Goal: Information Seeking & Learning: Learn about a topic

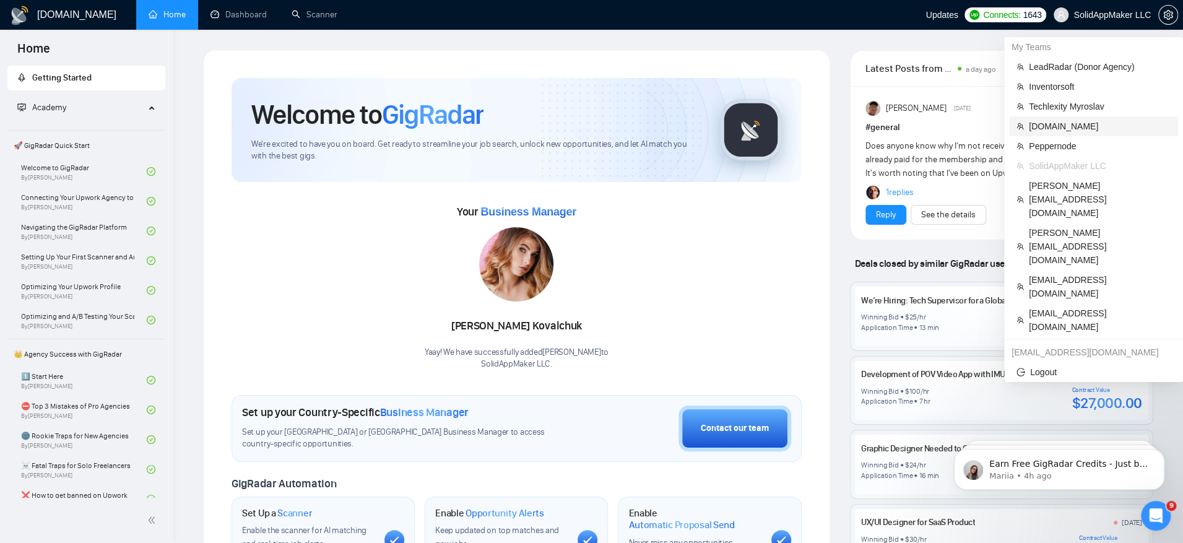
click at [1073, 124] on span "[DOMAIN_NAME]" at bounding box center [1100, 126] width 142 height 14
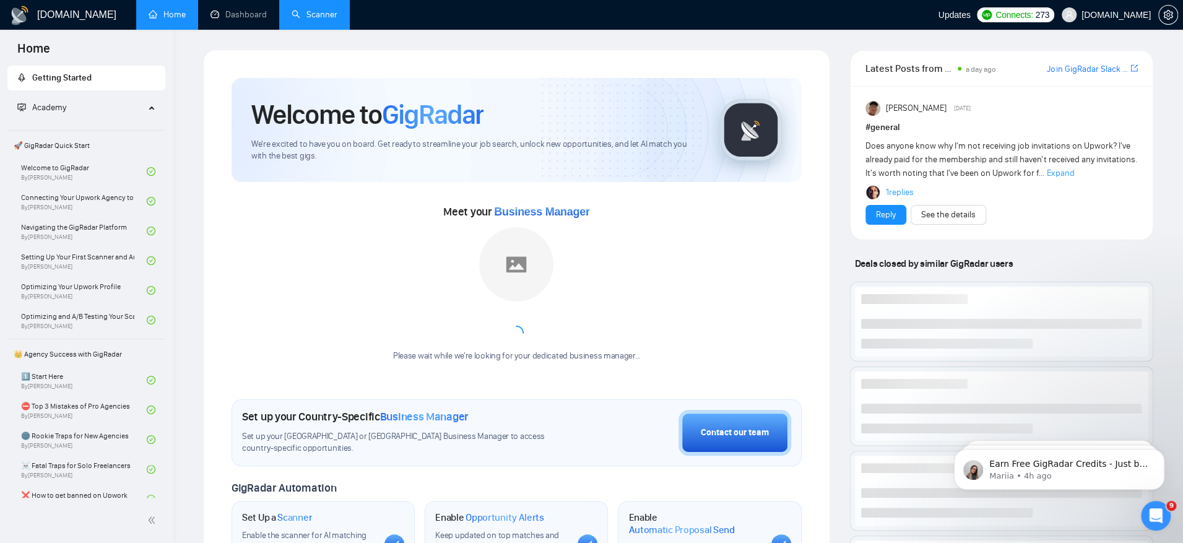
click at [315, 15] on link "Scanner" at bounding box center [315, 14] width 46 height 11
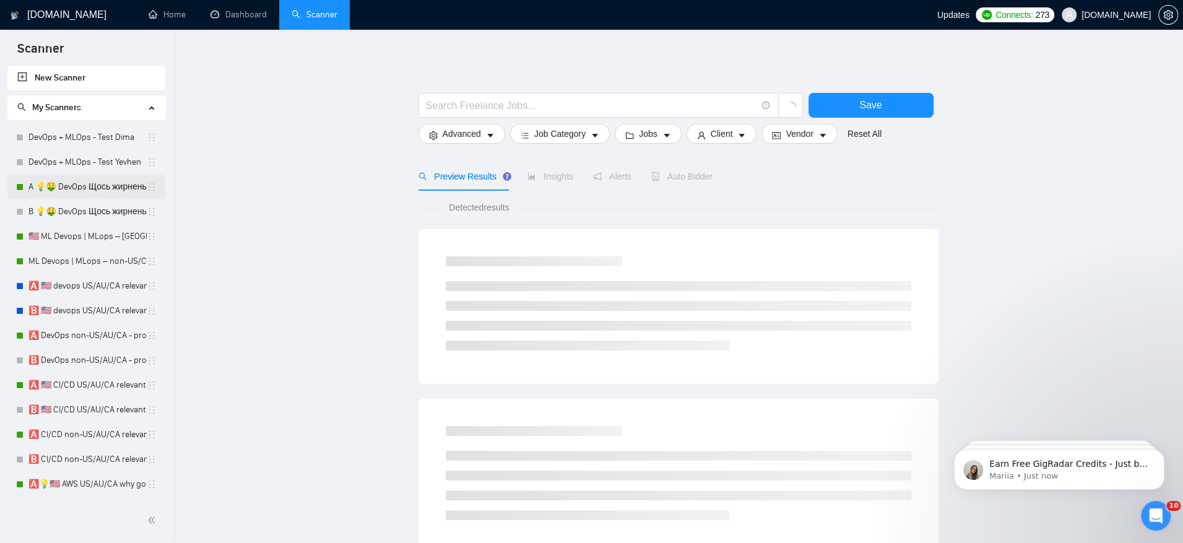
click at [111, 191] on link "A 💡🤑 DevOps Щось жирненьке -" at bounding box center [87, 187] width 118 height 25
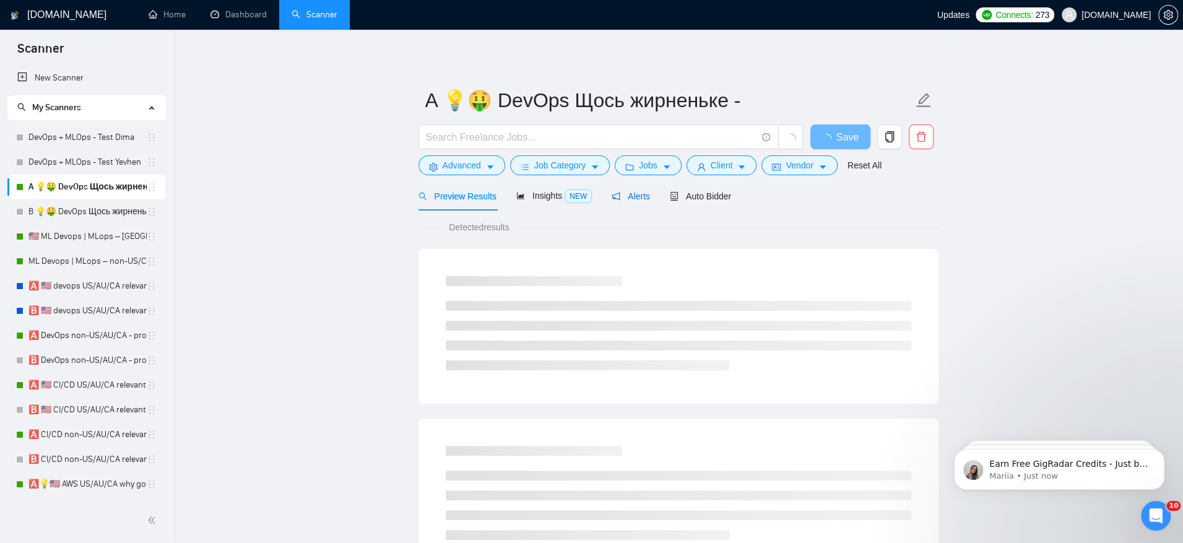
click at [635, 196] on span "Alerts" at bounding box center [631, 196] width 38 height 10
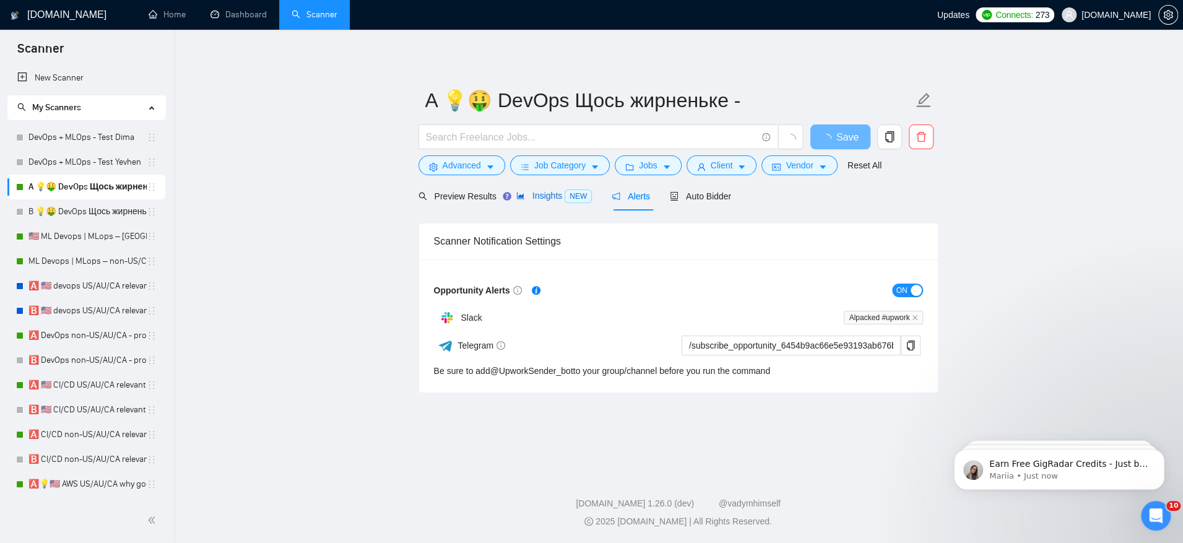
click at [586, 196] on span "NEW" at bounding box center [578, 196] width 27 height 14
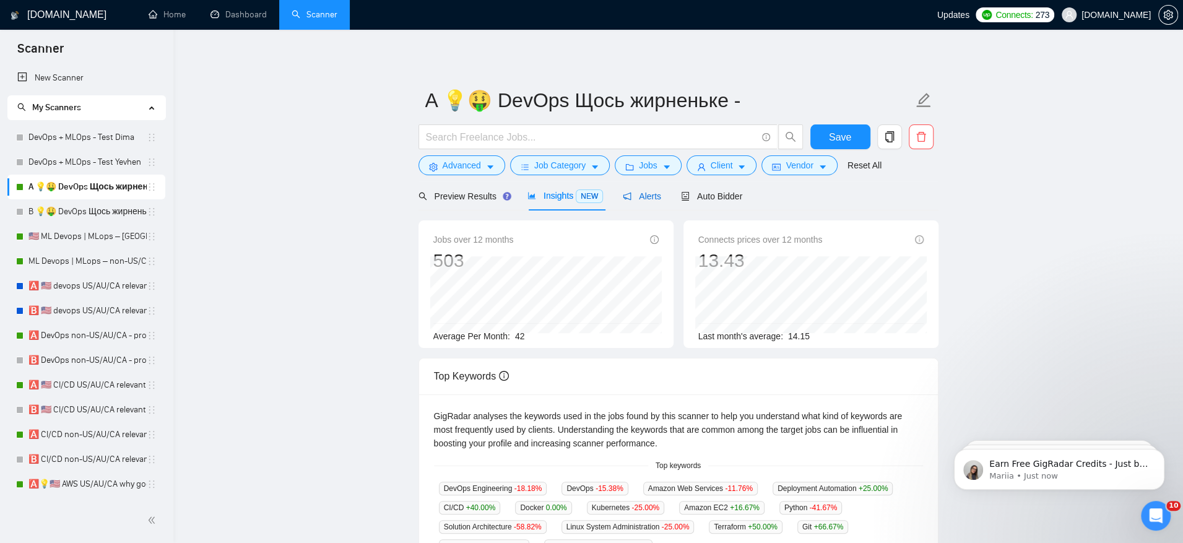
click at [661, 198] on span "Alerts" at bounding box center [642, 196] width 38 height 10
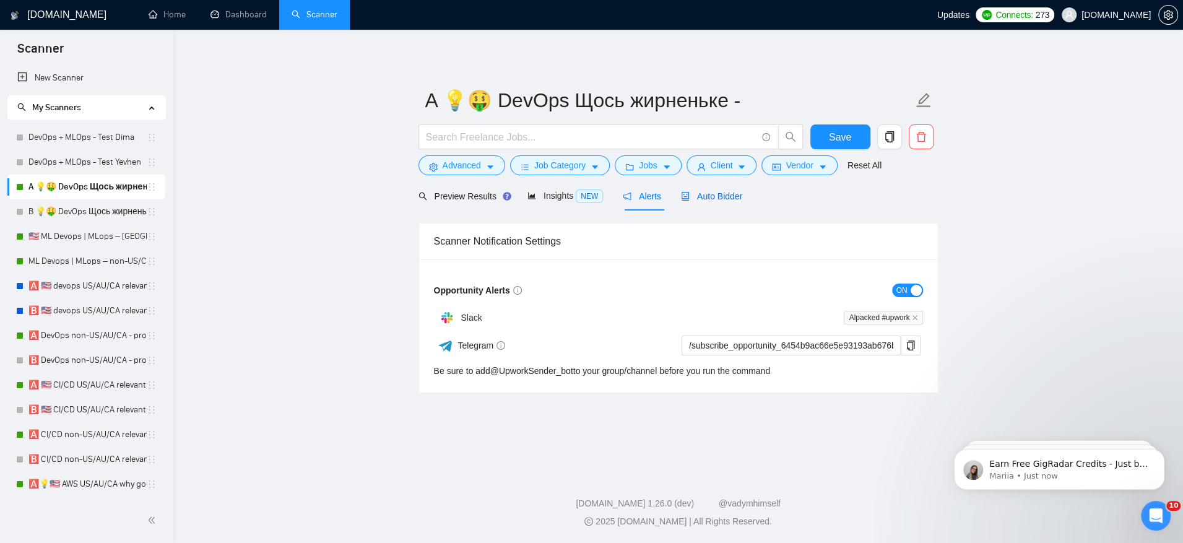
click at [727, 199] on span "Auto Bidder" at bounding box center [711, 196] width 61 height 10
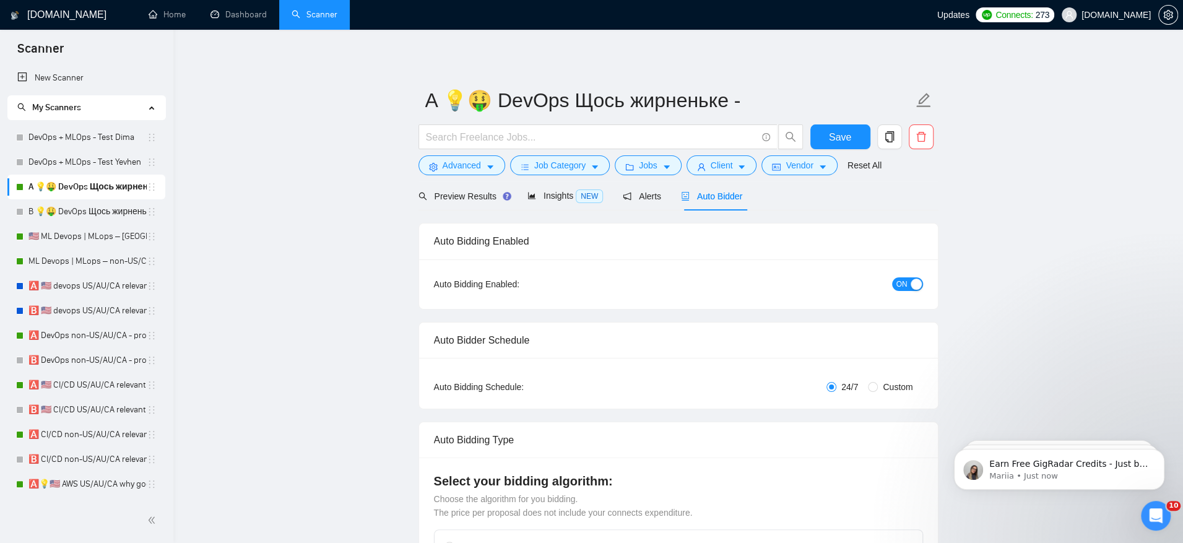
checkbox input "true"
click at [574, 198] on span "Insights NEW" at bounding box center [565, 196] width 76 height 10
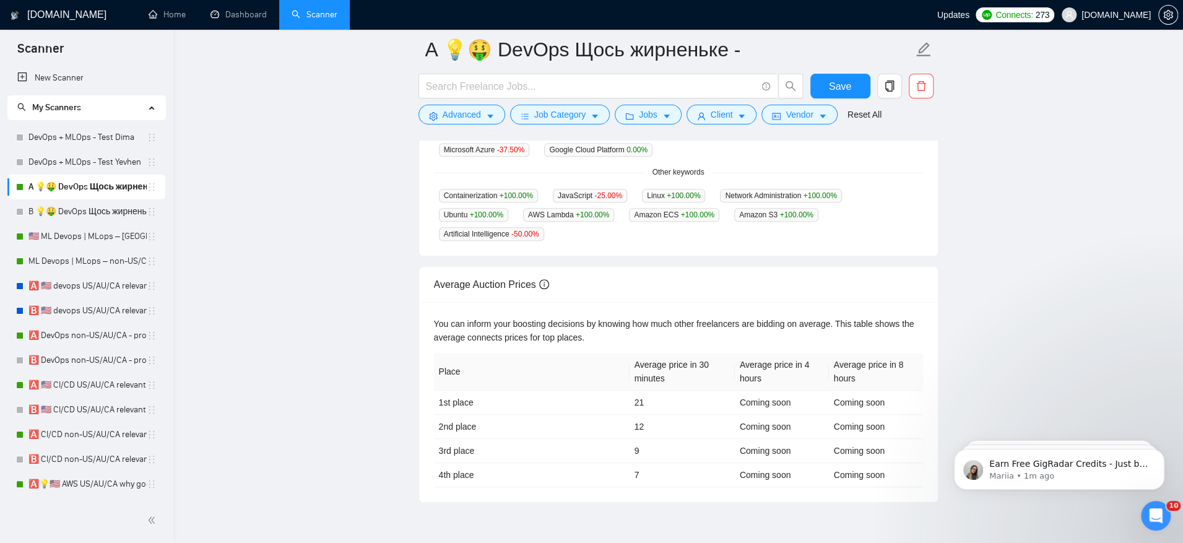
scroll to position [457, 0]
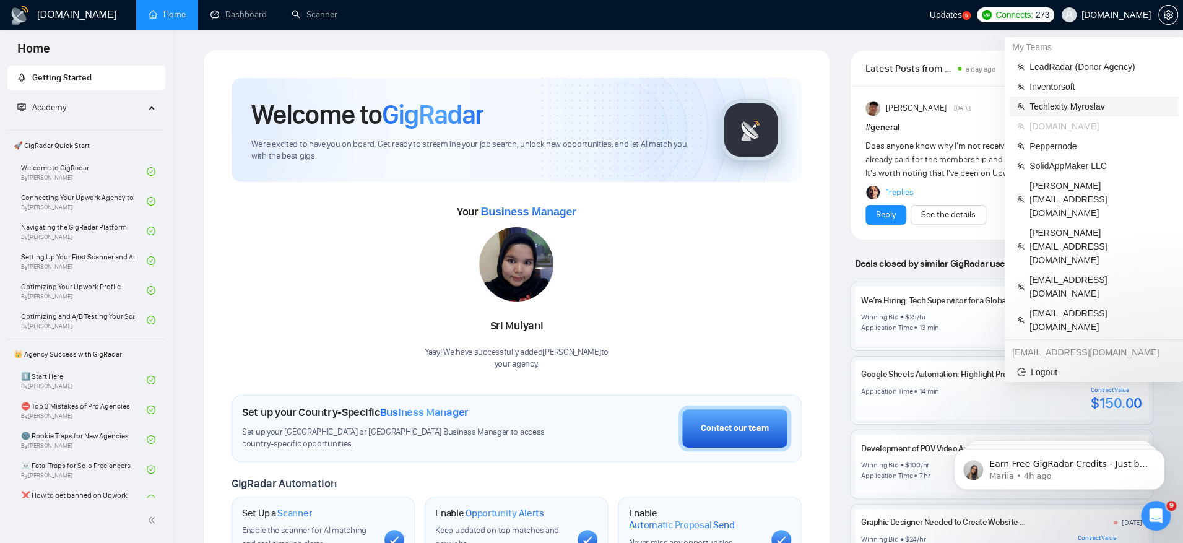
click at [1076, 110] on span "Techlexity Myroslav" at bounding box center [1099, 107] width 141 height 14
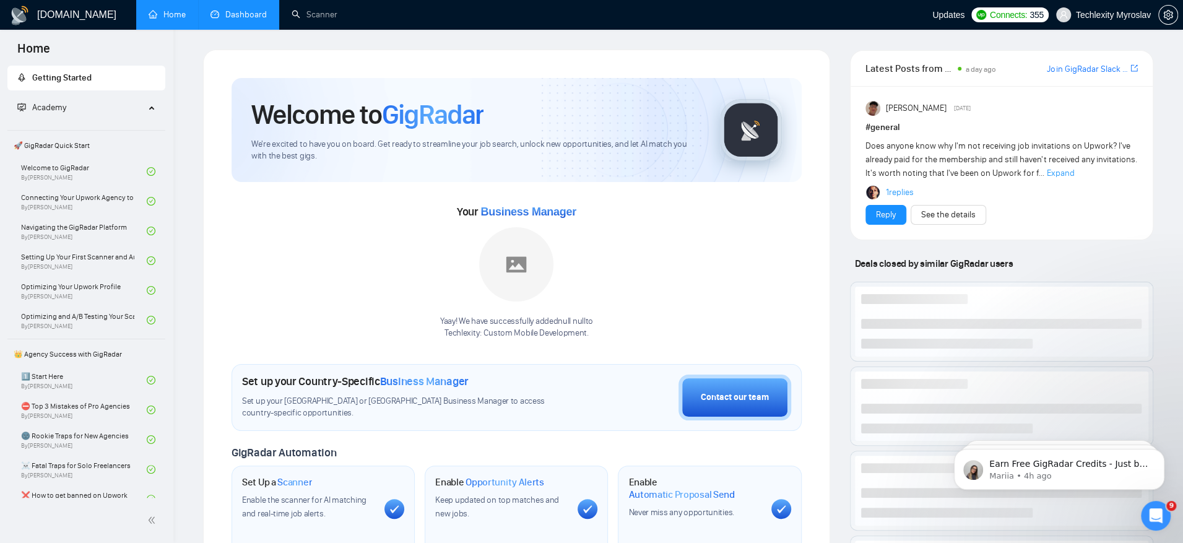
click at [238, 20] on link "Dashboard" at bounding box center [238, 14] width 56 height 11
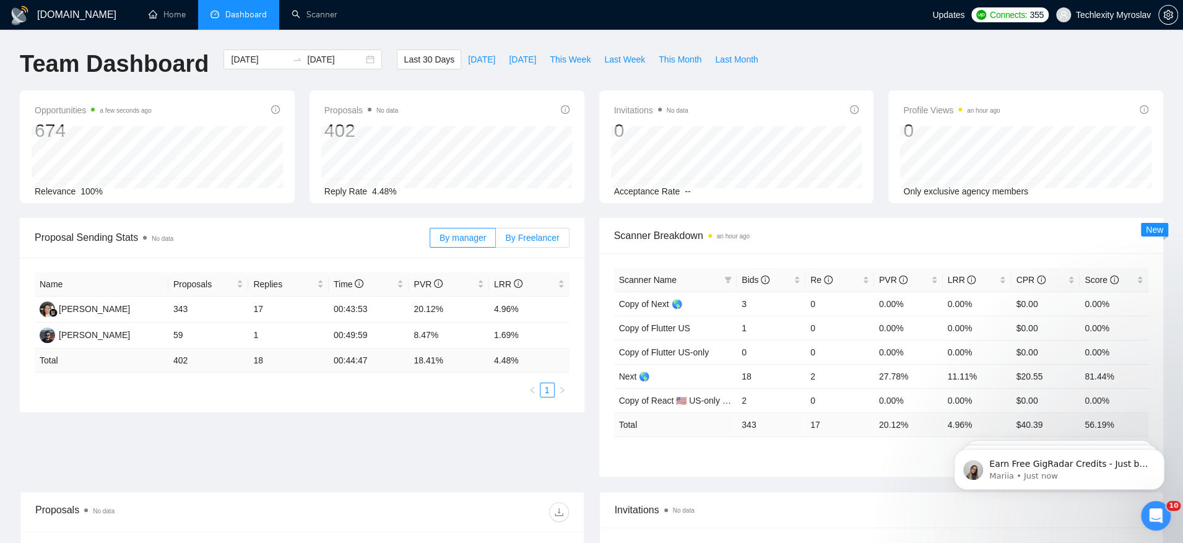
click at [536, 236] on span "By Freelancer" at bounding box center [532, 238] width 54 height 10
click at [496, 241] on input "By Freelancer" at bounding box center [496, 241] width 0 height 0
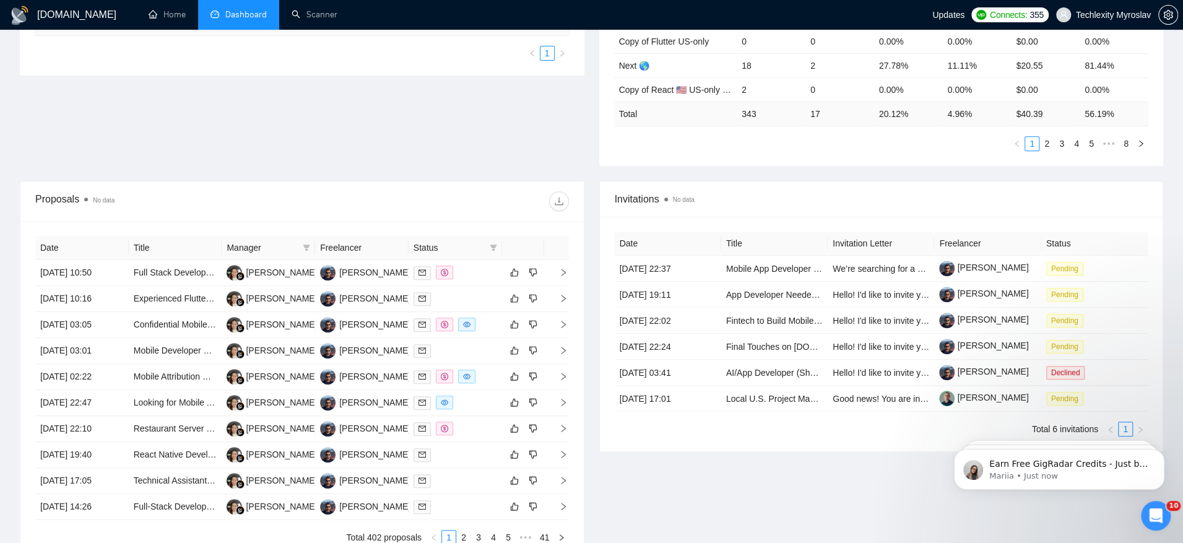
scroll to position [433, 0]
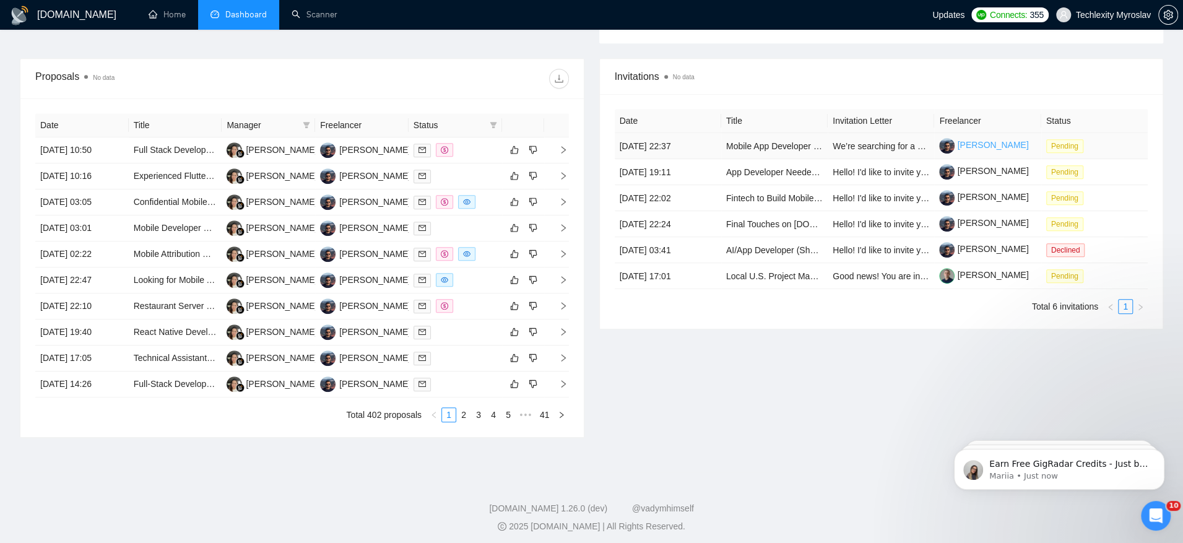
click at [986, 142] on link "Myroslav Koval" at bounding box center [983, 145] width 89 height 10
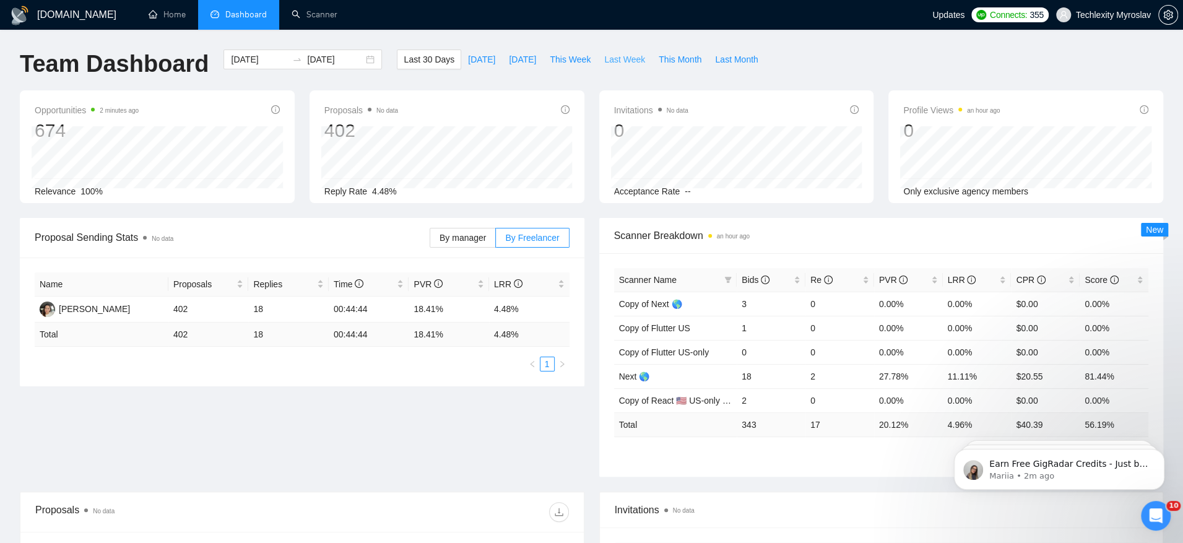
click at [620, 66] on button "Last Week" at bounding box center [624, 60] width 54 height 20
type input "2025-08-04"
type input "2025-08-10"
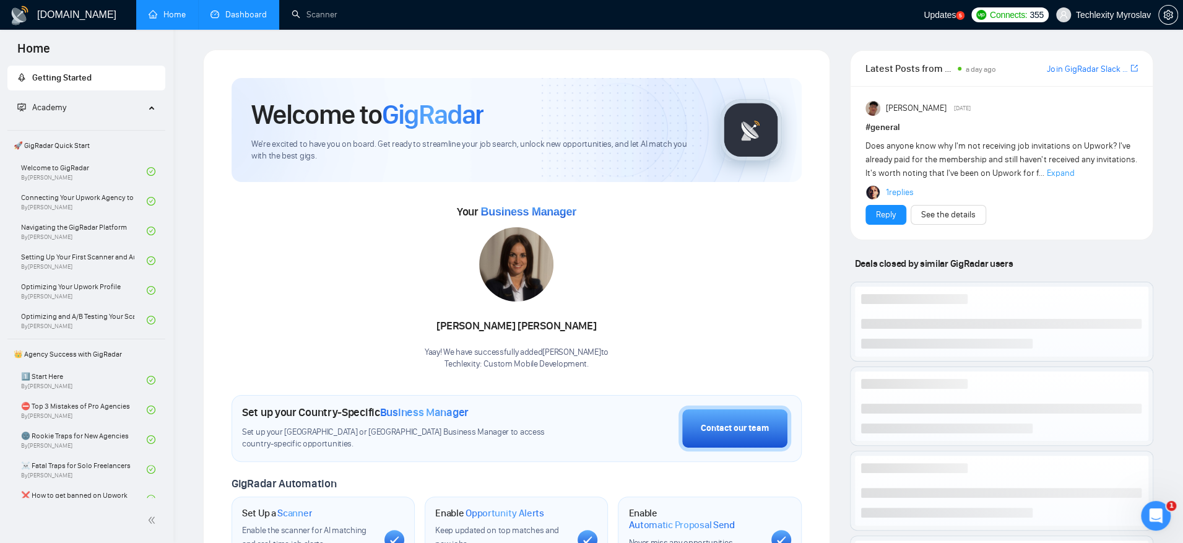
click at [258, 20] on link "Dashboard" at bounding box center [238, 14] width 56 height 11
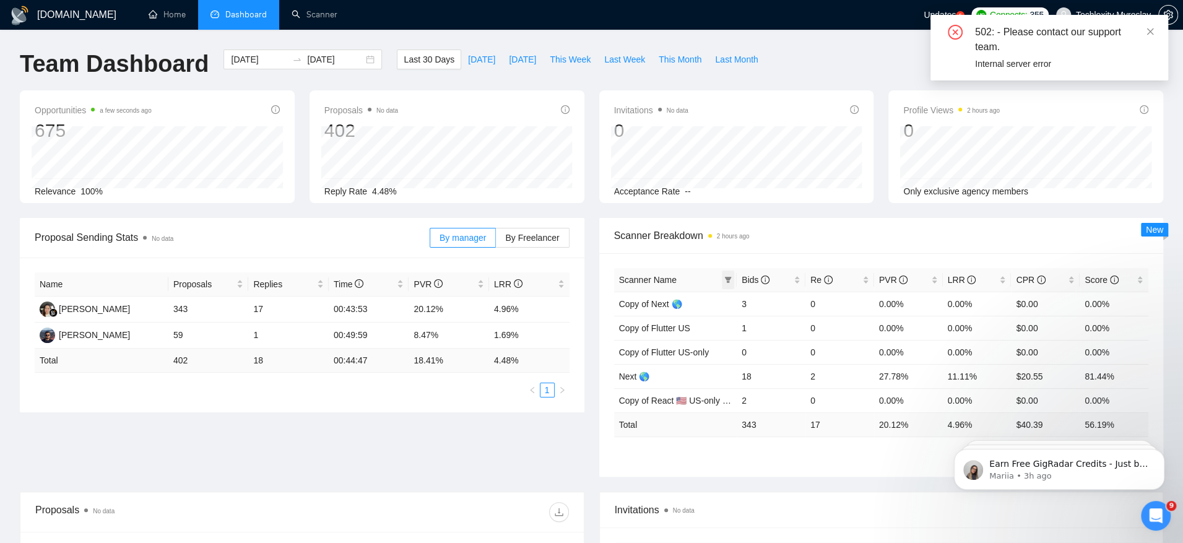
click at [730, 280] on icon "filter" at bounding box center [727, 279] width 7 height 7
click at [248, 48] on div "GigRadar.io Home Dashboard Scanner Updates 5 Connects: 355 Techlexity Myroslav …" at bounding box center [591, 490] width 1183 height 981
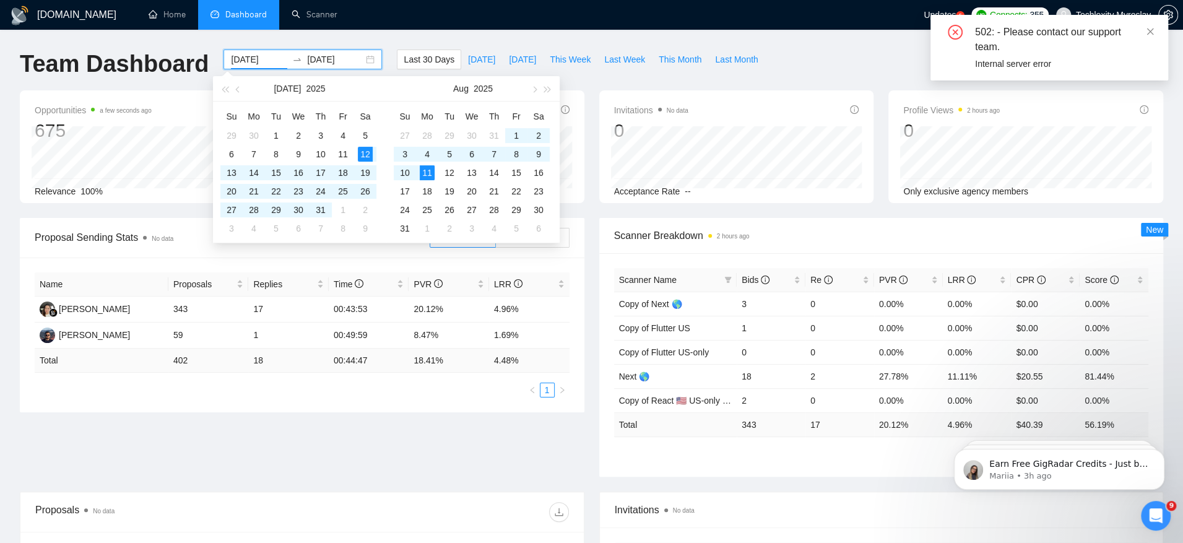
click at [253, 59] on input "2025-07-12" at bounding box center [259, 60] width 56 height 14
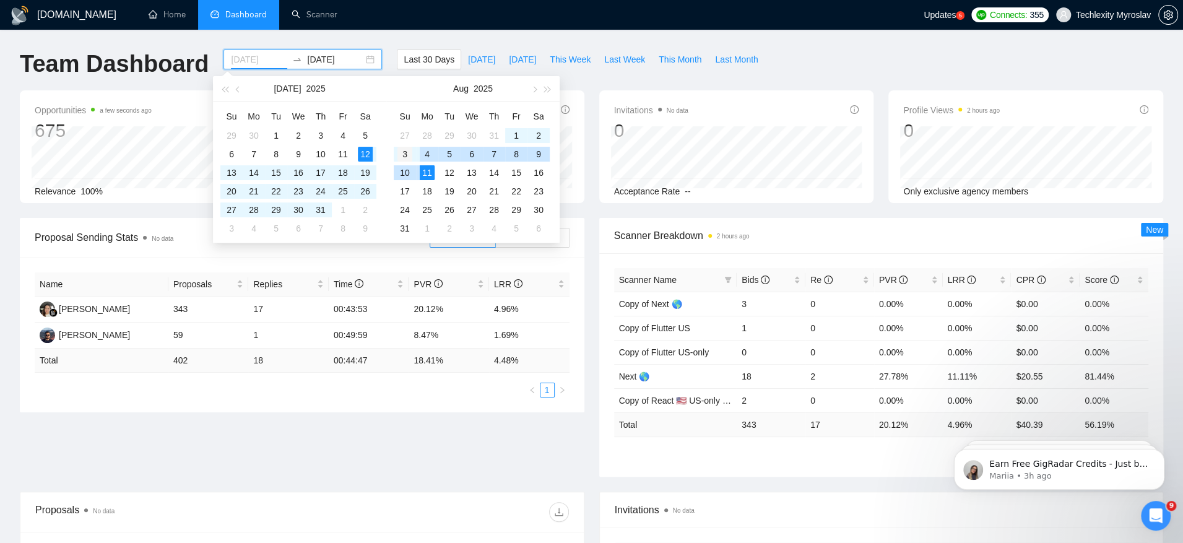
type input "2025-08-03"
click at [412, 155] on div "3" at bounding box center [404, 154] width 15 height 15
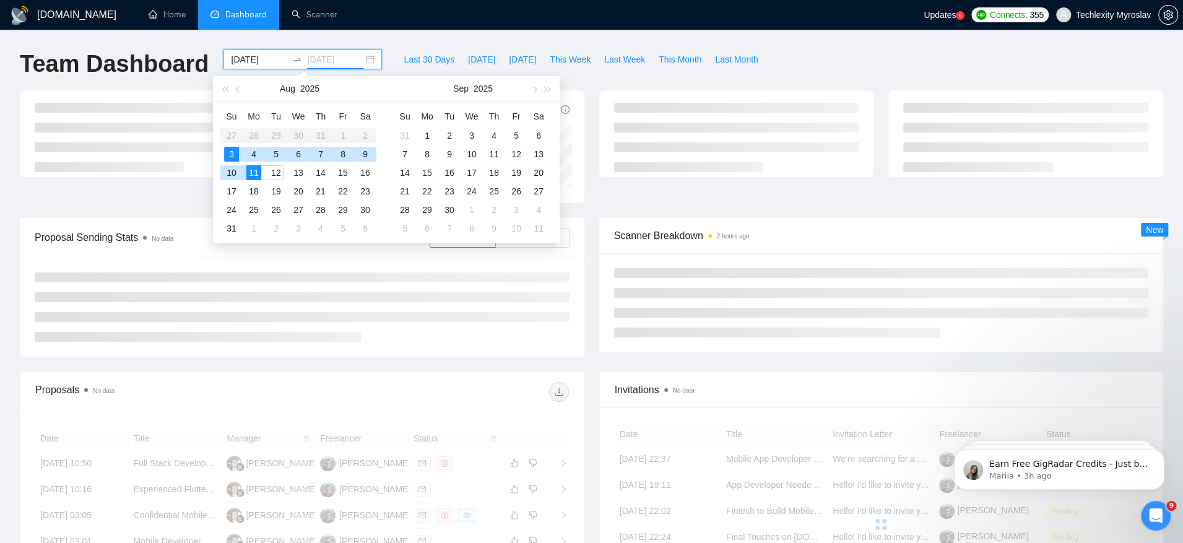
type input "2025-08-11"
click at [257, 165] on div "11" at bounding box center [253, 172] width 15 height 15
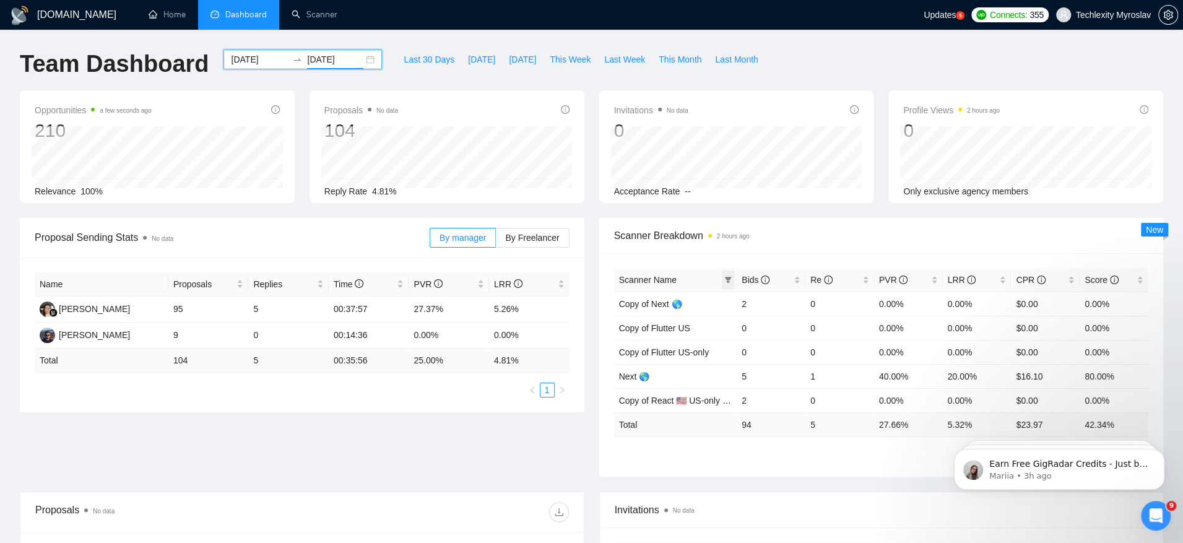
click at [727, 280] on icon "filter" at bounding box center [728, 280] width 7 height 6
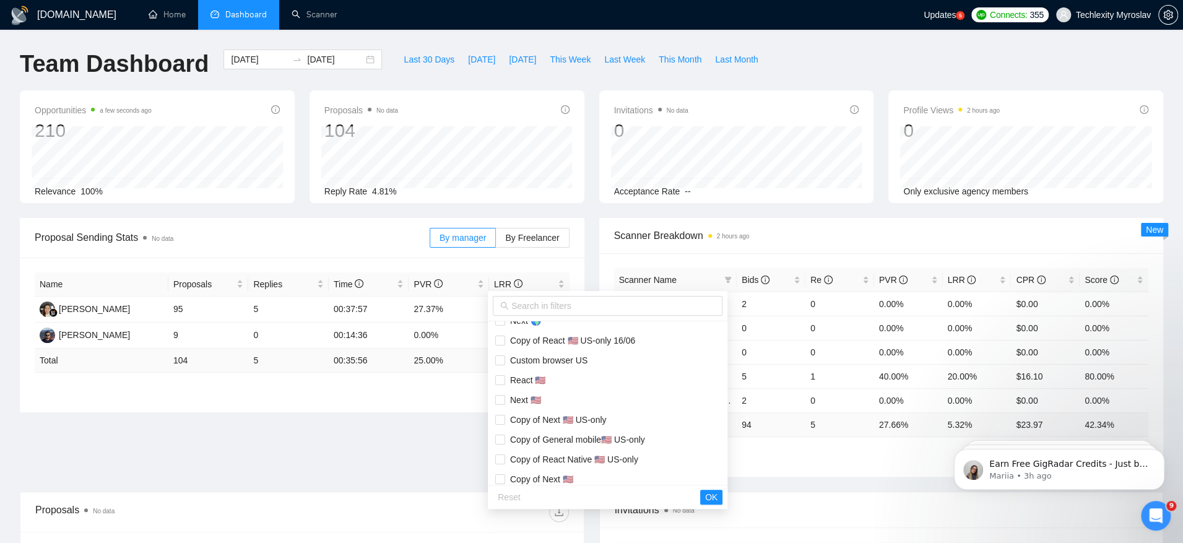
scroll to position [45, 0]
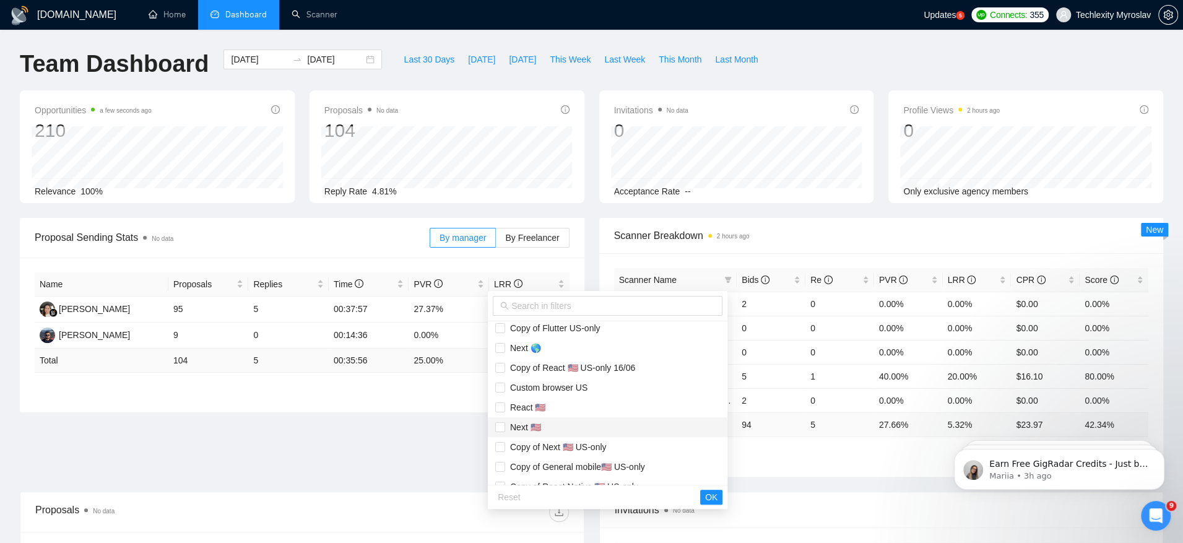
click at [565, 422] on span "Next 🇺🇸" at bounding box center [607, 427] width 225 height 14
checkbox input "true"
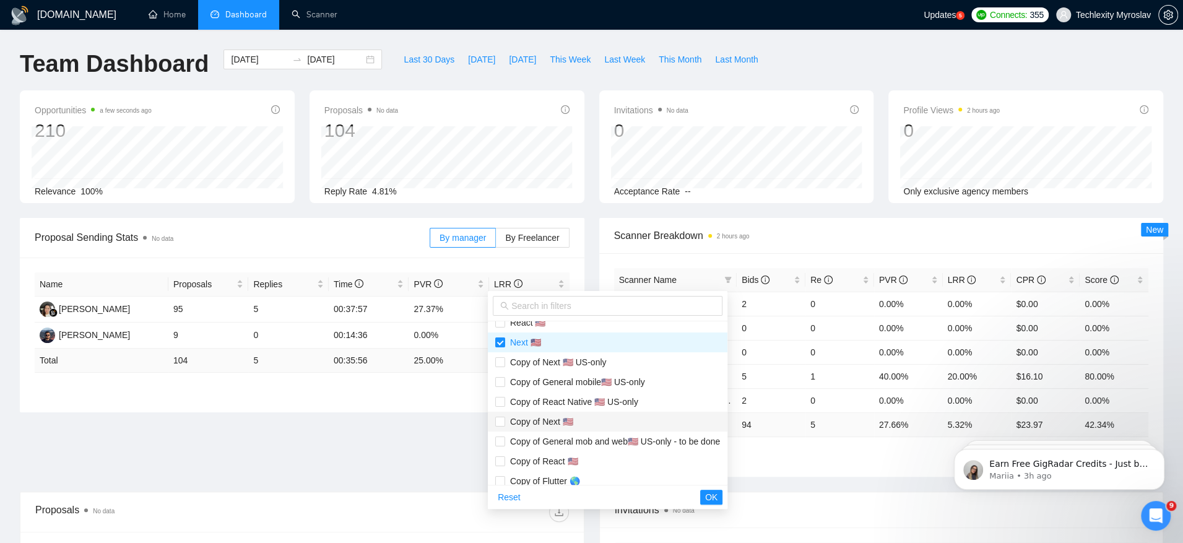
scroll to position [140, 0]
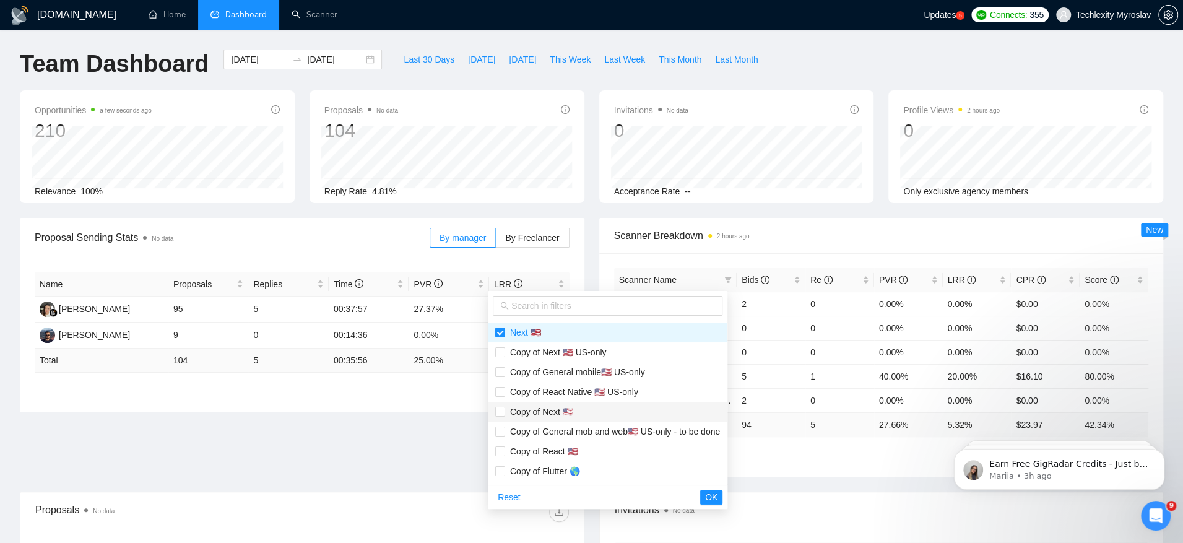
click at [599, 405] on span "Copy of Next 🇺🇸" at bounding box center [607, 412] width 225 height 14
checkbox input "true"
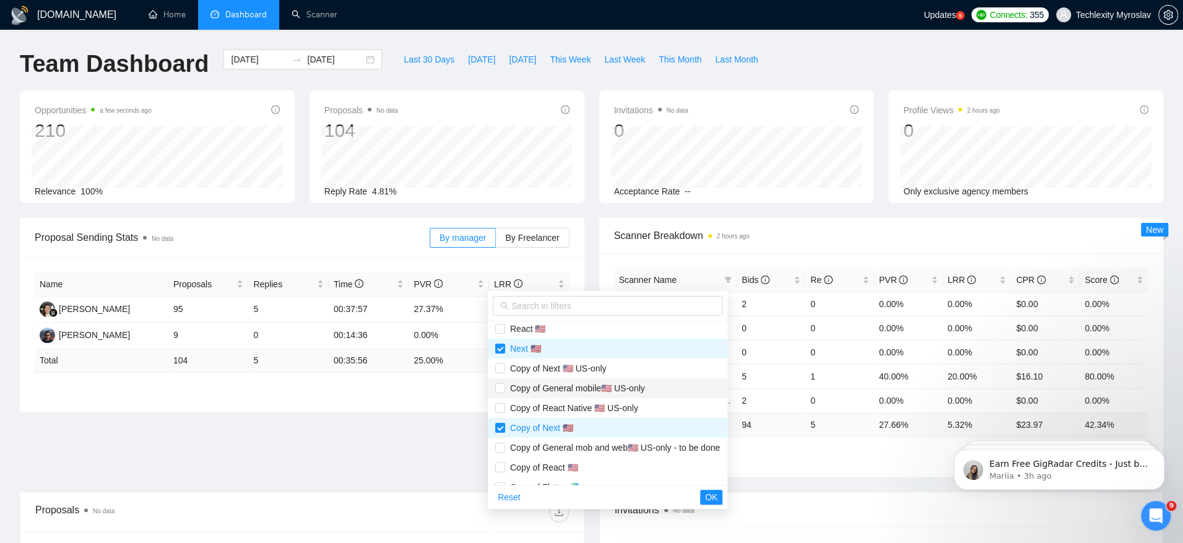
scroll to position [64, 0]
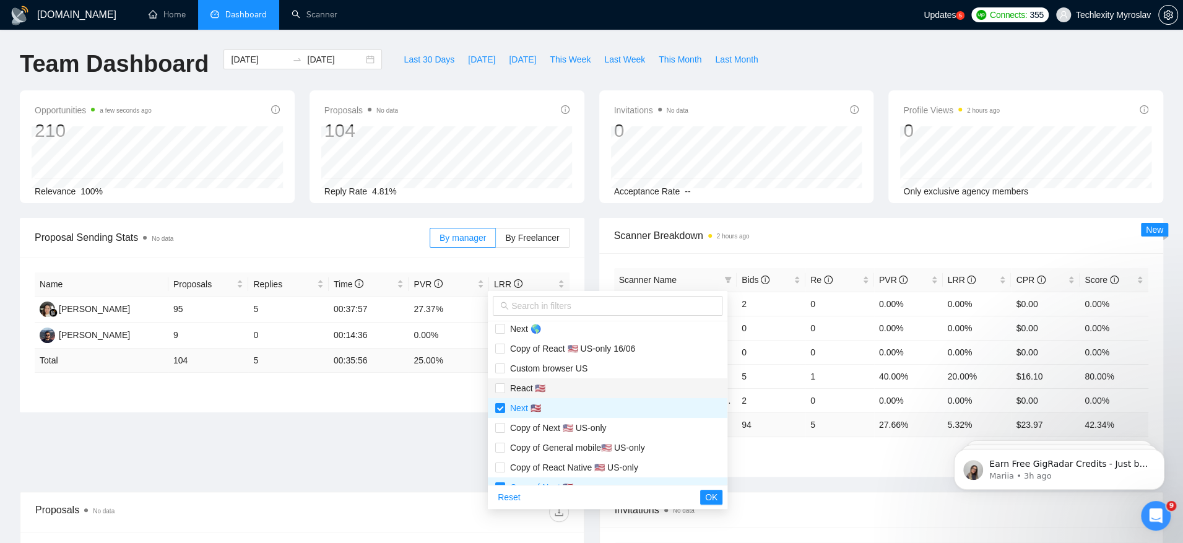
click at [578, 388] on span "React 🇺🇸" at bounding box center [607, 388] width 225 height 14
checkbox input "true"
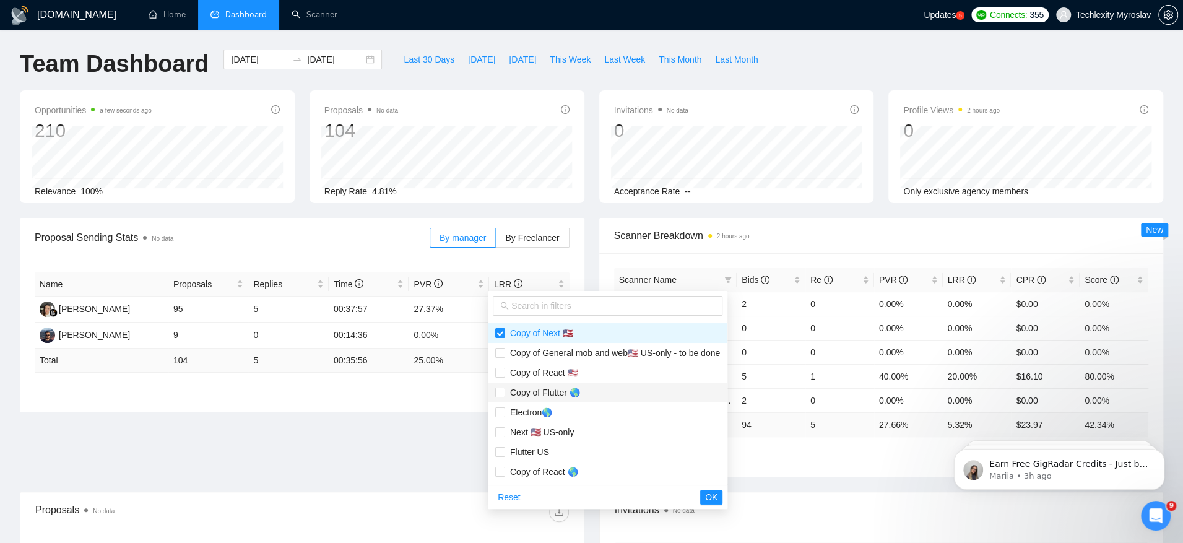
scroll to position [229, 0]
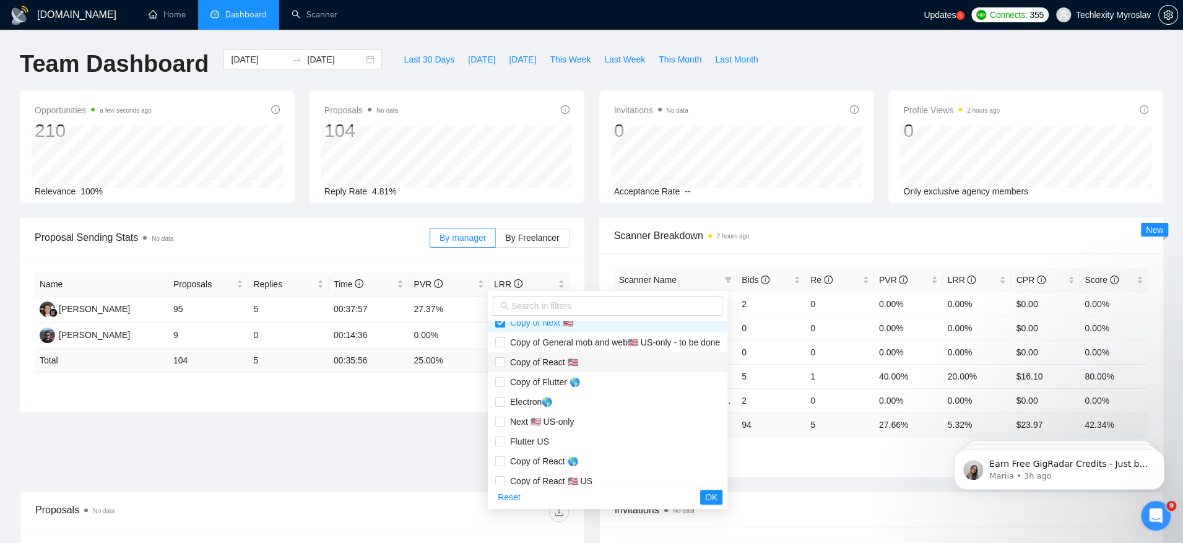
click at [598, 366] on span "Copy of React 🇺🇸" at bounding box center [607, 362] width 225 height 14
checkbox input "true"
click at [717, 496] on span "OK" at bounding box center [711, 497] width 12 height 14
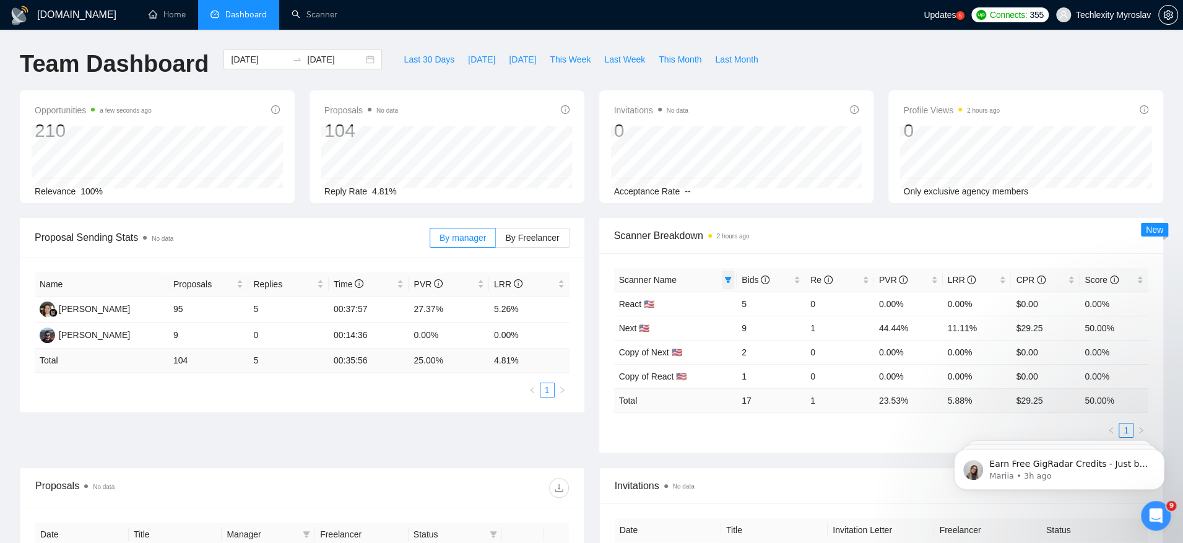
click at [726, 278] on icon "filter" at bounding box center [728, 280] width 7 height 6
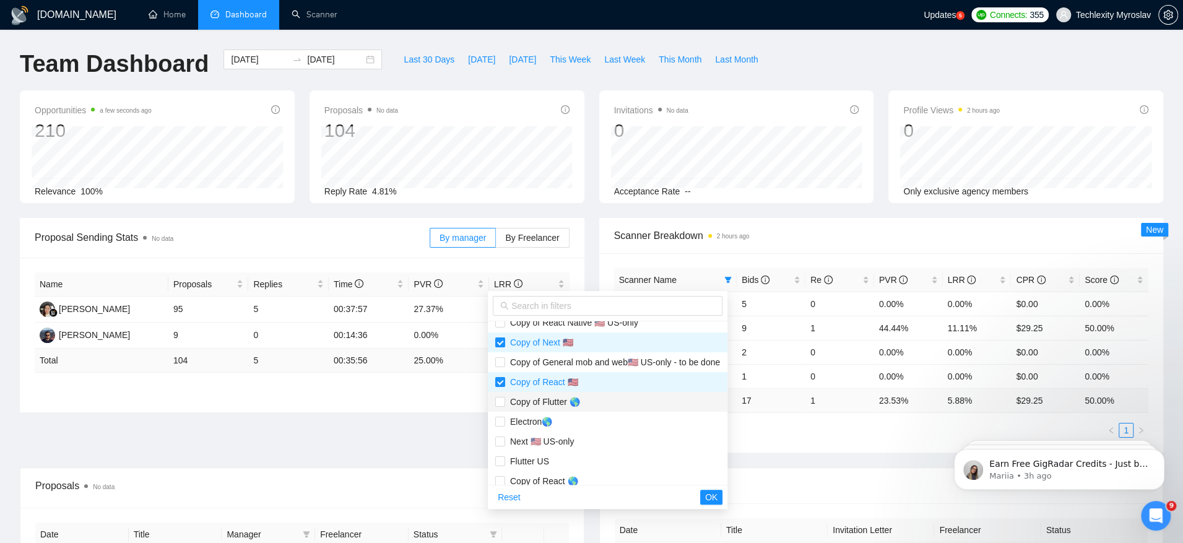
scroll to position [201, 0]
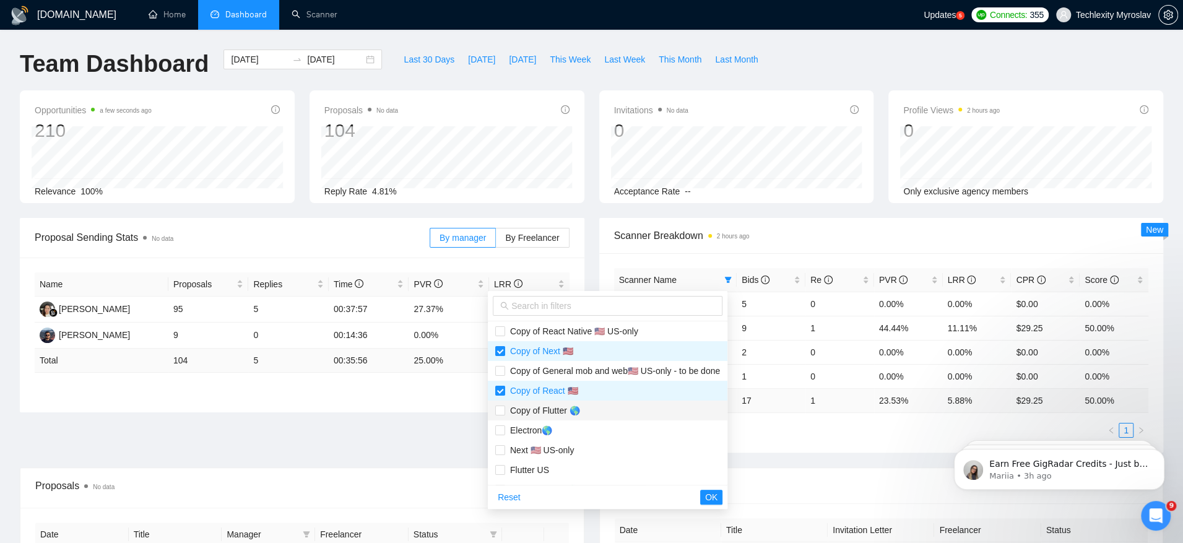
click at [626, 402] on li "Copy of Flutter 🌎" at bounding box center [608, 411] width 240 height 20
checkbox input "true"
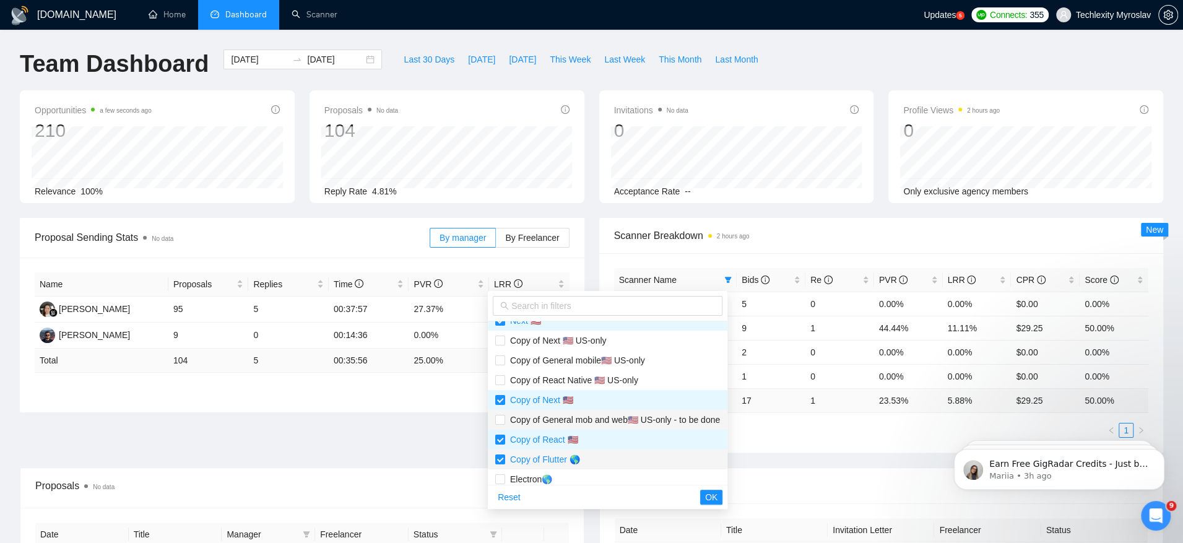
scroll to position [136, 0]
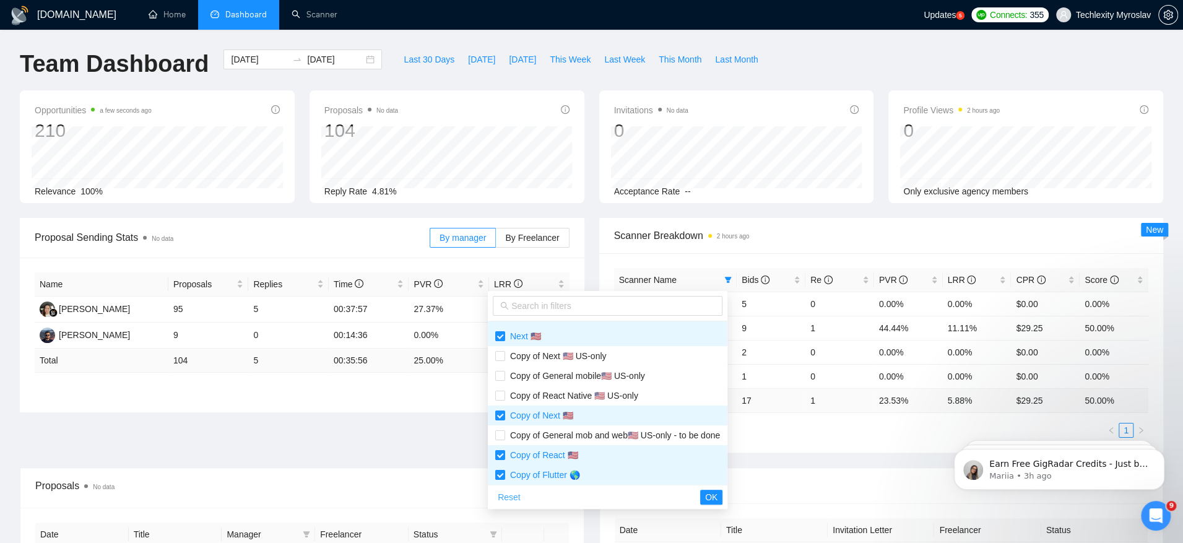
click at [503, 497] on span "Reset" at bounding box center [509, 497] width 23 height 14
checkbox input "false"
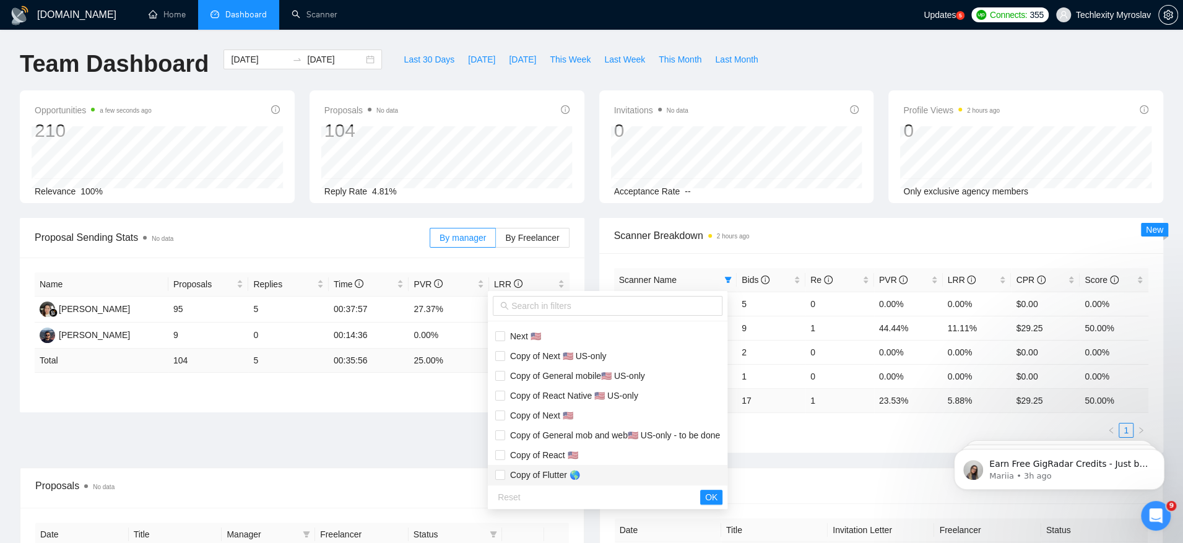
click at [530, 474] on span "Copy of Flutter 🌎" at bounding box center [542, 475] width 75 height 10
checkbox input "true"
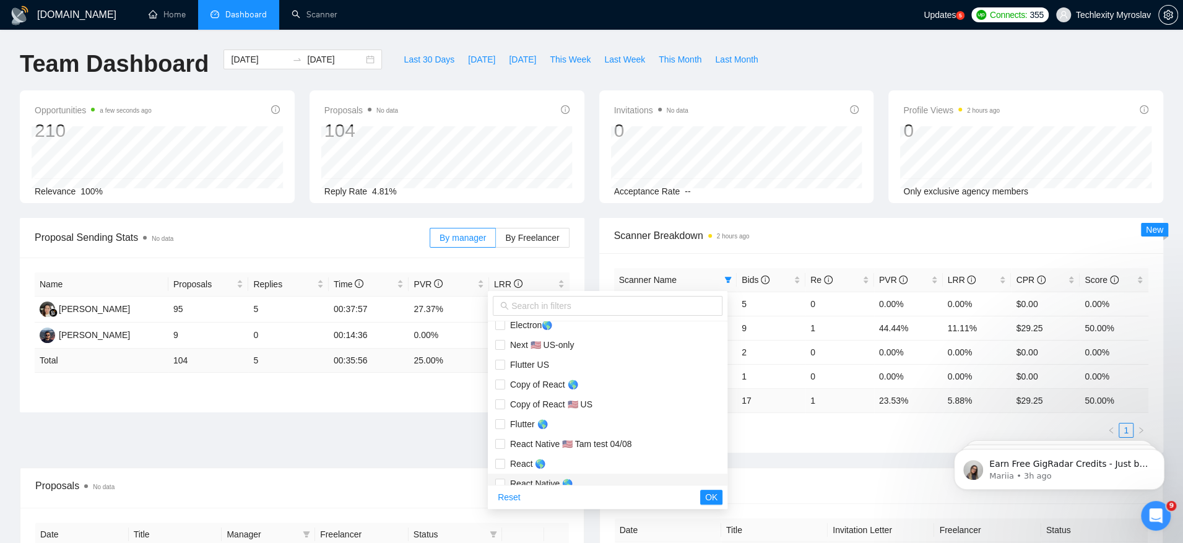
scroll to position [280, 0]
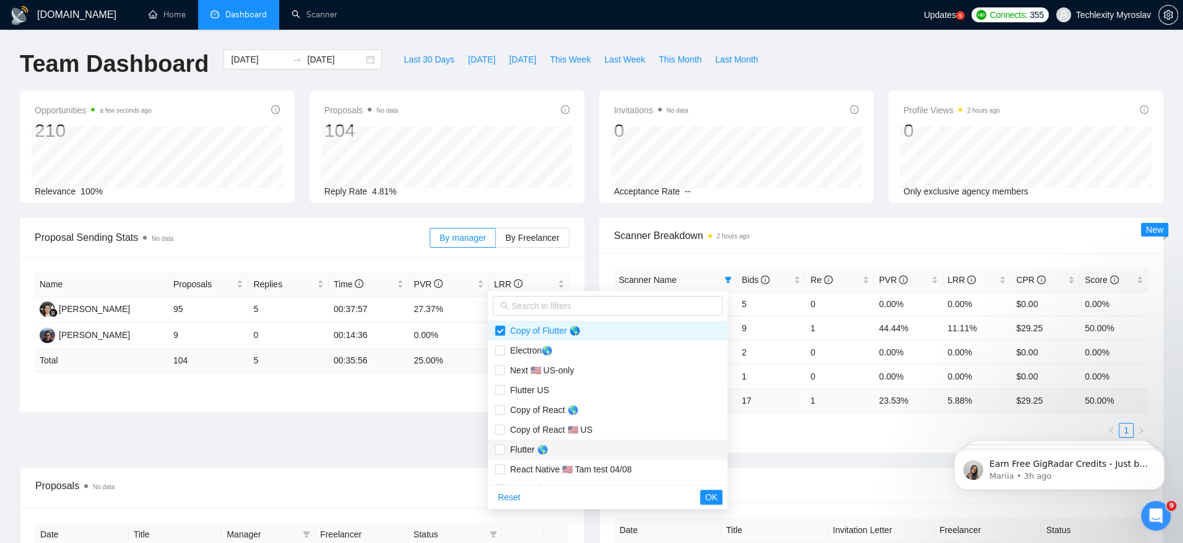
click at [583, 446] on span "Flutter 🌎" at bounding box center [607, 450] width 225 height 14
checkbox input "true"
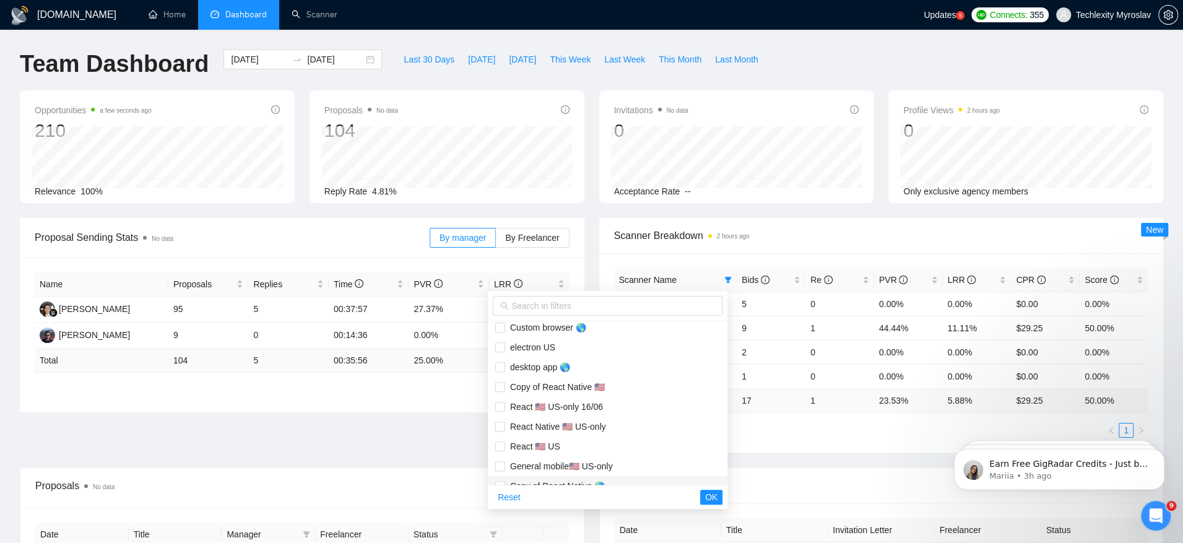
scroll to position [555, 0]
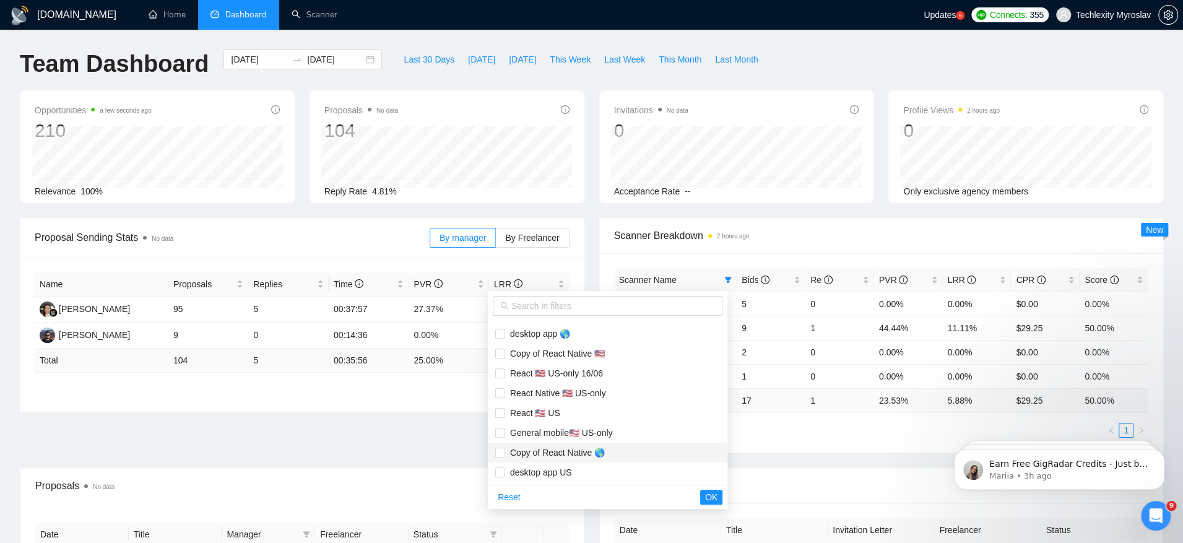
click at [648, 447] on span "Copy of React Native 🌎" at bounding box center [607, 453] width 225 height 14
checkbox input "true"
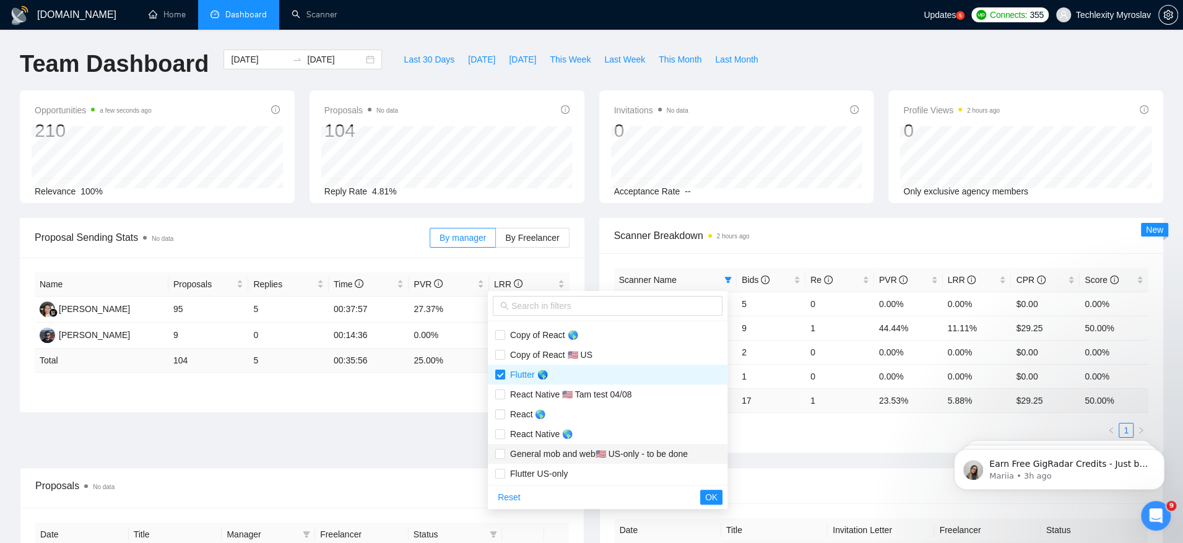
scroll to position [349, 0]
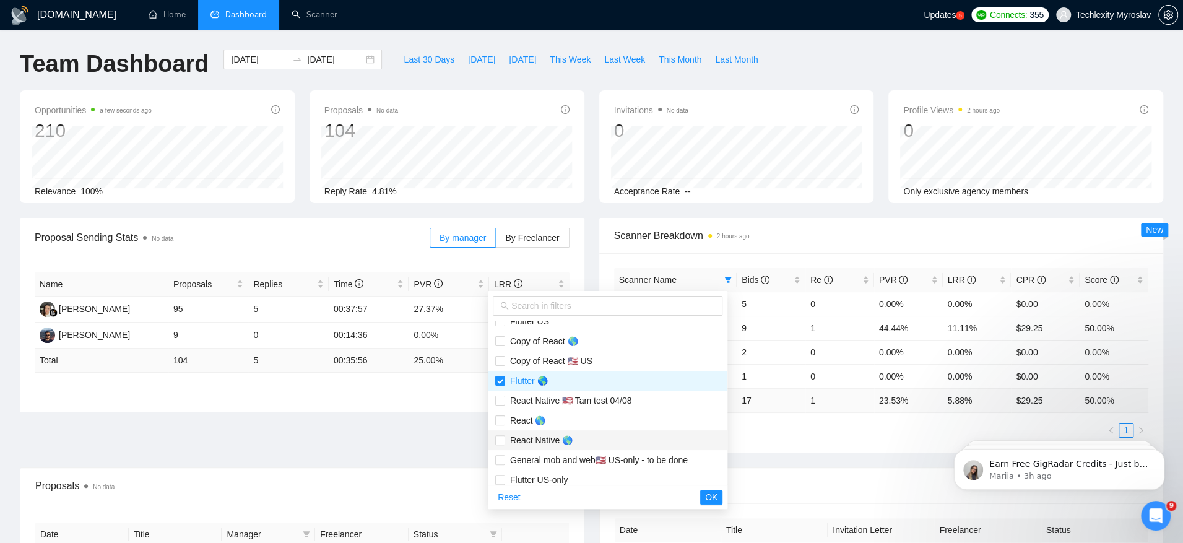
click at [628, 441] on span "React Native 🌎" at bounding box center [607, 440] width 225 height 14
checkbox input "true"
click at [722, 493] on button "OK" at bounding box center [711, 497] width 22 height 15
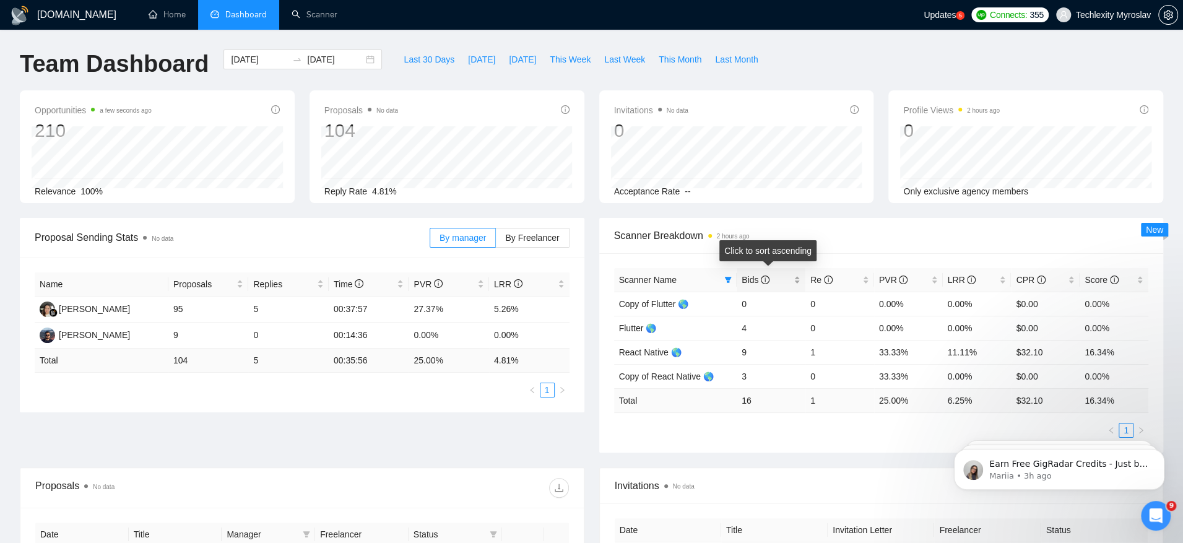
click at [752, 281] on span "Bids" at bounding box center [756, 280] width 28 height 10
click at [752, 282] on span "Bids" at bounding box center [756, 280] width 28 height 10
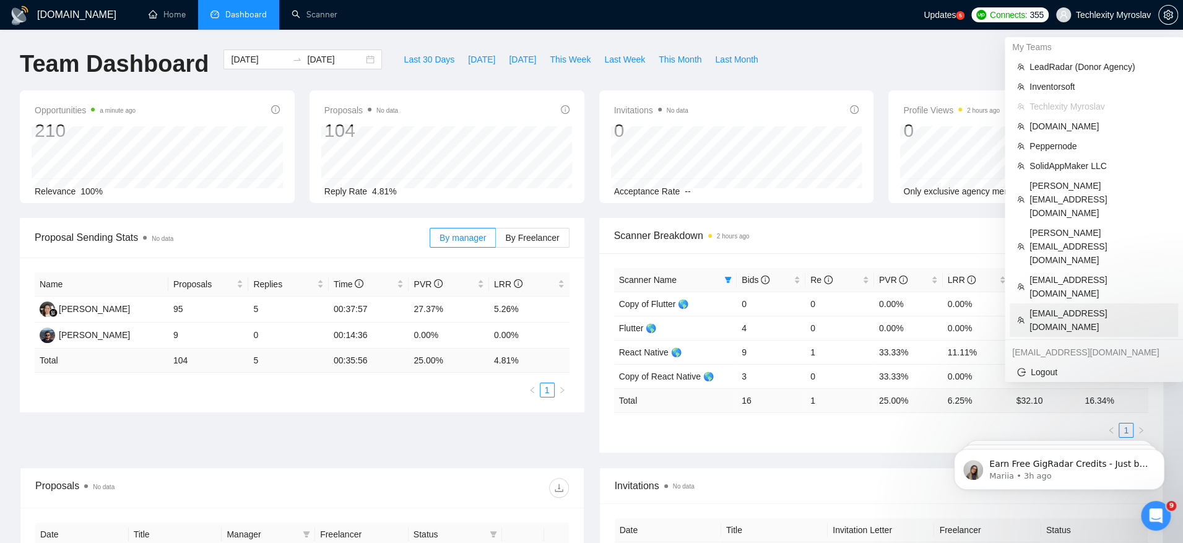
click at [1069, 306] on span "[EMAIL_ADDRESS][DOMAIN_NAME]" at bounding box center [1099, 319] width 141 height 27
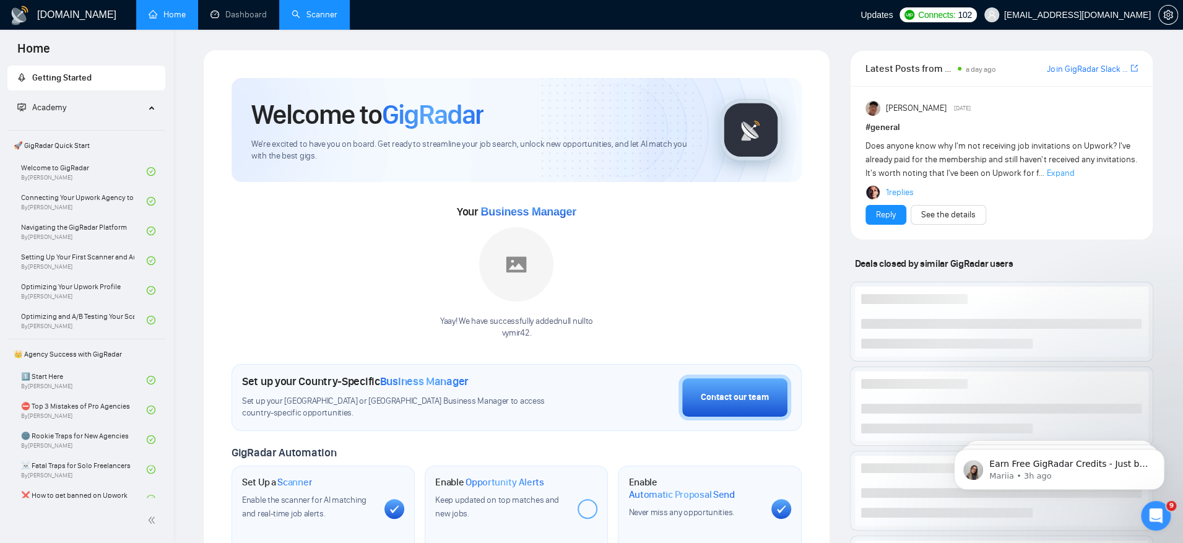
click at [334, 20] on link "Scanner" at bounding box center [315, 14] width 46 height 11
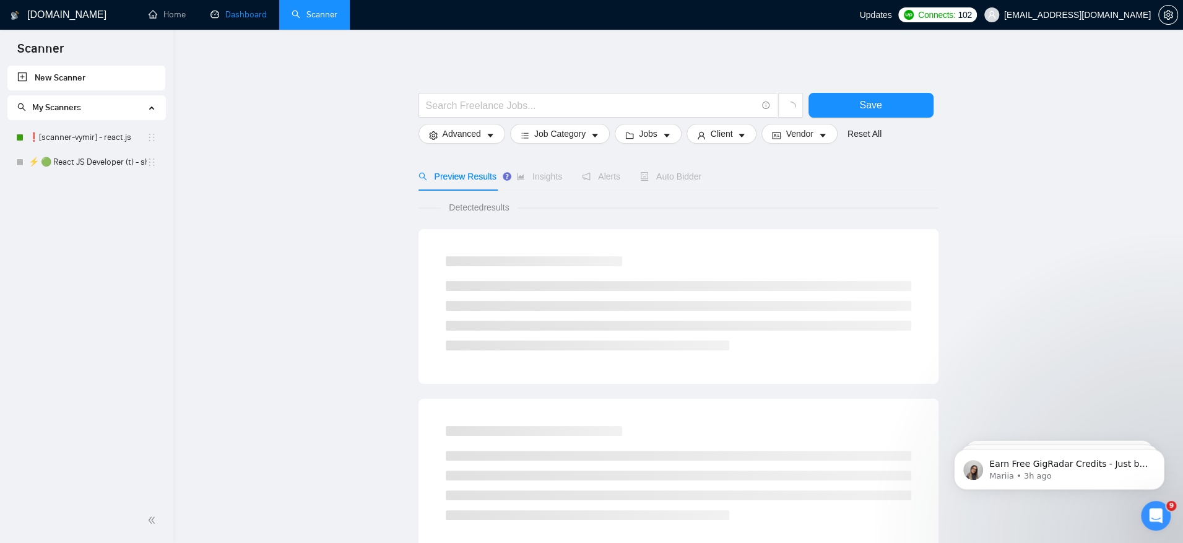
click at [231, 15] on link "Dashboard" at bounding box center [238, 14] width 56 height 11
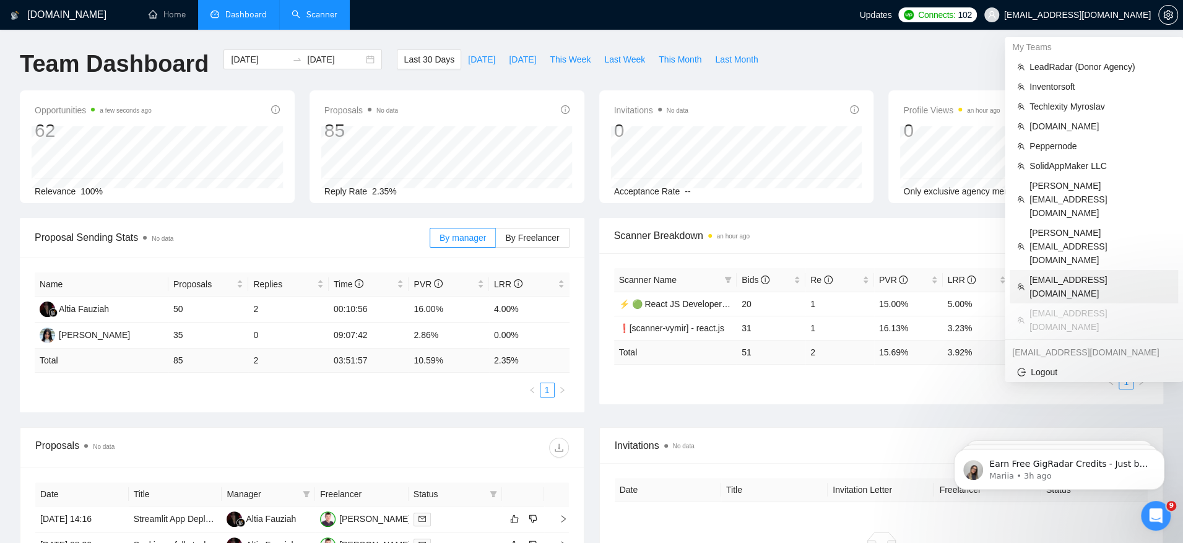
click at [1096, 273] on span "[EMAIL_ADDRESS][DOMAIN_NAME]" at bounding box center [1099, 286] width 141 height 27
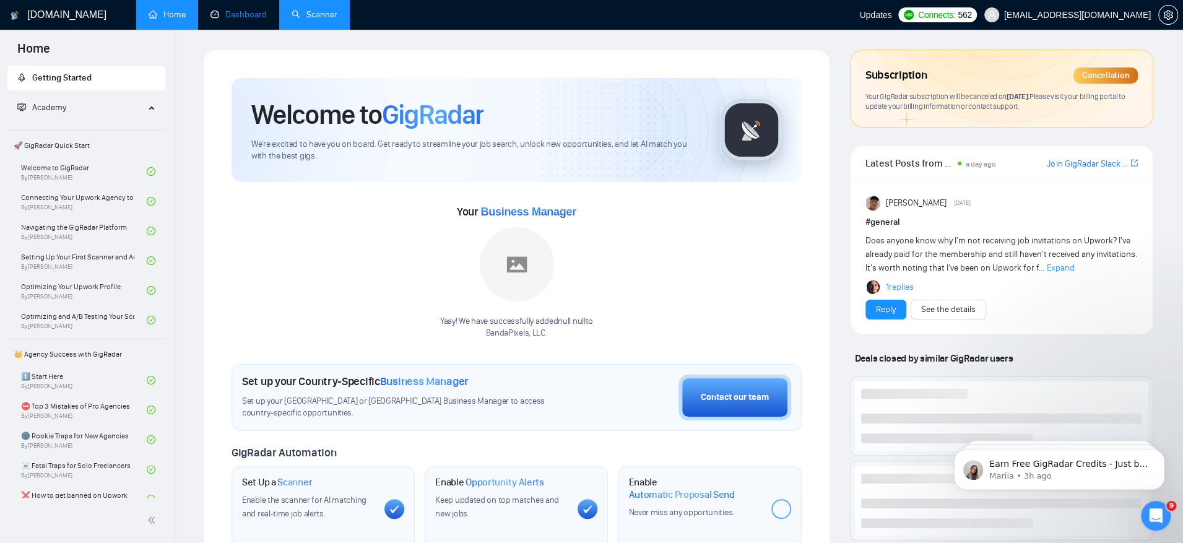
click at [239, 20] on link "Dashboard" at bounding box center [238, 14] width 56 height 11
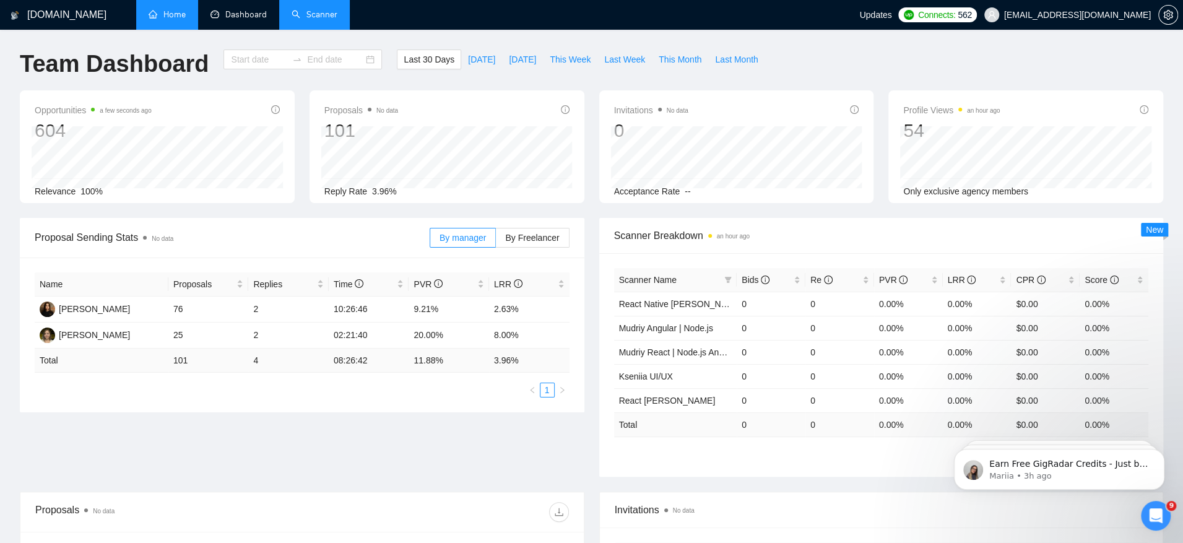
type input "2025-07-12"
type input "2025-08-11"
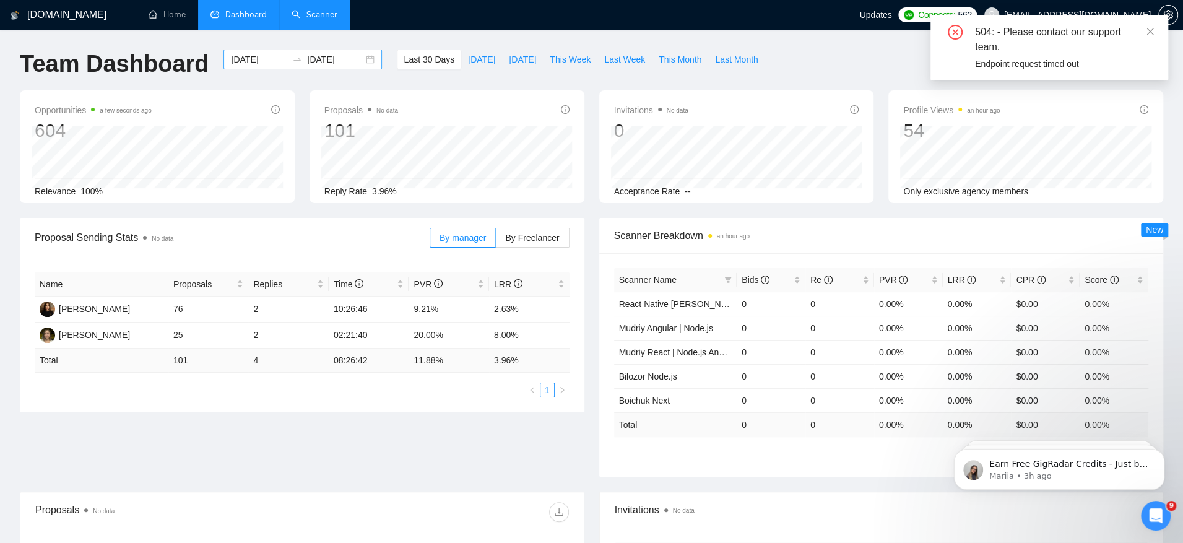
click at [248, 62] on input "2025-07-12" at bounding box center [259, 60] width 56 height 14
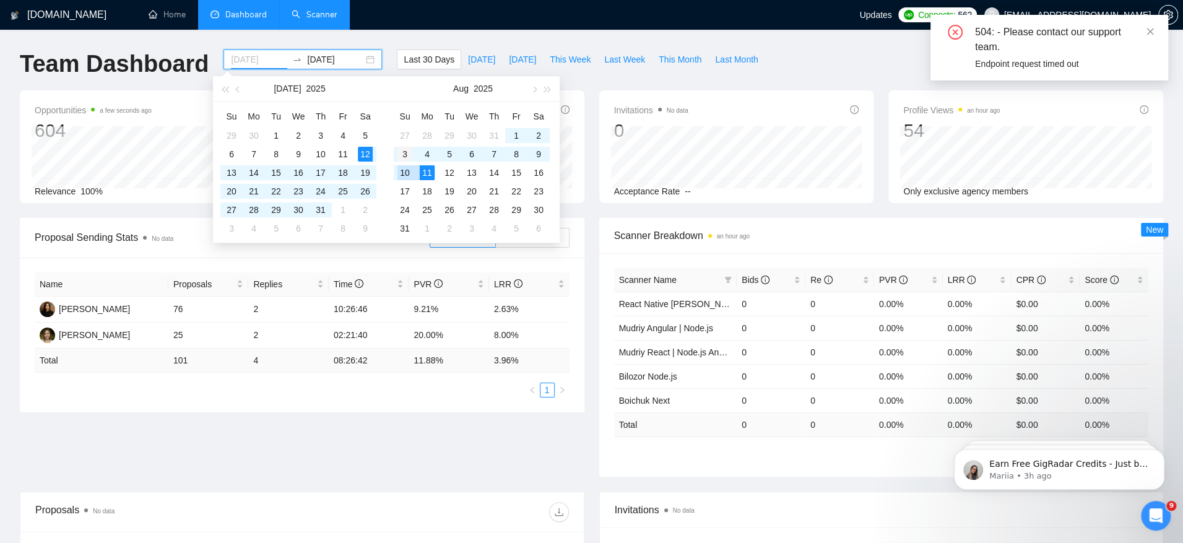
type input "2025-08-03"
click at [409, 156] on div "3" at bounding box center [404, 154] width 15 height 15
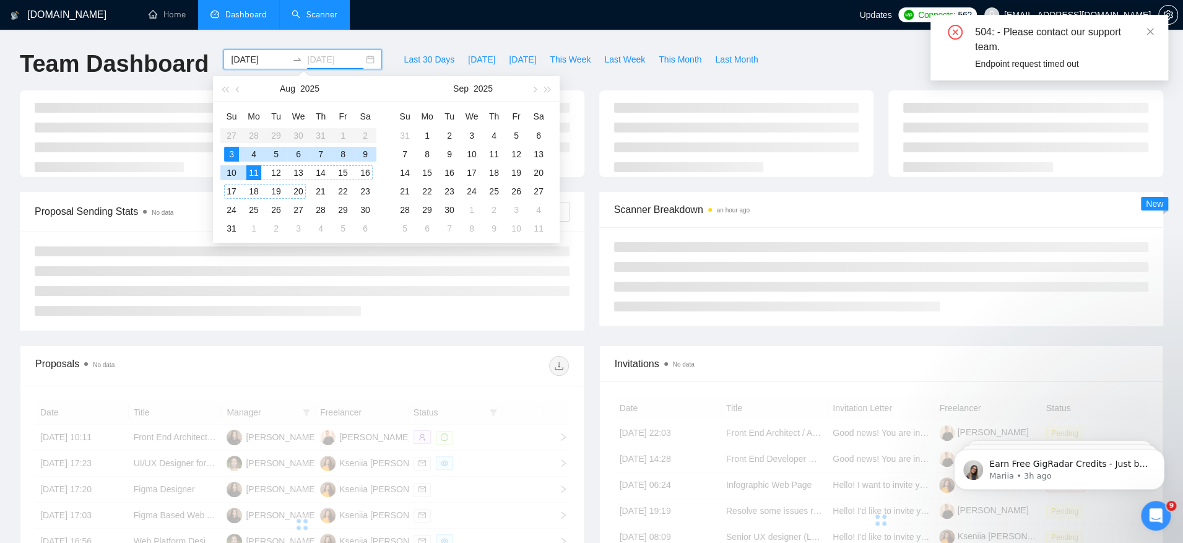
type input "2025-08-11"
click at [255, 168] on div "11" at bounding box center [253, 172] width 15 height 15
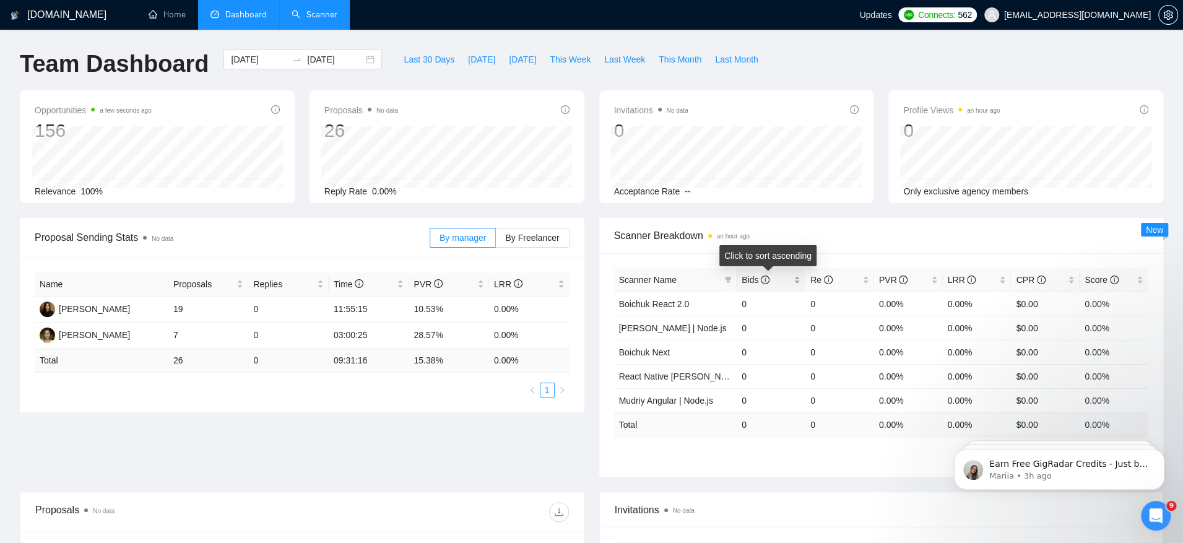
click at [746, 284] on span "Bids" at bounding box center [767, 280] width 50 height 14
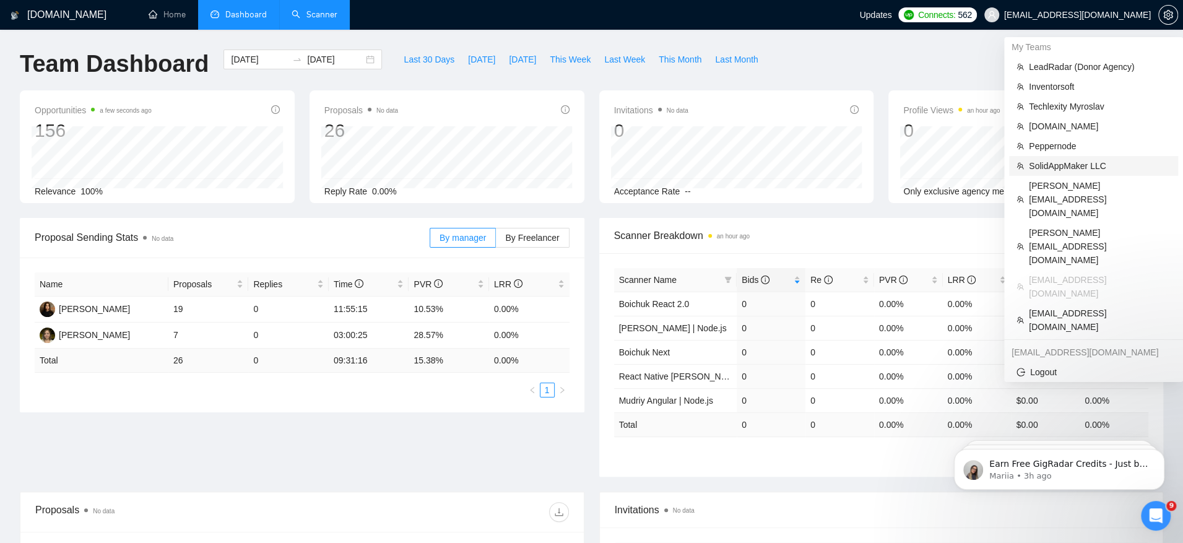
click at [1070, 164] on span "SolidAppMaker LLC" at bounding box center [1100, 166] width 142 height 14
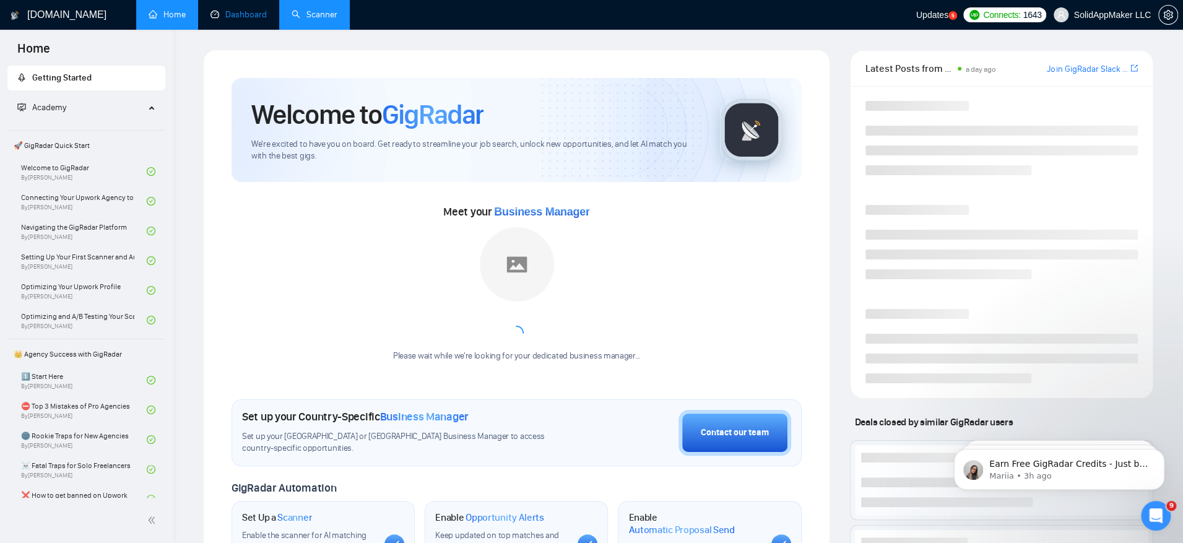
click at [233, 20] on link "Dashboard" at bounding box center [238, 14] width 56 height 11
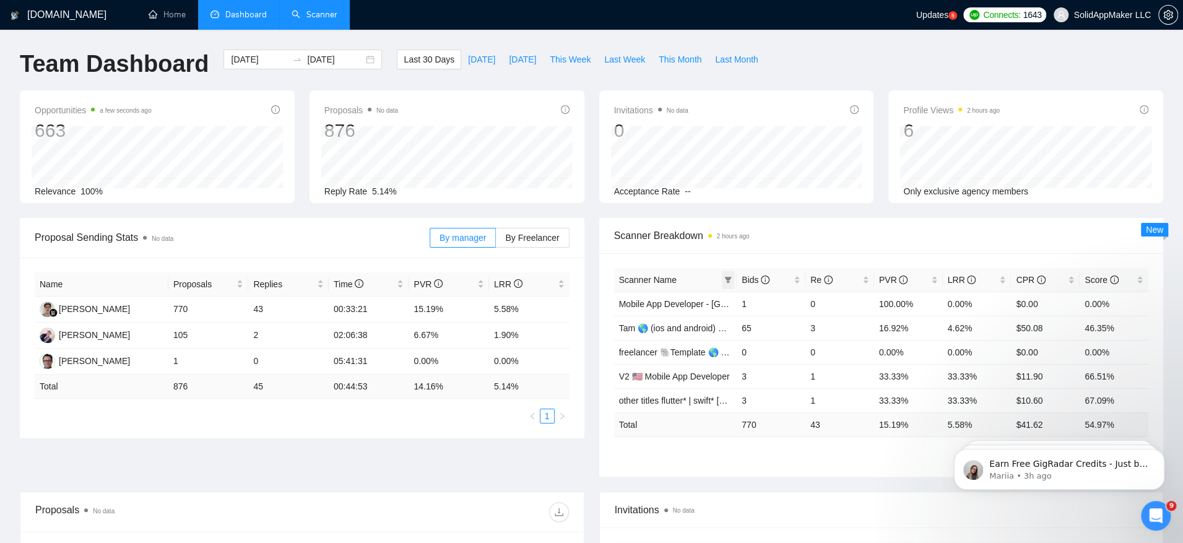
click at [727, 278] on icon "filter" at bounding box center [728, 280] width 7 height 6
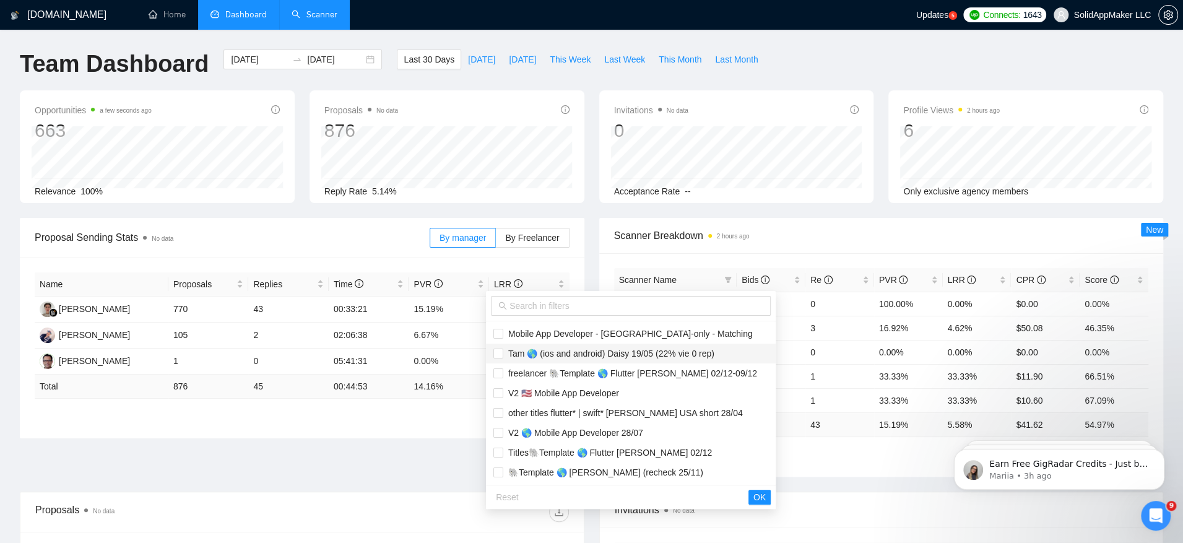
click at [597, 356] on span "Tam 🌎 (ios and android) Daisy 19/05 (22% vie 0 rep)" at bounding box center [608, 354] width 211 height 10
checkbox input "true"
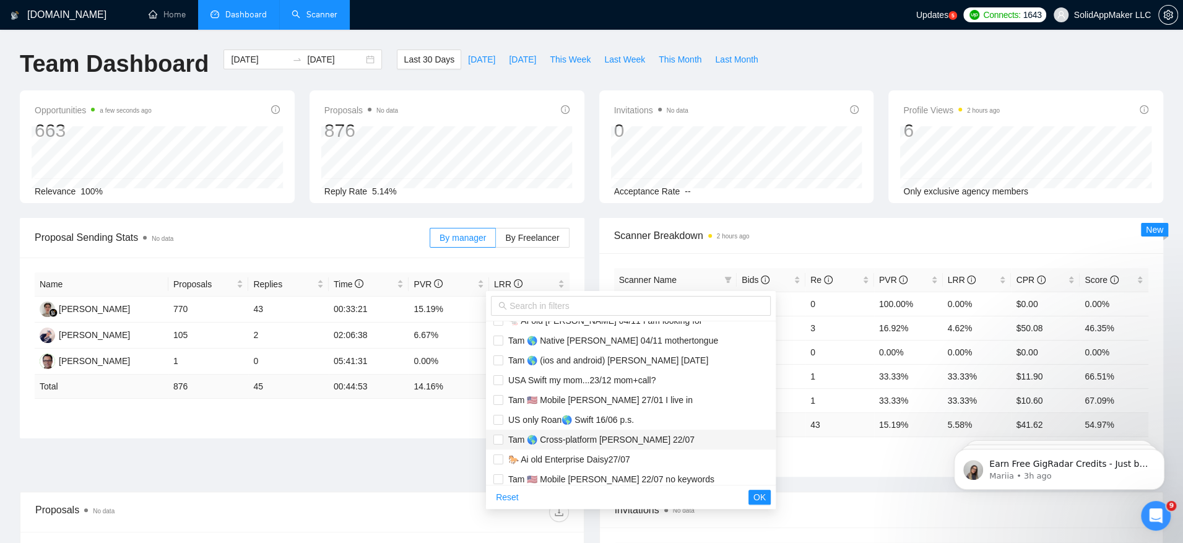
scroll to position [230, 0]
click at [670, 362] on span "Tam 🌎 (ios and android) John 09.06.25" at bounding box center [630, 361] width 275 height 14
checkbox input "true"
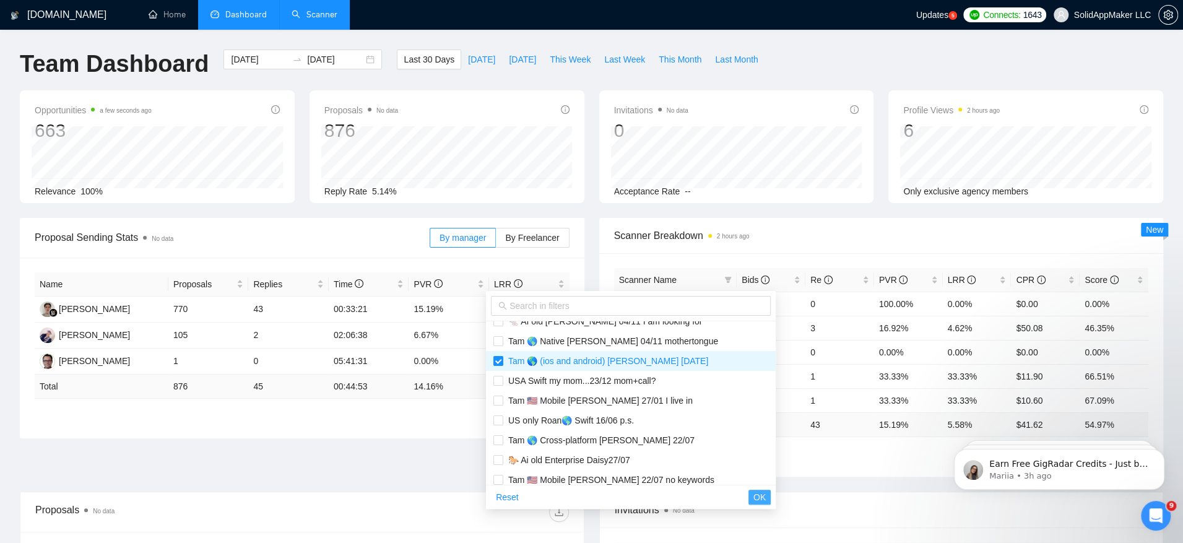
click at [753, 497] on span "OK" at bounding box center [759, 497] width 12 height 14
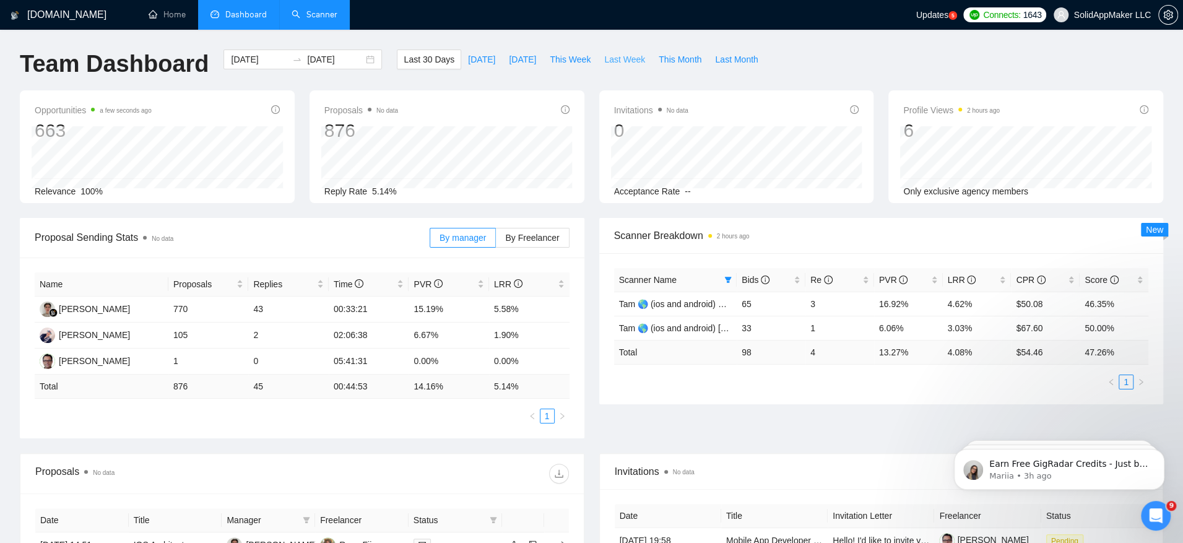
click at [628, 62] on span "Last Week" at bounding box center [624, 60] width 41 height 14
type input "2025-08-04"
type input "2025-08-10"
click at [244, 67] on div "2025-08-04 2025-08-10" at bounding box center [302, 60] width 158 height 20
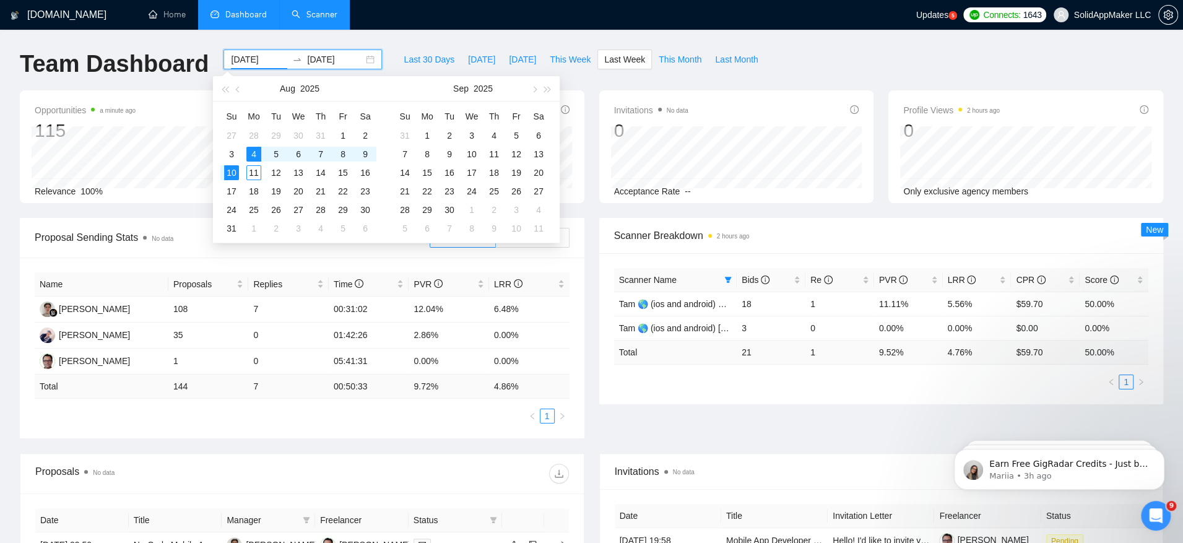
click at [244, 59] on input "2025-08-04" at bounding box center [259, 60] width 56 height 14
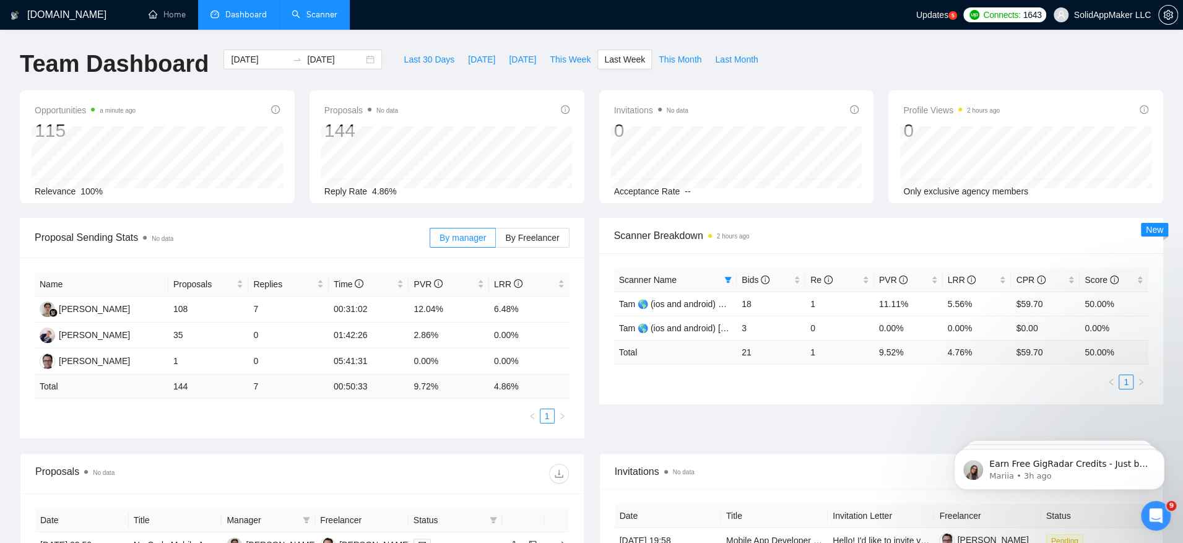
click at [656, 89] on div "Last 30 Days Today Yesterday This Week Last Week This Month Last Month" at bounding box center [580, 70] width 383 height 41
click at [262, 66] on input "2025-08-04" at bounding box center [259, 60] width 56 height 14
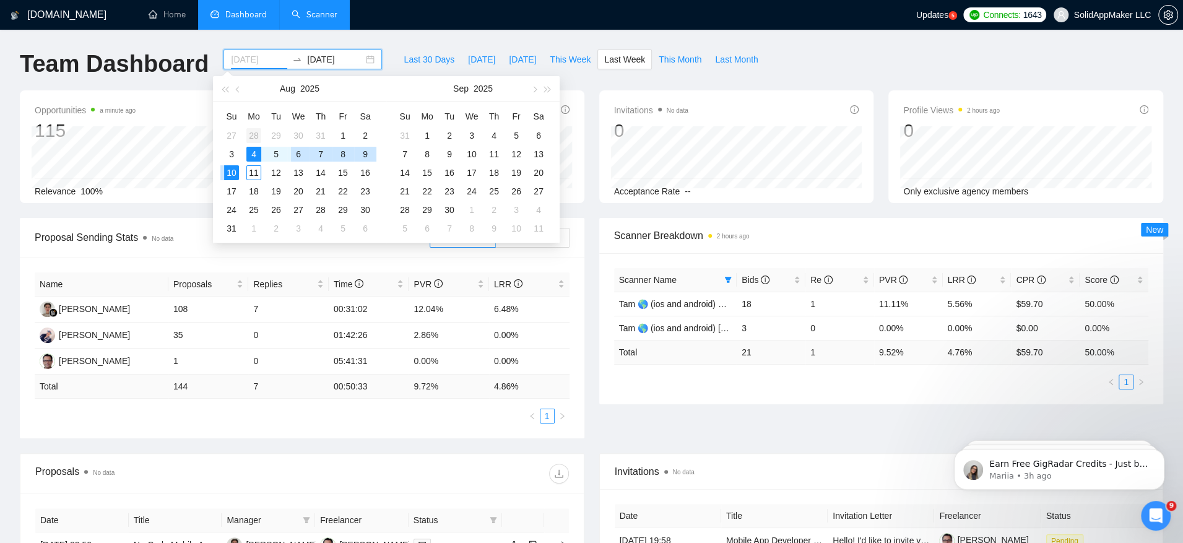
type input "2025-07-28"
click at [257, 136] on div "28" at bounding box center [253, 135] width 15 height 15
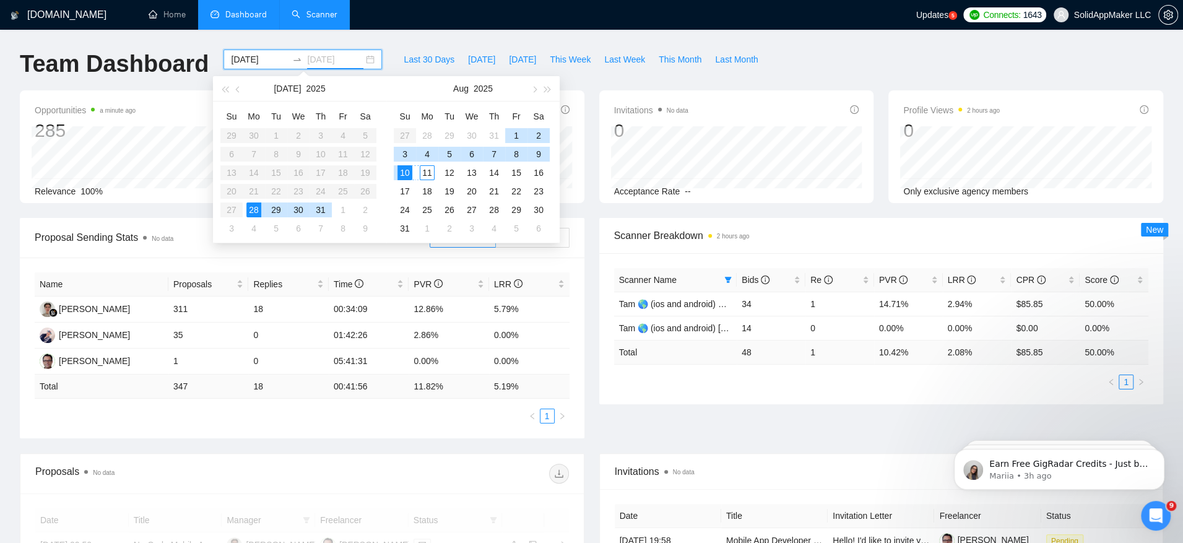
type input "2025-08-10"
click at [408, 173] on div "10" at bounding box center [404, 172] width 15 height 15
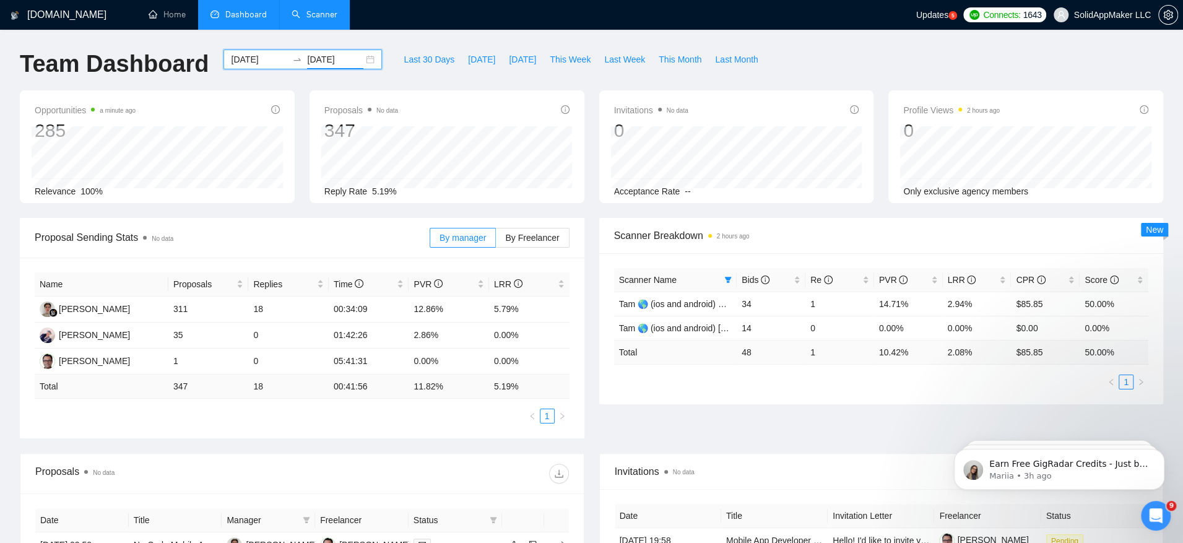
click at [257, 64] on input "2025-07-28" at bounding box center [259, 60] width 56 height 14
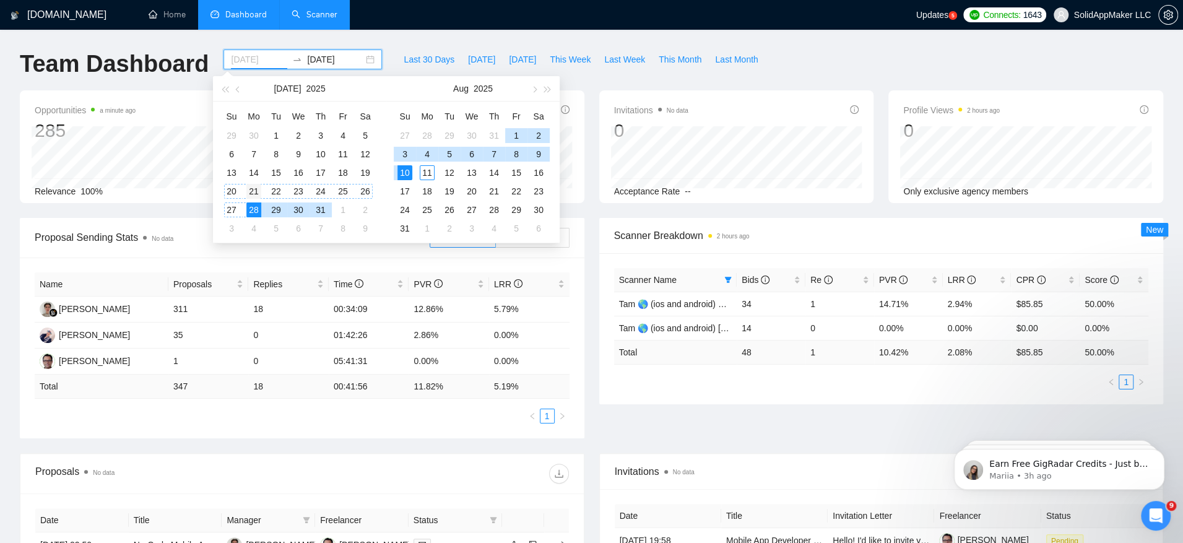
type input "2025-07-21"
click at [251, 193] on div "21" at bounding box center [253, 191] width 15 height 15
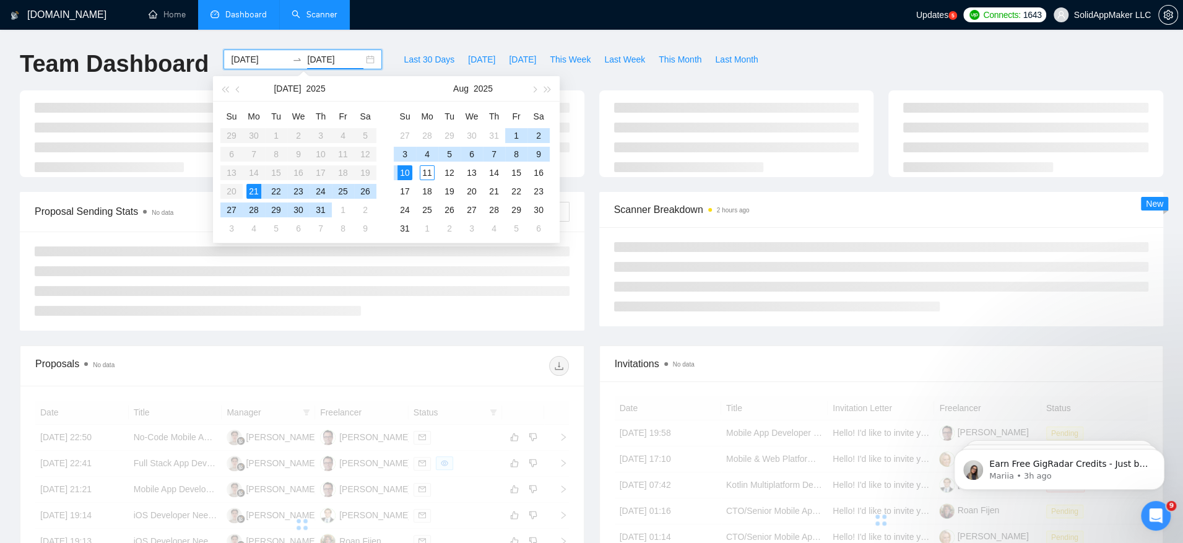
type input "2025-08-10"
click at [405, 168] on div "10" at bounding box center [404, 172] width 15 height 15
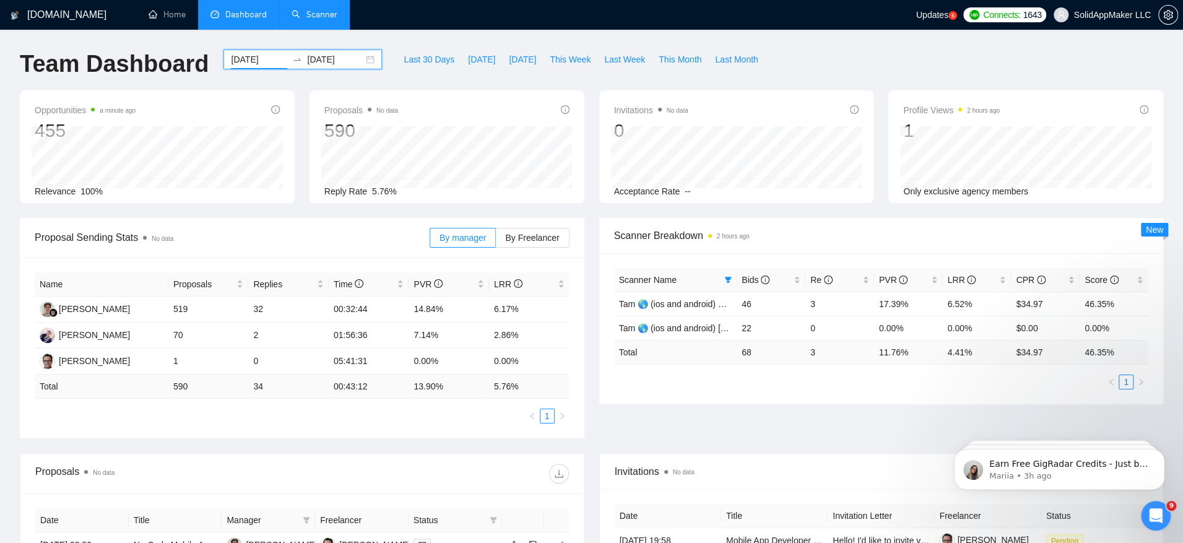
click at [258, 63] on input "2025-07-21" at bounding box center [259, 60] width 56 height 14
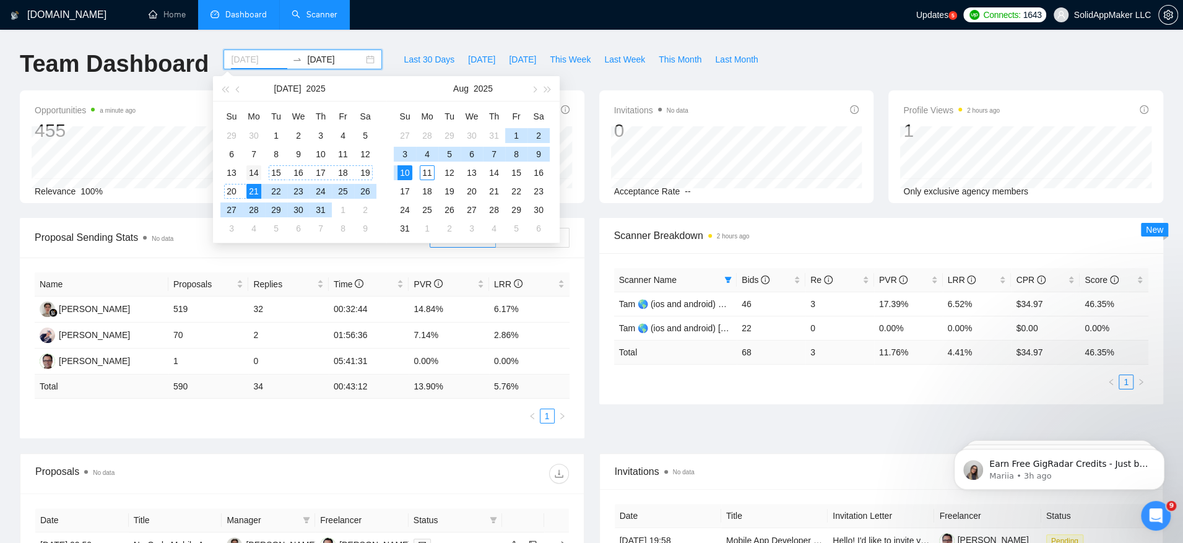
type input "2025-07-14"
click at [259, 174] on div "14" at bounding box center [253, 172] width 15 height 15
type input "2025-07-22"
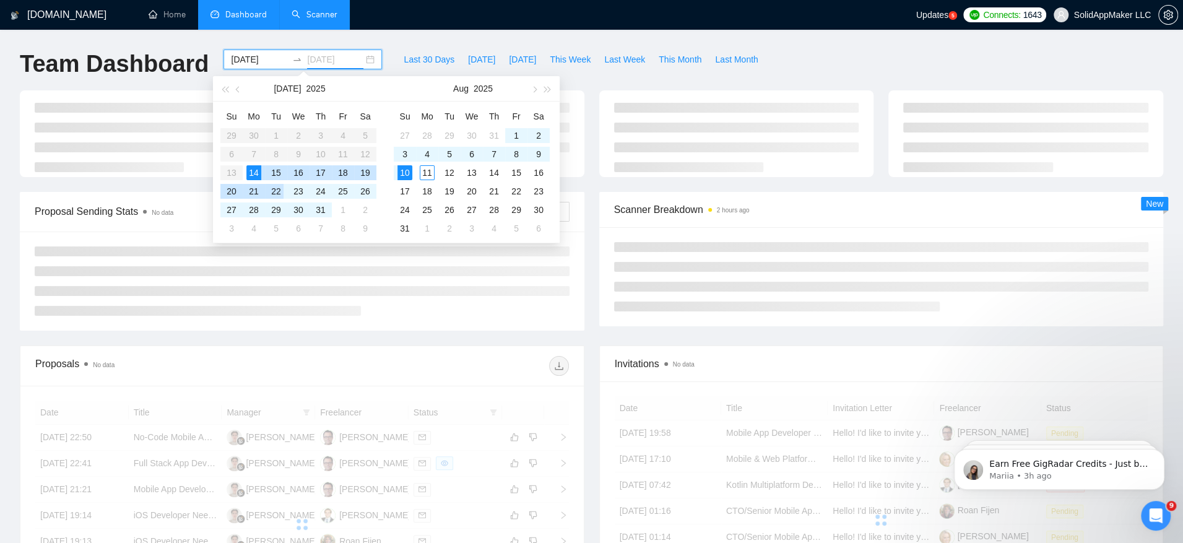
click at [279, 188] on div "22" at bounding box center [276, 191] width 15 height 15
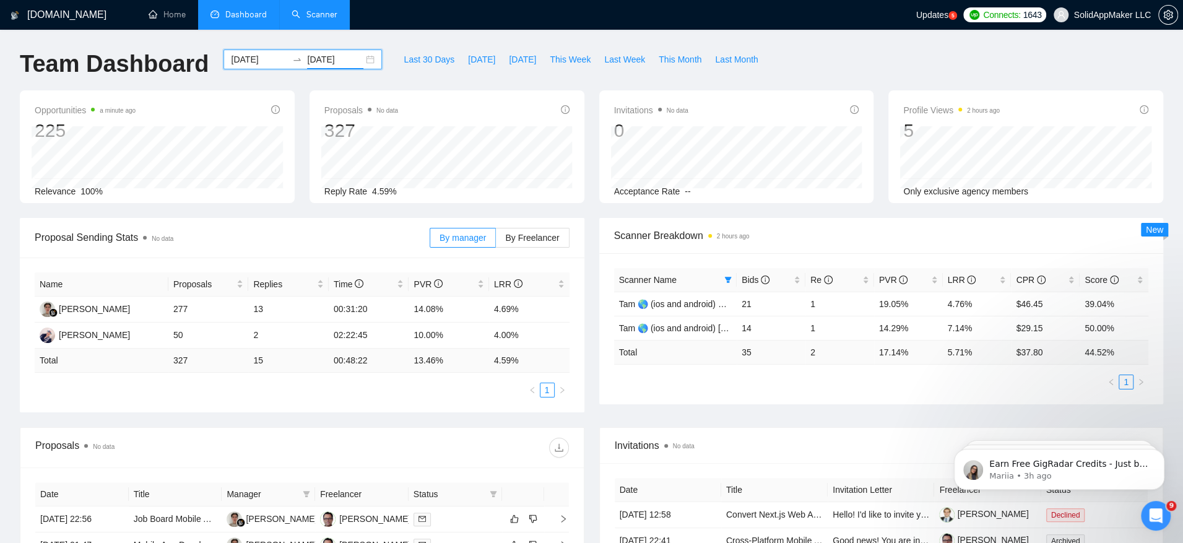
click at [251, 59] on input "2025-07-14" at bounding box center [259, 60] width 56 height 14
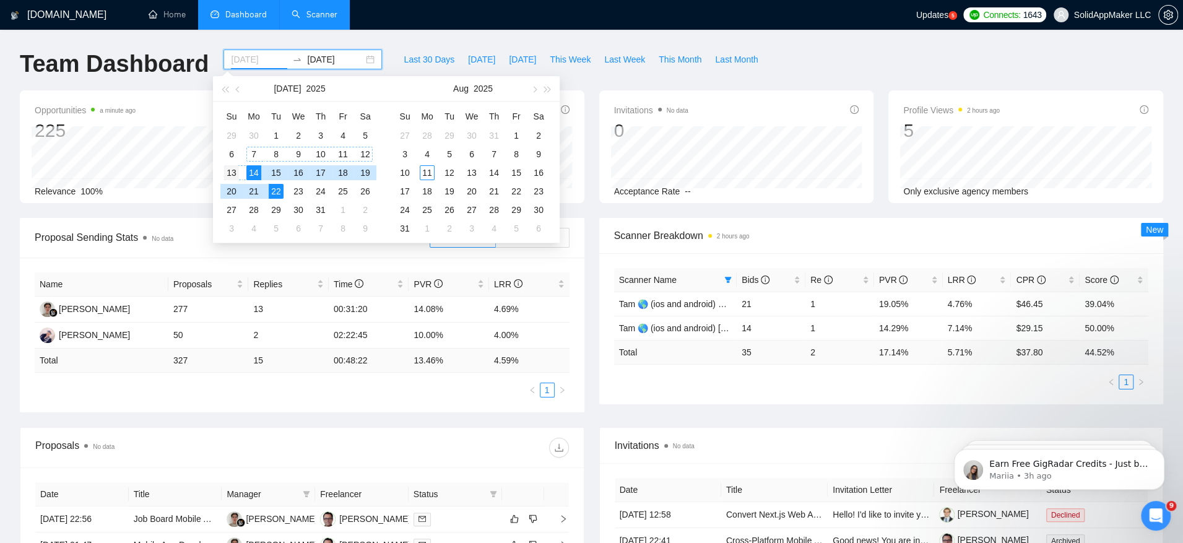
type input "2025-07-13"
click at [233, 171] on div "13" at bounding box center [231, 172] width 15 height 15
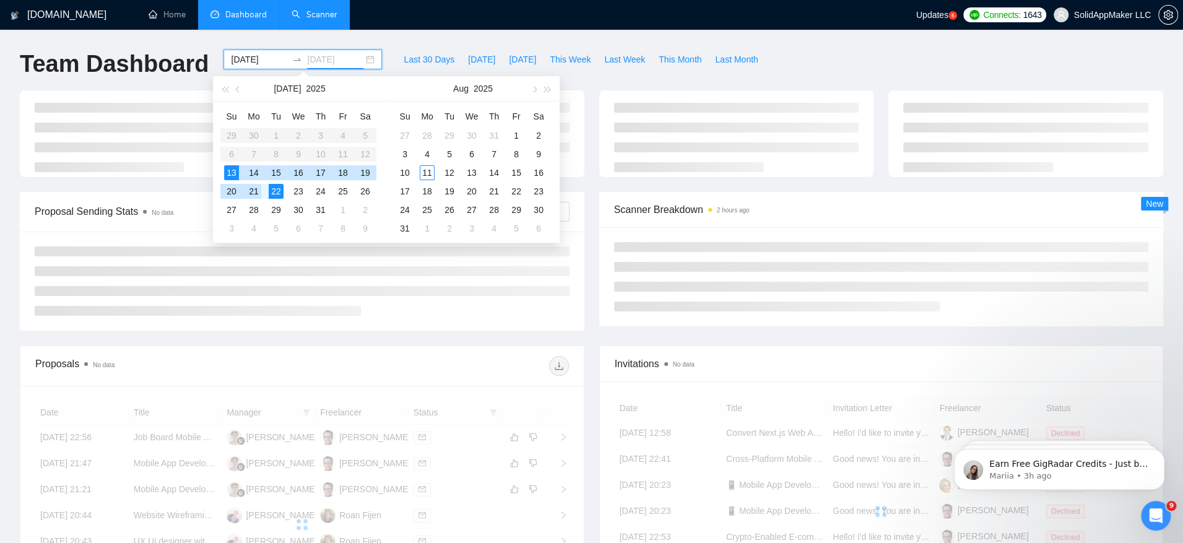
type input "2025-07-22"
click at [273, 190] on div "22" at bounding box center [276, 191] width 15 height 15
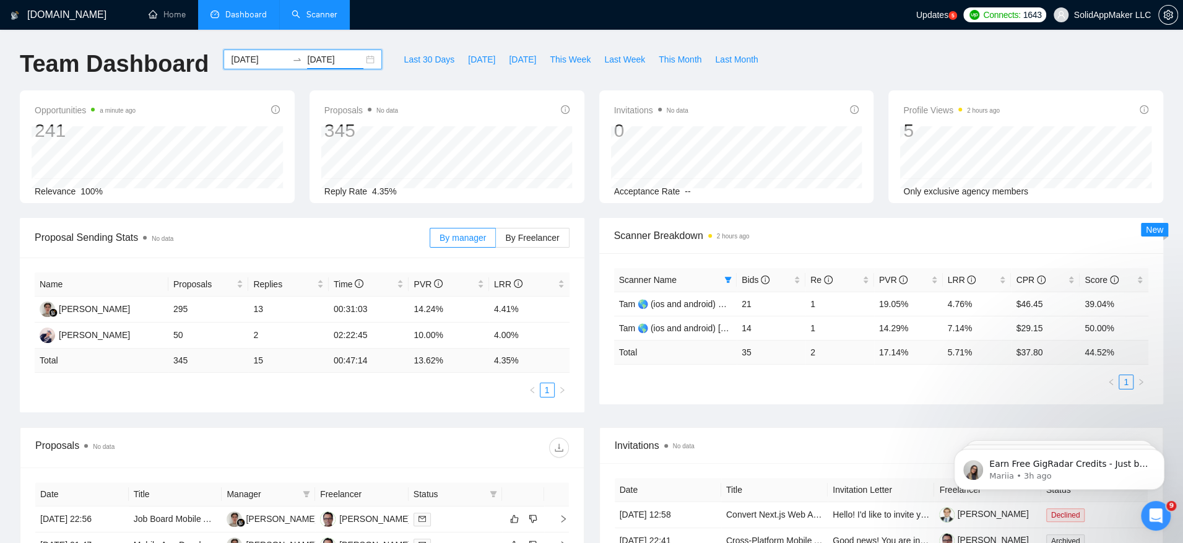
click at [232, 59] on input "2025-07-13" at bounding box center [259, 60] width 56 height 14
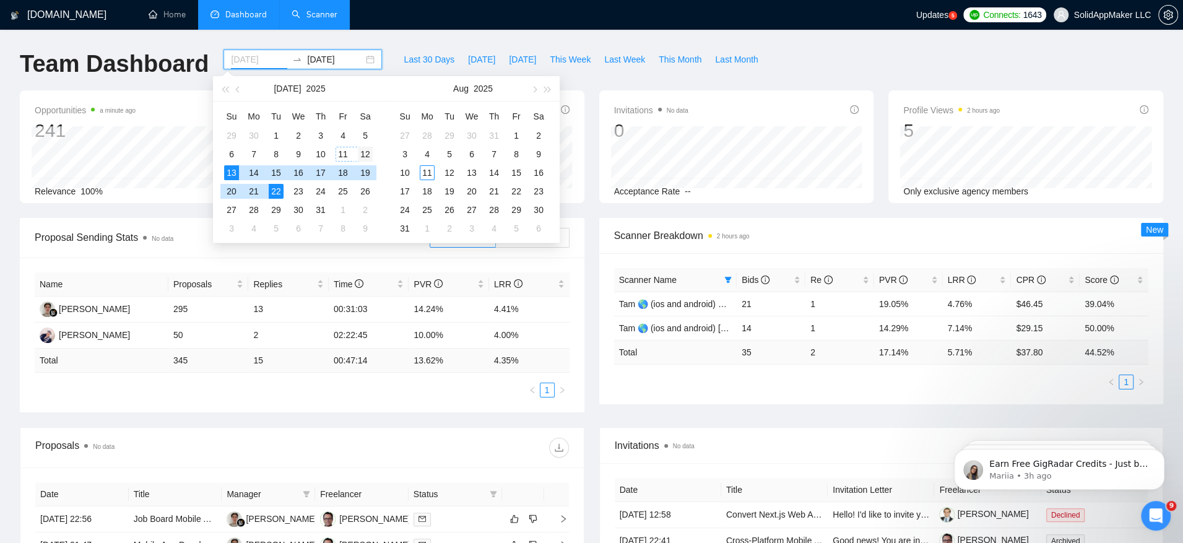
type input "2025-07-12"
click at [363, 154] on div "12" at bounding box center [365, 154] width 15 height 15
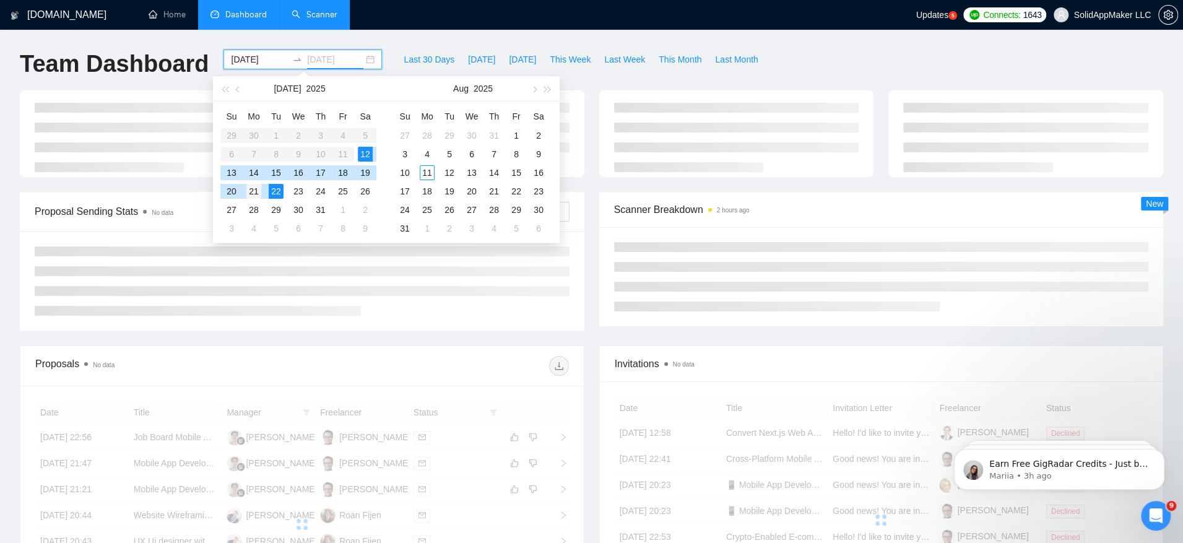
type input "2025-07-21"
click at [254, 190] on div "21" at bounding box center [253, 191] width 15 height 15
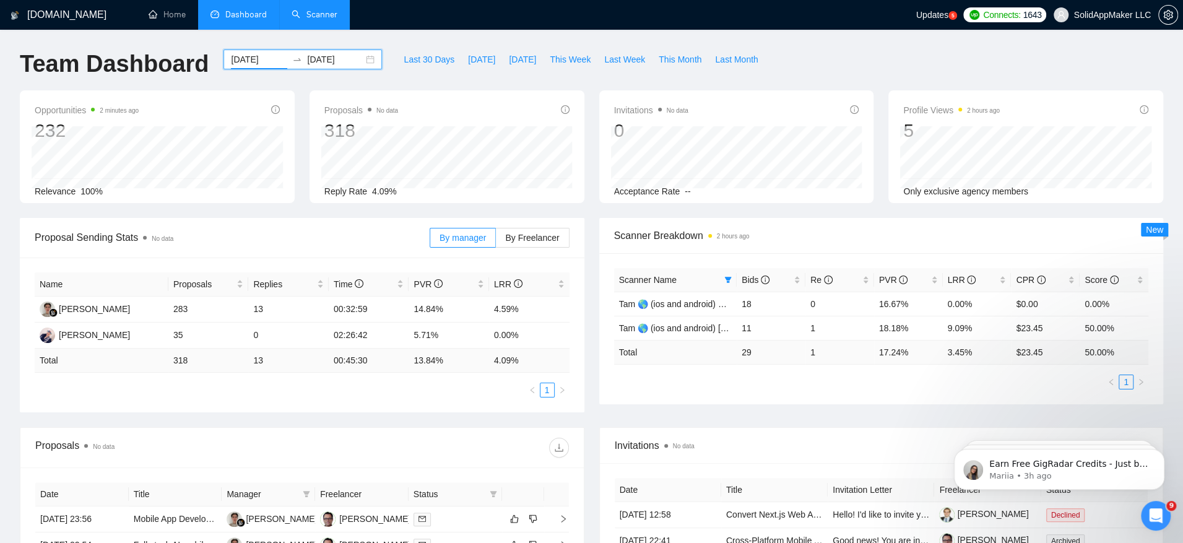
click at [266, 54] on input "2025-07-12" at bounding box center [259, 60] width 56 height 14
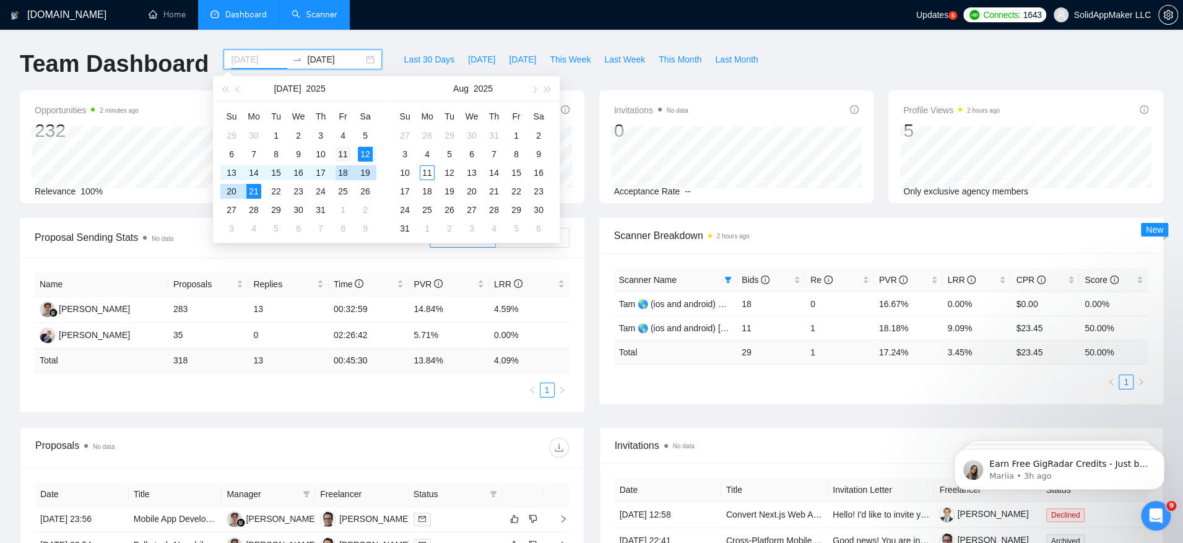
type input "2025-07-11"
click at [343, 156] on div "11" at bounding box center [343, 154] width 15 height 15
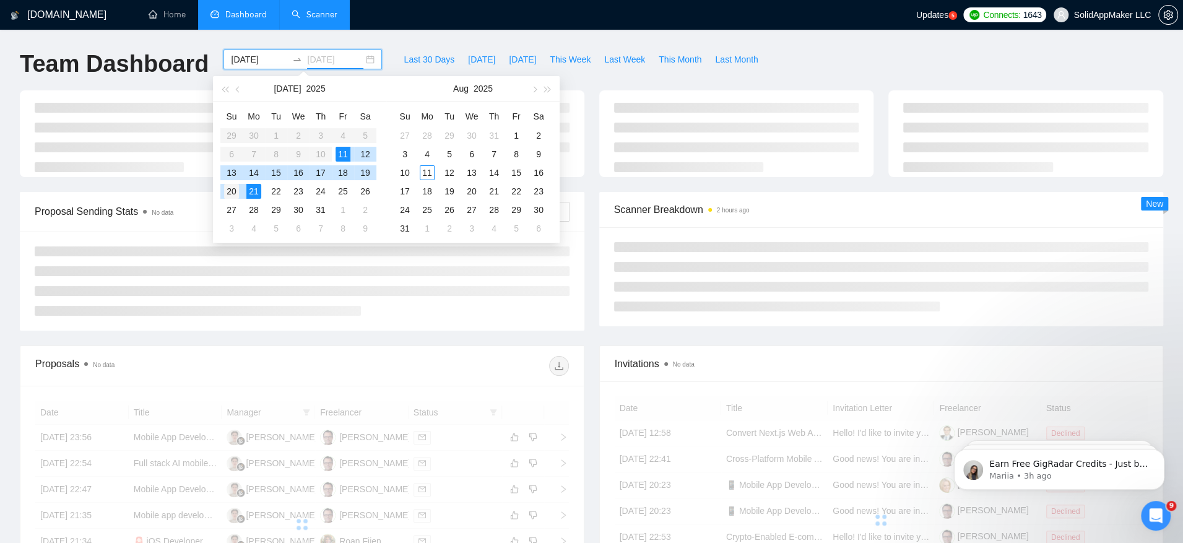
type input "2025-07-20"
click at [232, 193] on div "20" at bounding box center [231, 191] width 15 height 15
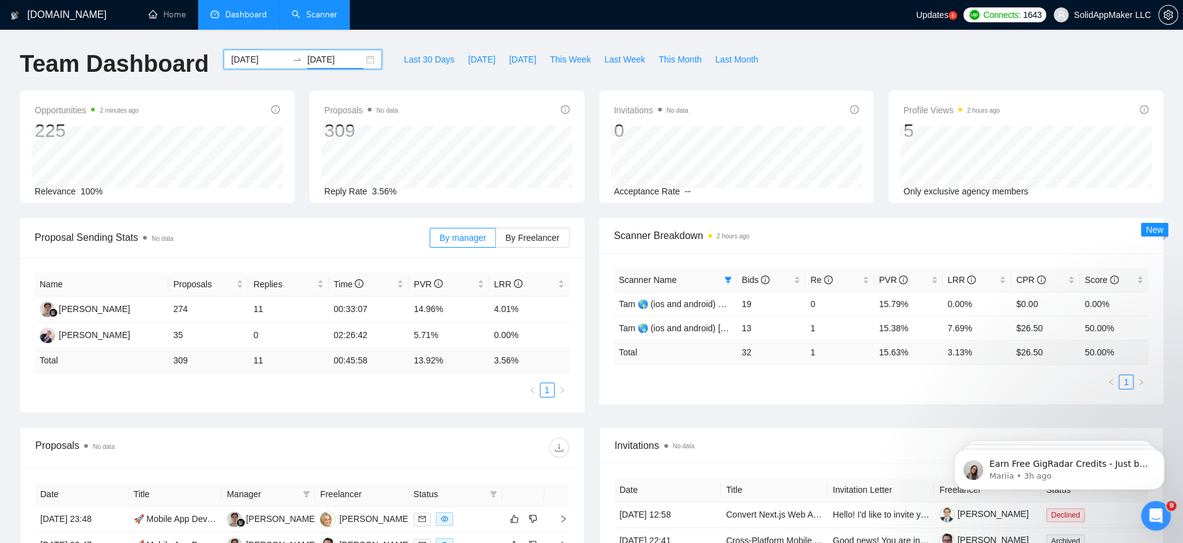
click at [253, 67] on div "2025-07-11 2025-07-20" at bounding box center [302, 60] width 158 height 20
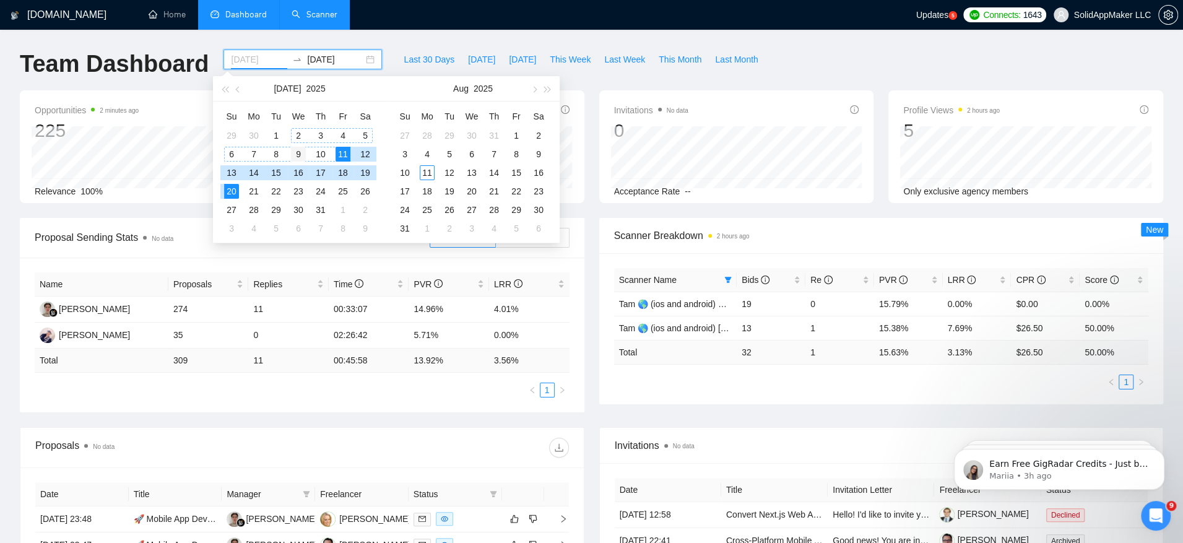
type input "2025-07-09"
click at [299, 149] on div "9" at bounding box center [298, 154] width 15 height 15
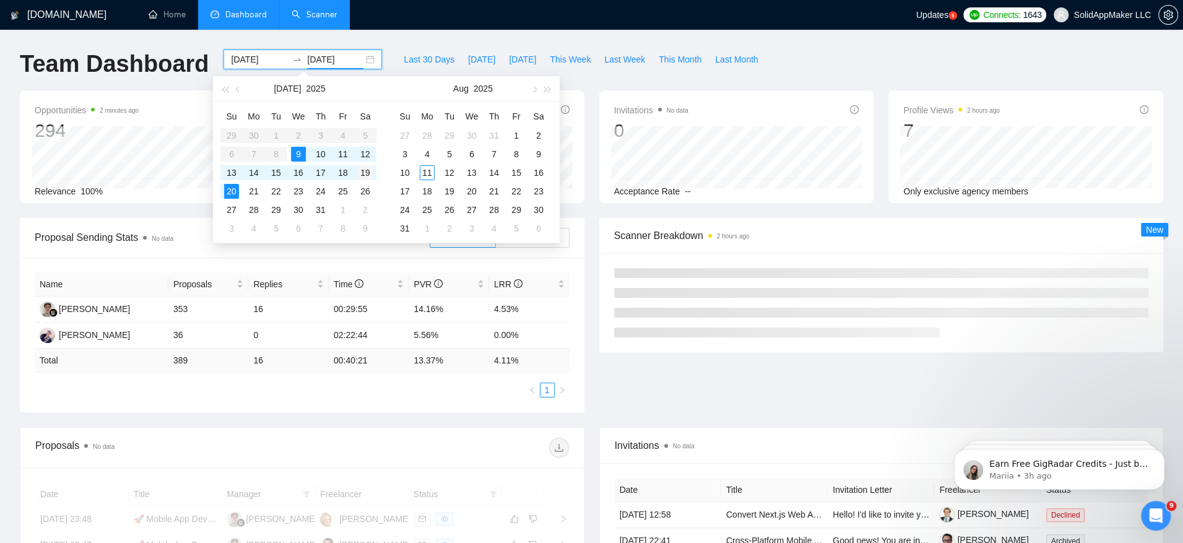
type input "2025-07-19"
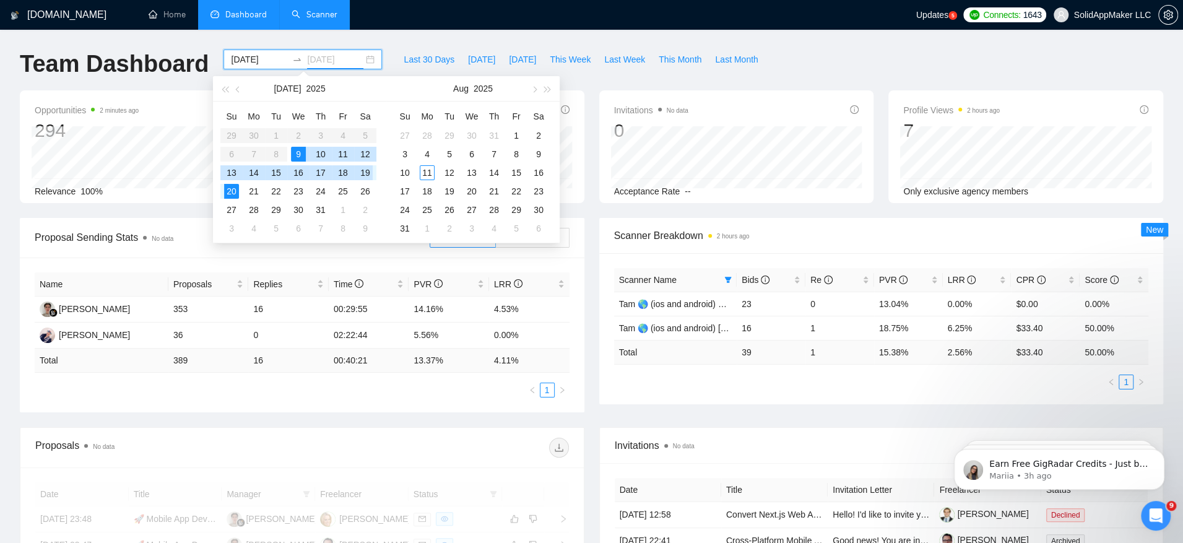
click at [366, 176] on div "19" at bounding box center [365, 172] width 15 height 15
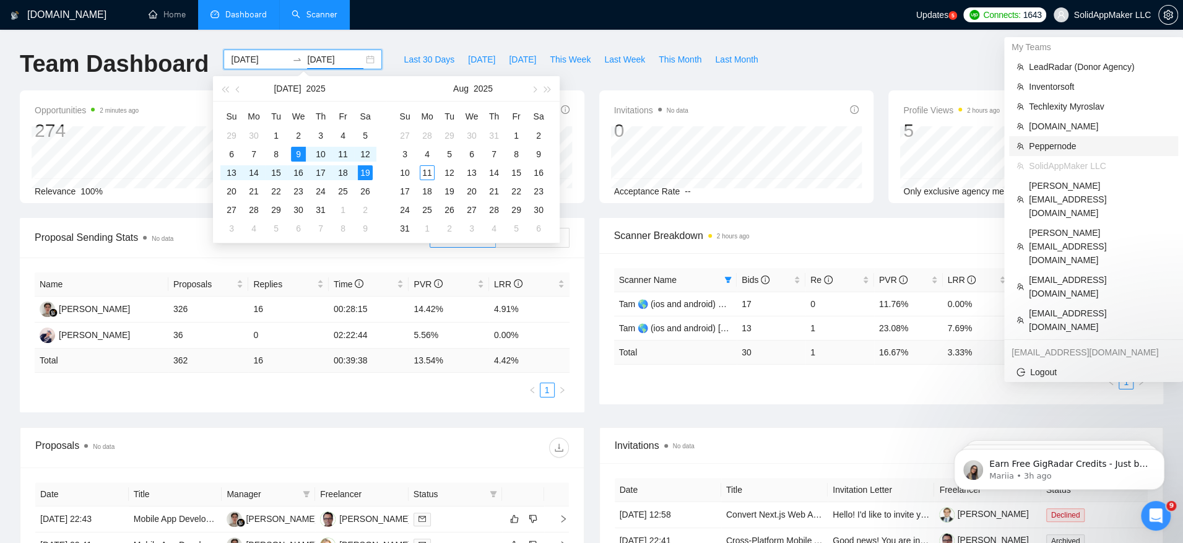
click at [1081, 138] on li "Peppernode" at bounding box center [1093, 146] width 169 height 20
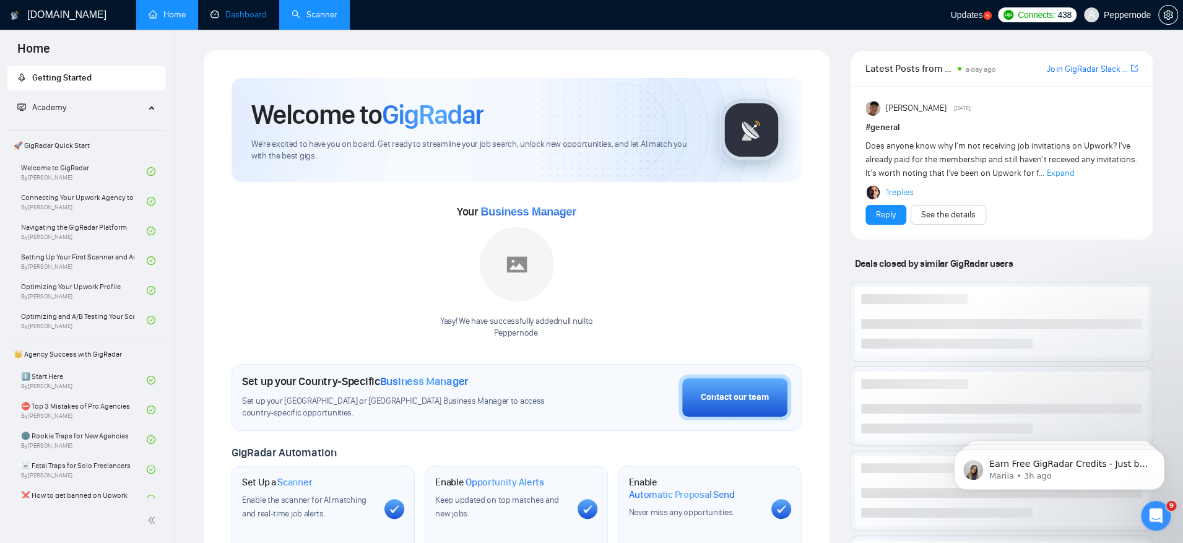
click at [246, 20] on link "Dashboard" at bounding box center [238, 14] width 56 height 11
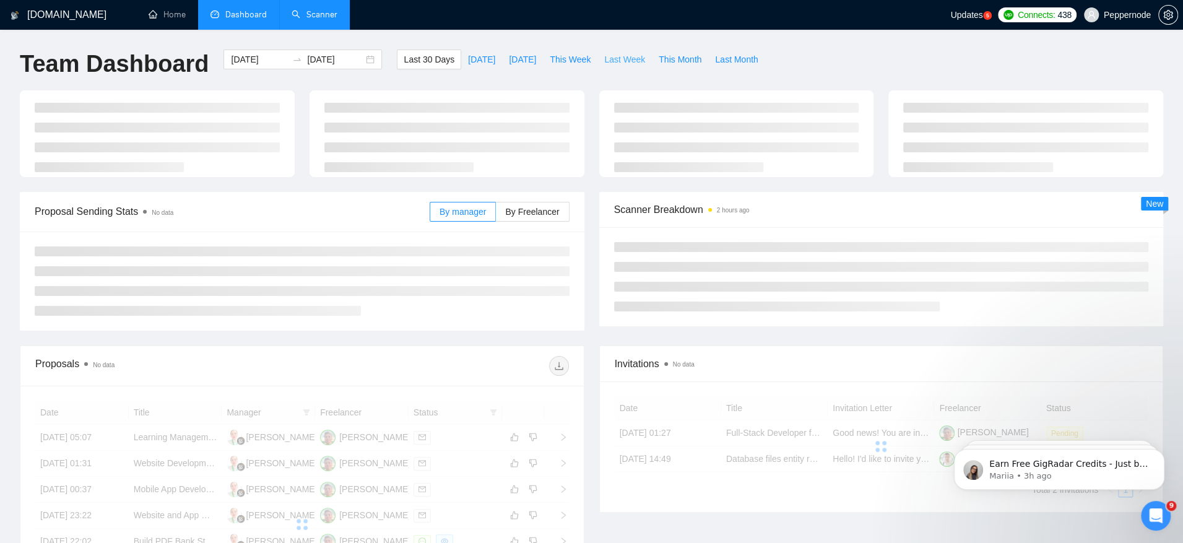
click at [635, 58] on span "Last Week" at bounding box center [624, 60] width 41 height 14
type input "2025-08-04"
type input "2025-08-10"
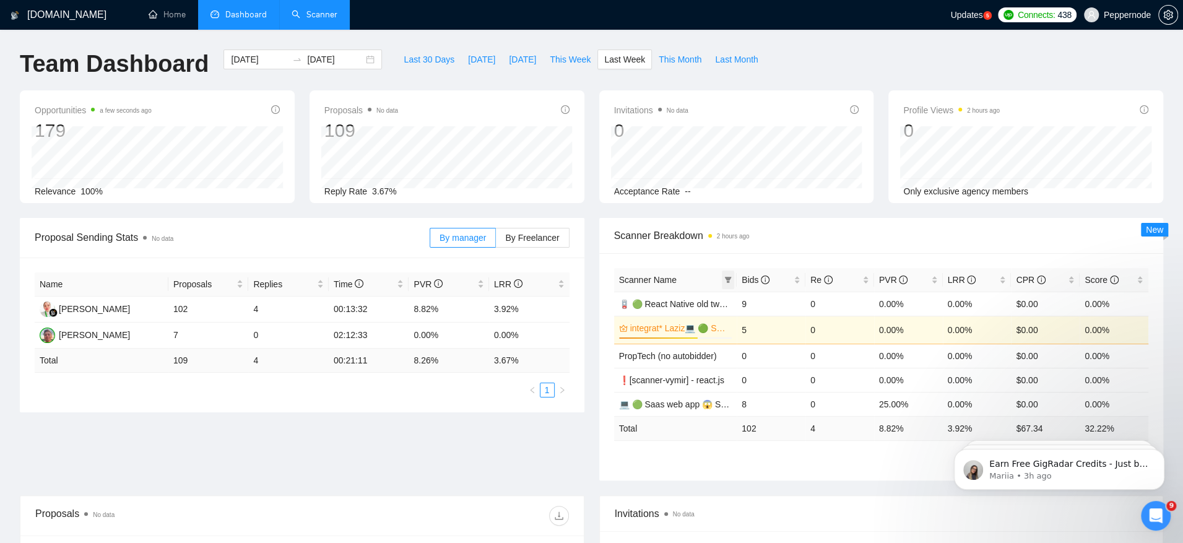
click at [726, 280] on icon "filter" at bounding box center [728, 280] width 7 height 6
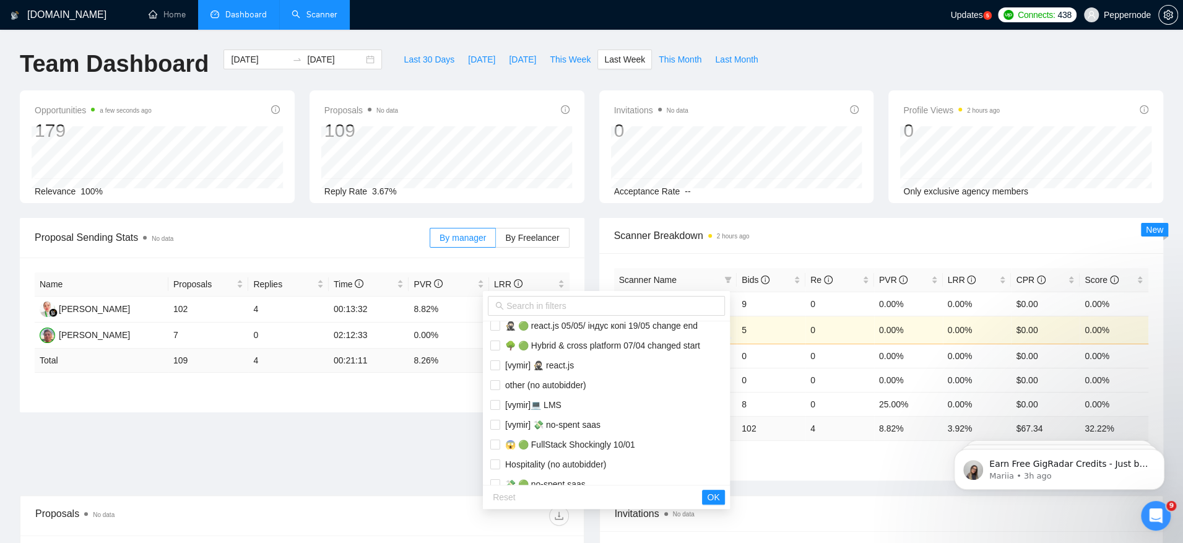
scroll to position [139, 0]
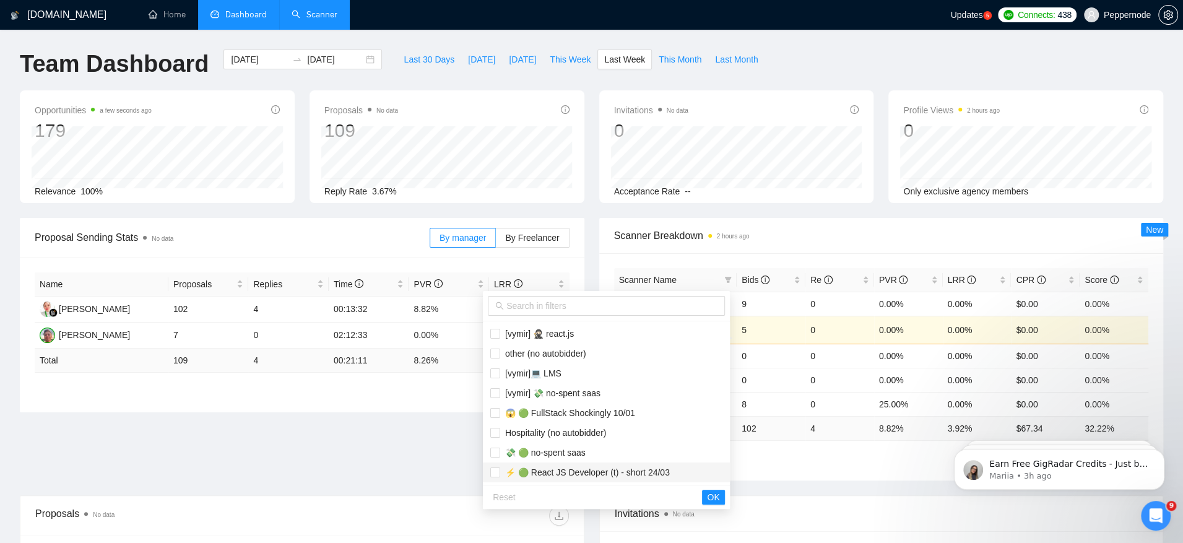
click at [691, 469] on span "⚡ 🟢 React JS Developer (t) - short 24/03" at bounding box center [606, 473] width 232 height 14
checkbox input "true"
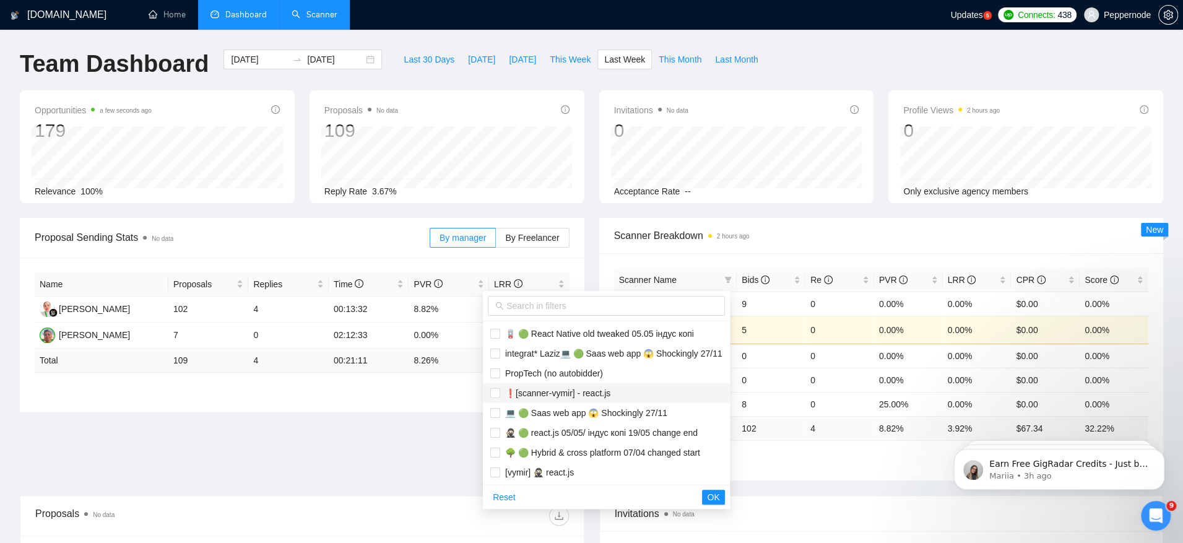
scroll to position [28, 0]
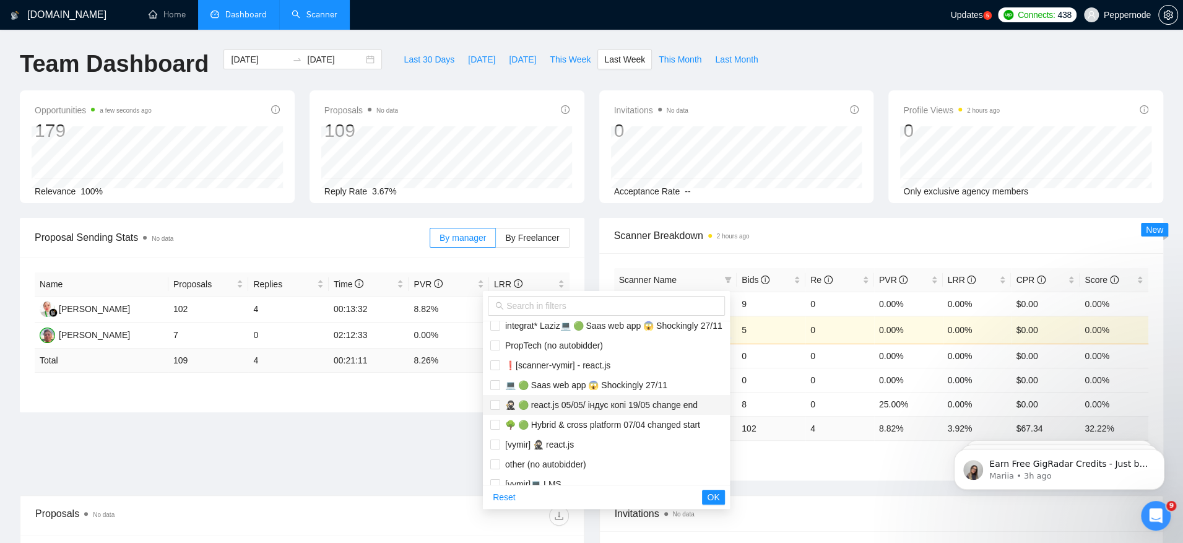
click at [661, 403] on span "🥷🏻 🟢 react.js 05/05/ індус копі 19/05 change end" at bounding box center [598, 405] width 197 height 10
checkbox input "true"
click at [719, 499] on span "OK" at bounding box center [713, 497] width 12 height 14
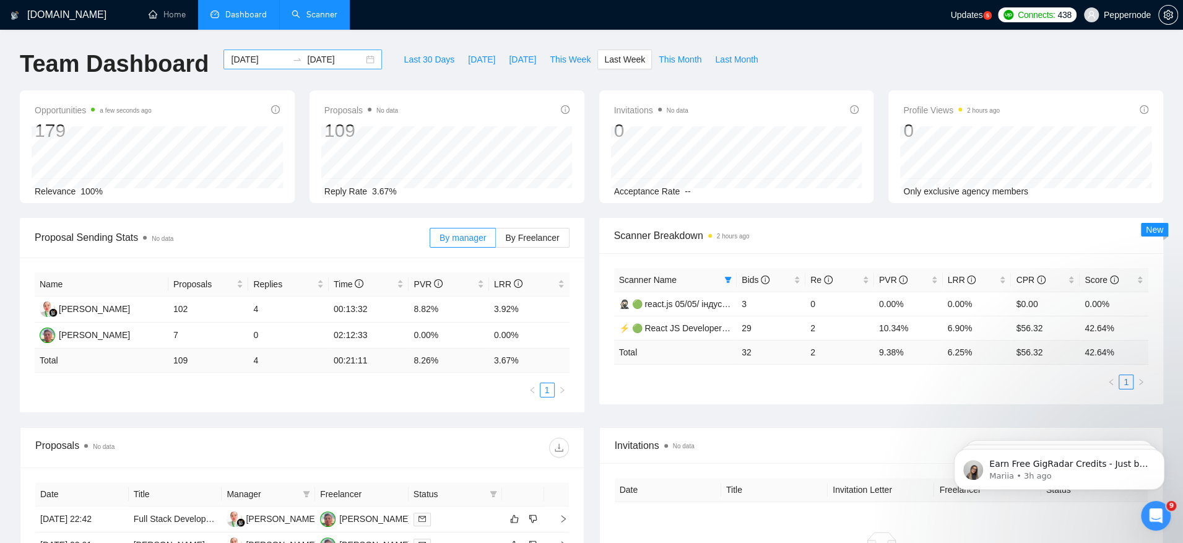
click at [254, 66] on input "2025-08-04" at bounding box center [259, 60] width 56 height 14
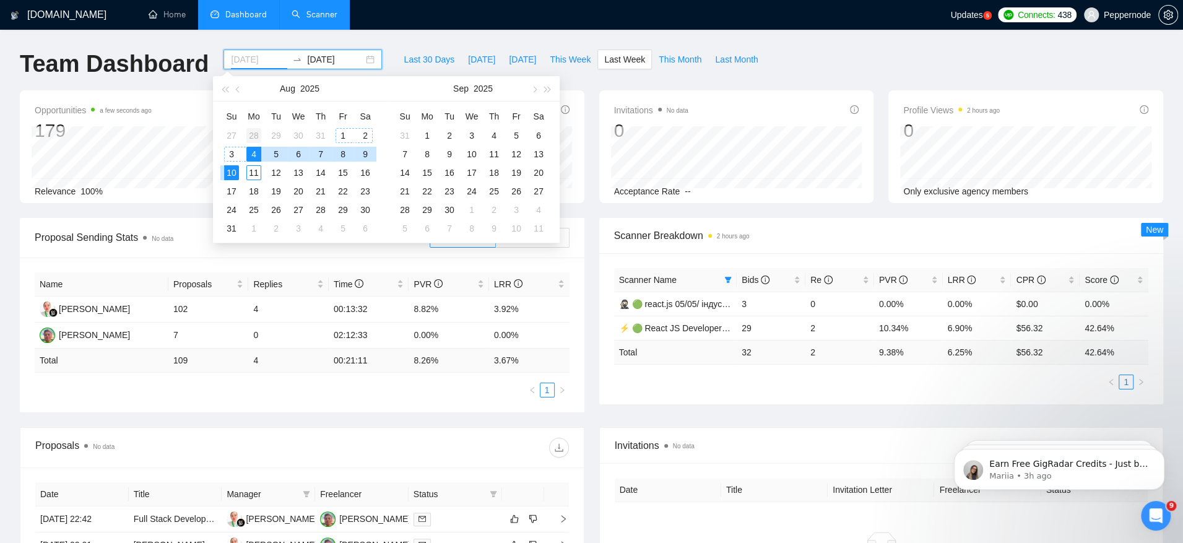
type input "2025-07-28"
click at [256, 133] on div "28" at bounding box center [253, 135] width 15 height 15
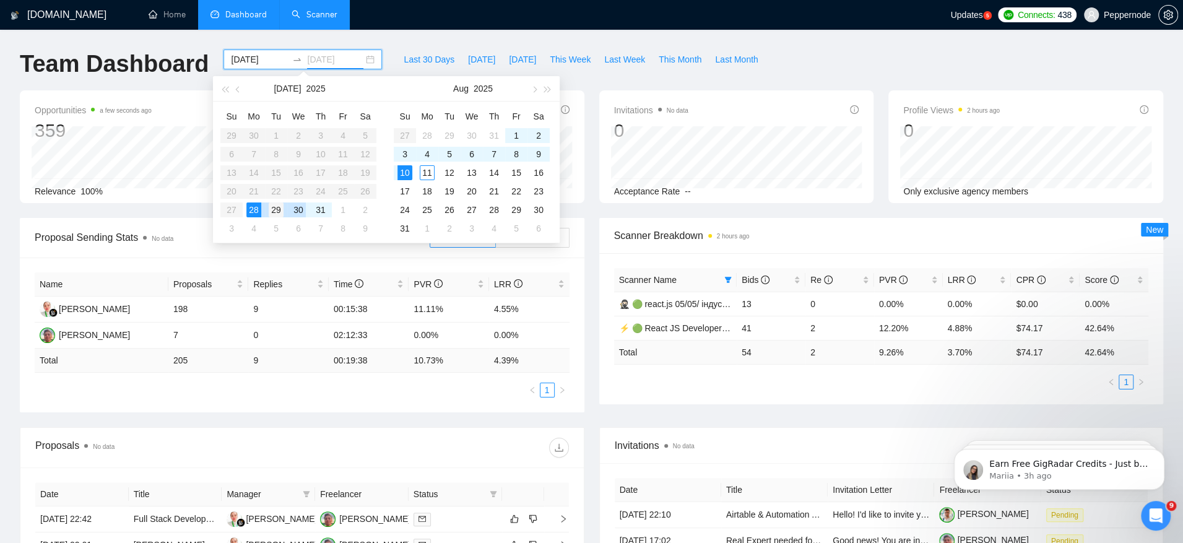
type input "2025-07-29"
click at [280, 213] on div "29" at bounding box center [276, 209] width 15 height 15
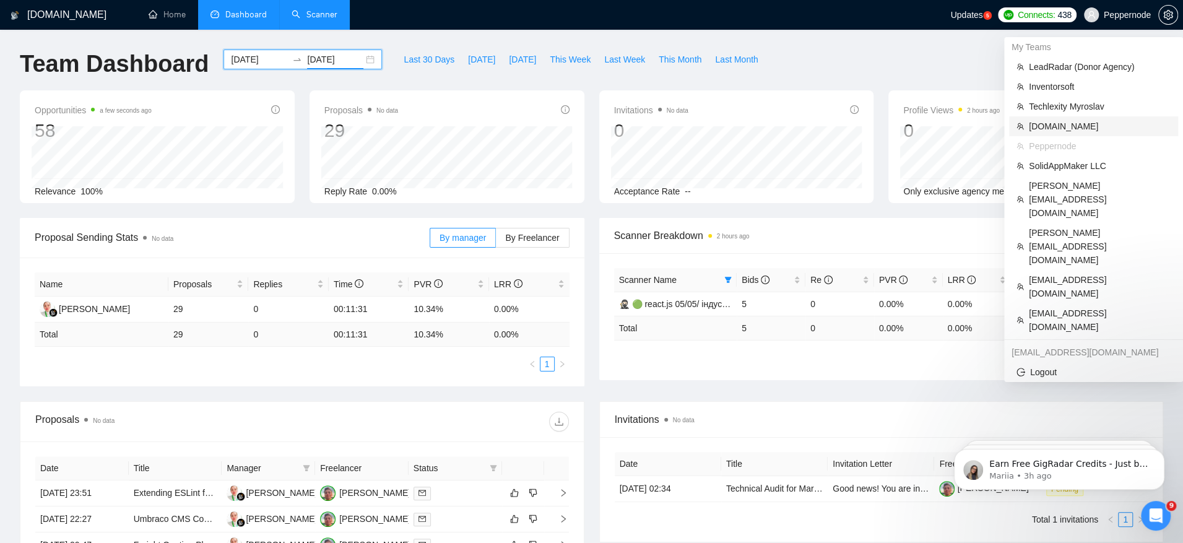
click at [1044, 131] on span "[DOMAIN_NAME]" at bounding box center [1100, 126] width 142 height 14
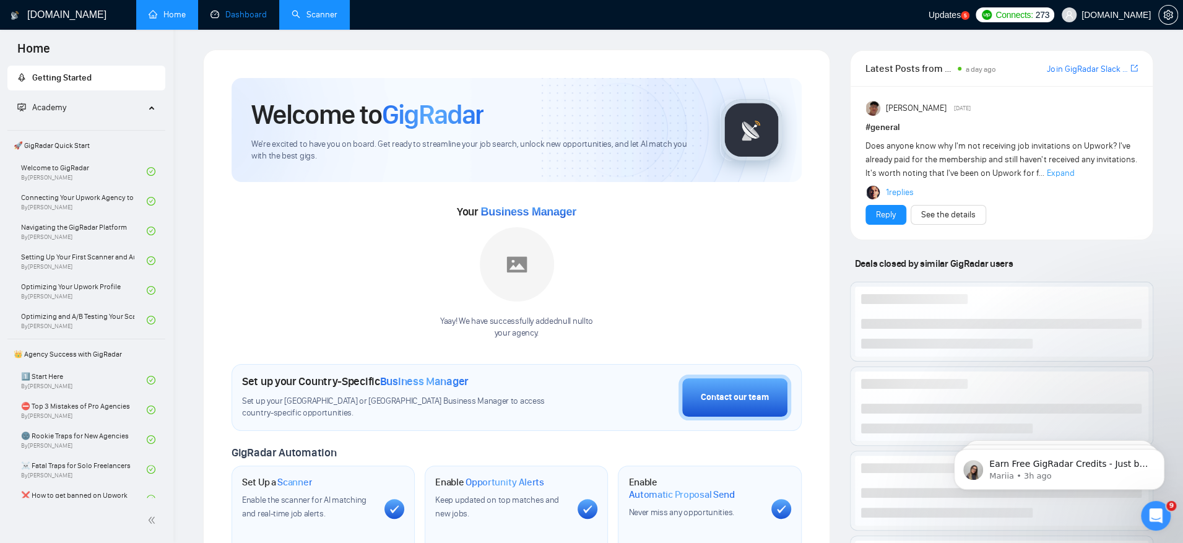
click at [240, 10] on link "Dashboard" at bounding box center [238, 14] width 56 height 11
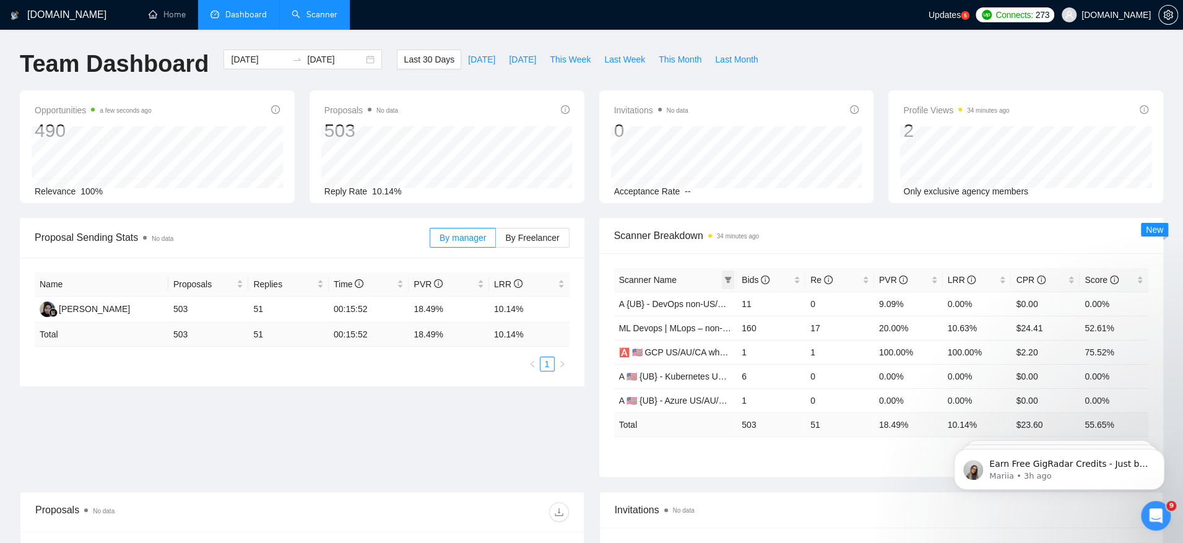
click at [726, 280] on icon "filter" at bounding box center [727, 279] width 7 height 7
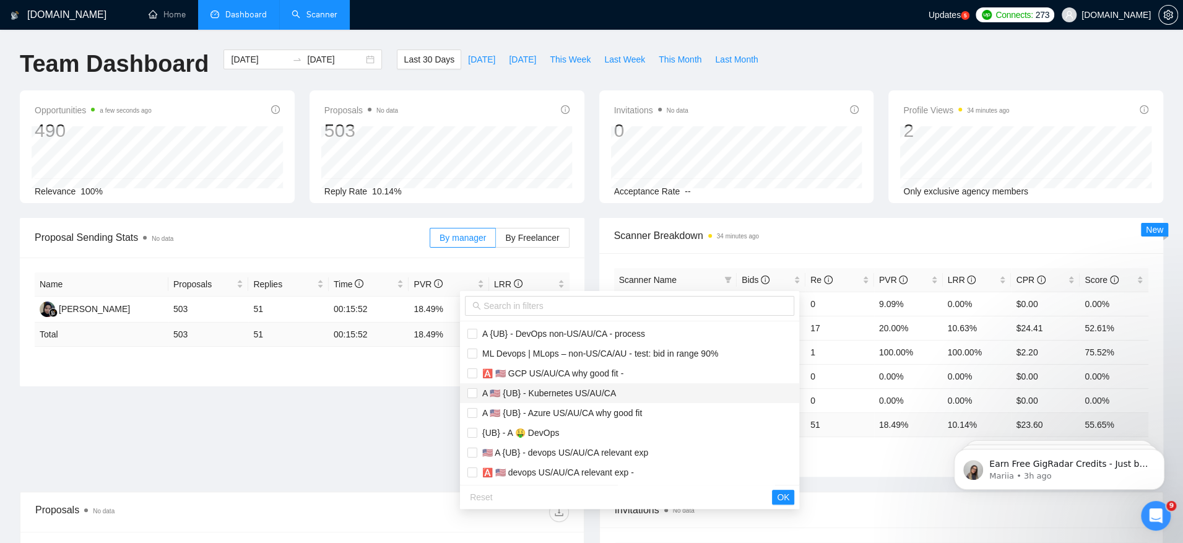
click at [615, 386] on span "A 🇺🇸 {UB} - Kubernetes US/AU/CA" at bounding box center [629, 393] width 324 height 14
checkbox input "true"
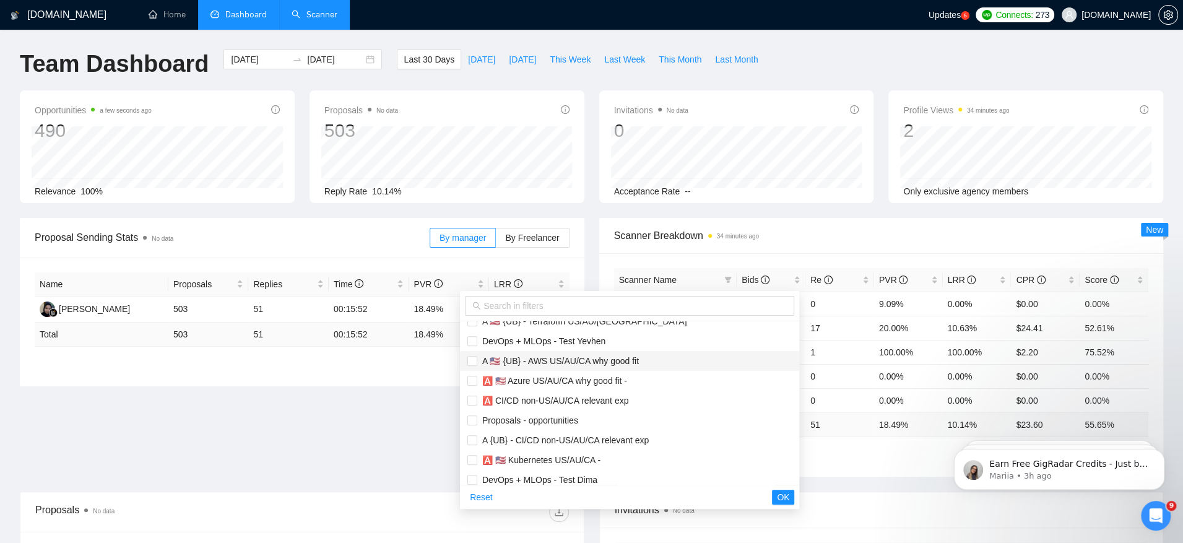
scroll to position [574, 0]
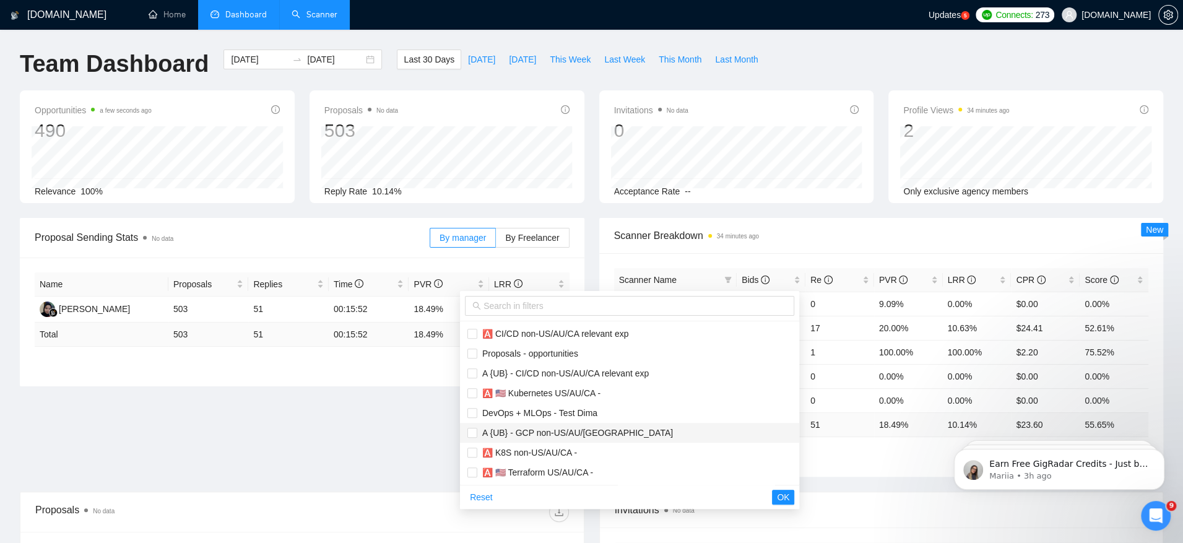
click at [618, 434] on span "A {UB} - GCP non-US/AU/[GEOGRAPHIC_DATA]" at bounding box center [629, 433] width 324 height 14
checkbox input "true"
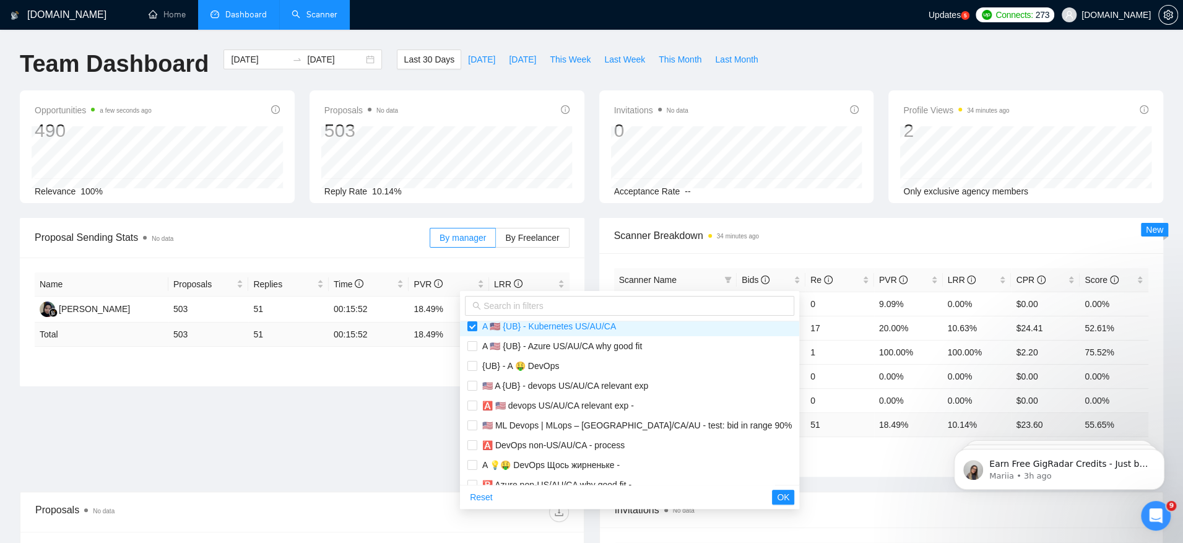
scroll to position [0, 0]
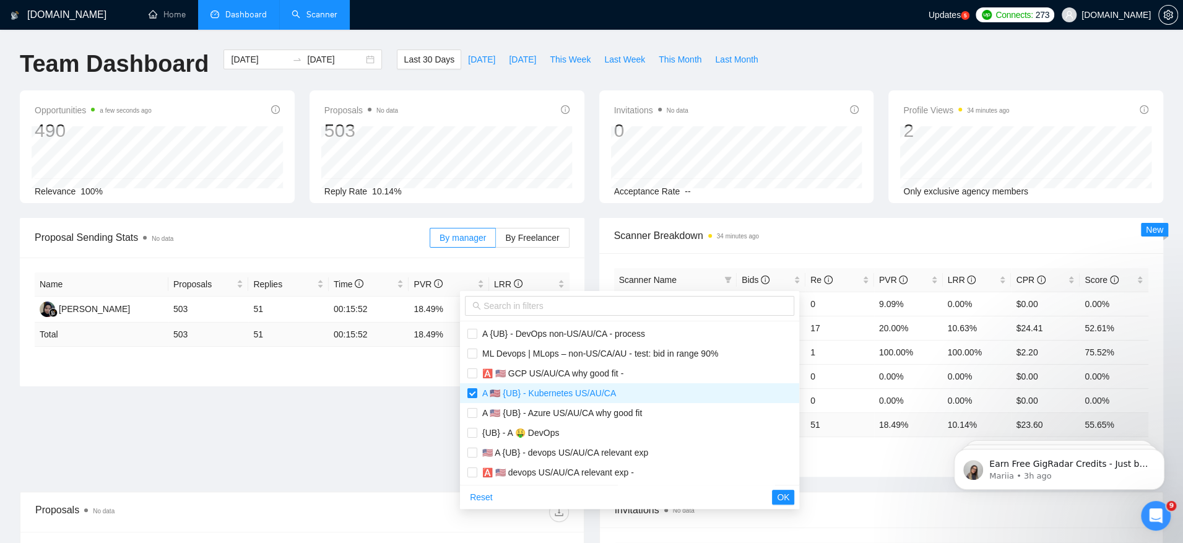
click at [622, 370] on span "🅰️ 🇺🇸 GCP US/AU/CA why good fit -" at bounding box center [550, 373] width 146 height 10
click at [623, 373] on span "🅰️ 🇺🇸 GCP US/AU/CA why good fit -" at bounding box center [550, 373] width 146 height 10
checkbox input "false"
click at [631, 388] on span "A 🇺🇸 {UB} - Kubernetes US/AU/CA" at bounding box center [629, 393] width 324 height 14
checkbox input "false"
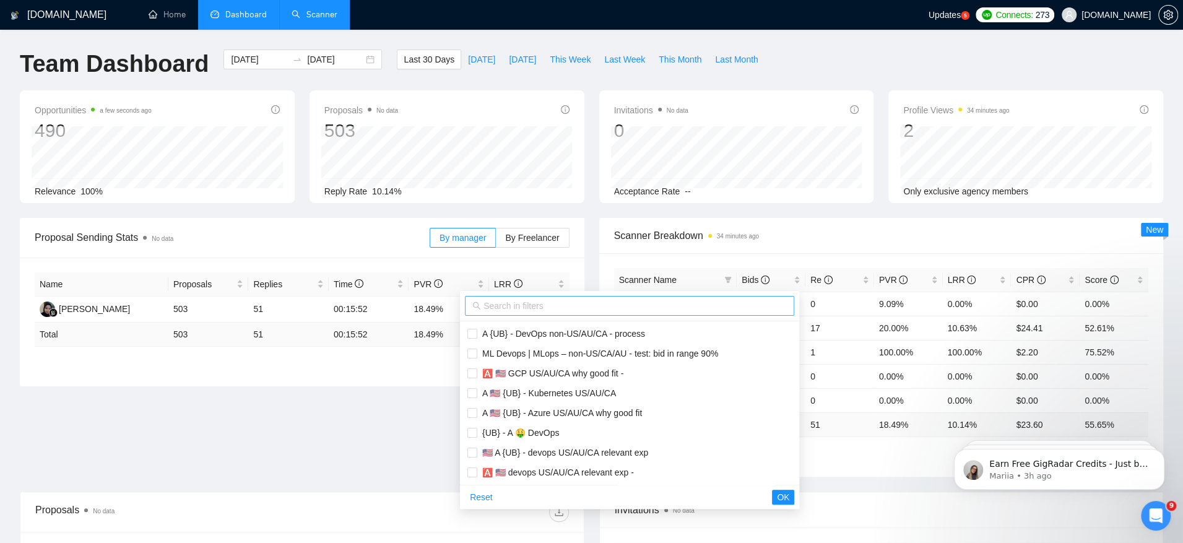
click at [586, 303] on input "text" at bounding box center [634, 306] width 303 height 14
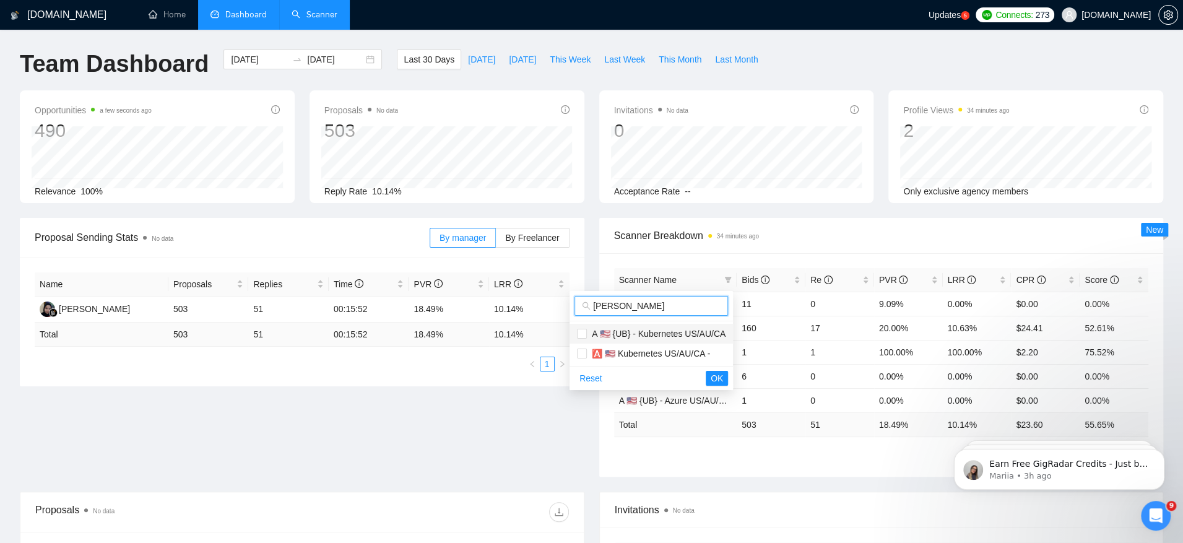
type input "kube"
click at [587, 337] on span "A 🇺🇸 {UB} - Kubernetes US/AU/CA" at bounding box center [656, 334] width 139 height 10
checkbox input "true"
click at [587, 351] on span "🅰️ 🇺🇸 Kubernetes US/AU/CA -" at bounding box center [648, 354] width 123 height 10
checkbox input "true"
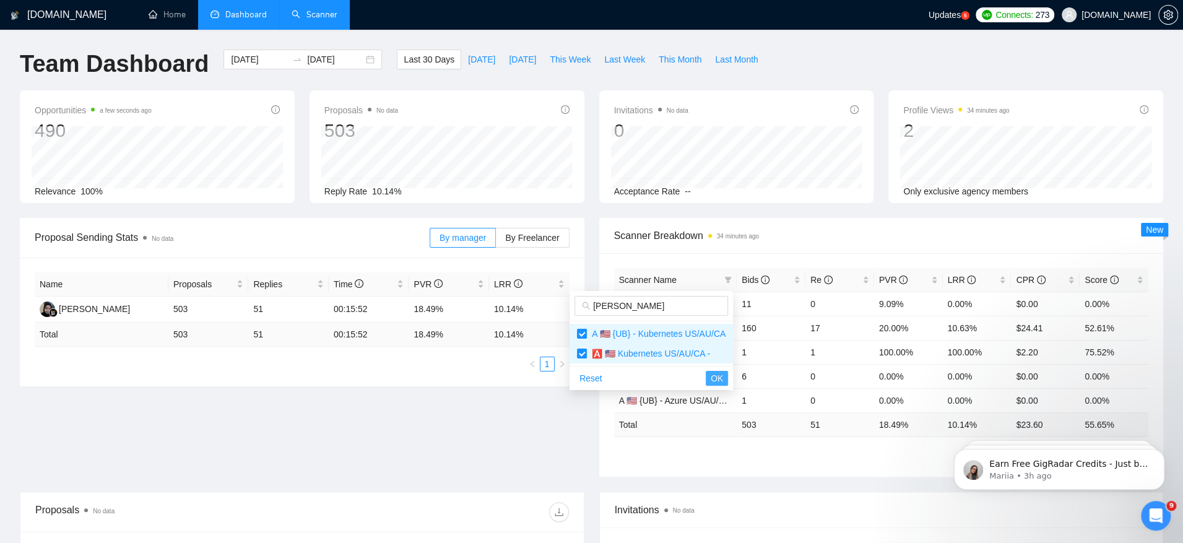
click at [722, 381] on span "OK" at bounding box center [717, 378] width 12 height 14
